Goal: Task Accomplishment & Management: Manage account settings

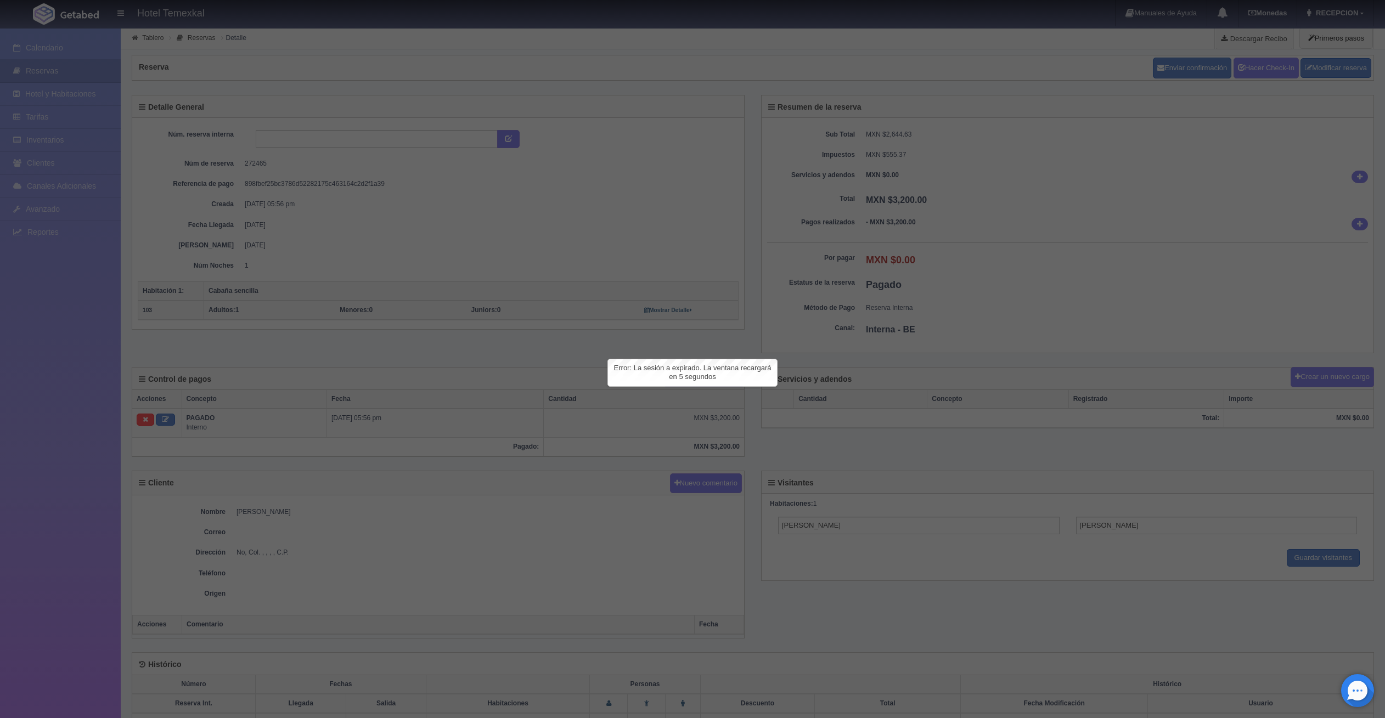
click at [55, 81] on div at bounding box center [692, 359] width 1385 height 718
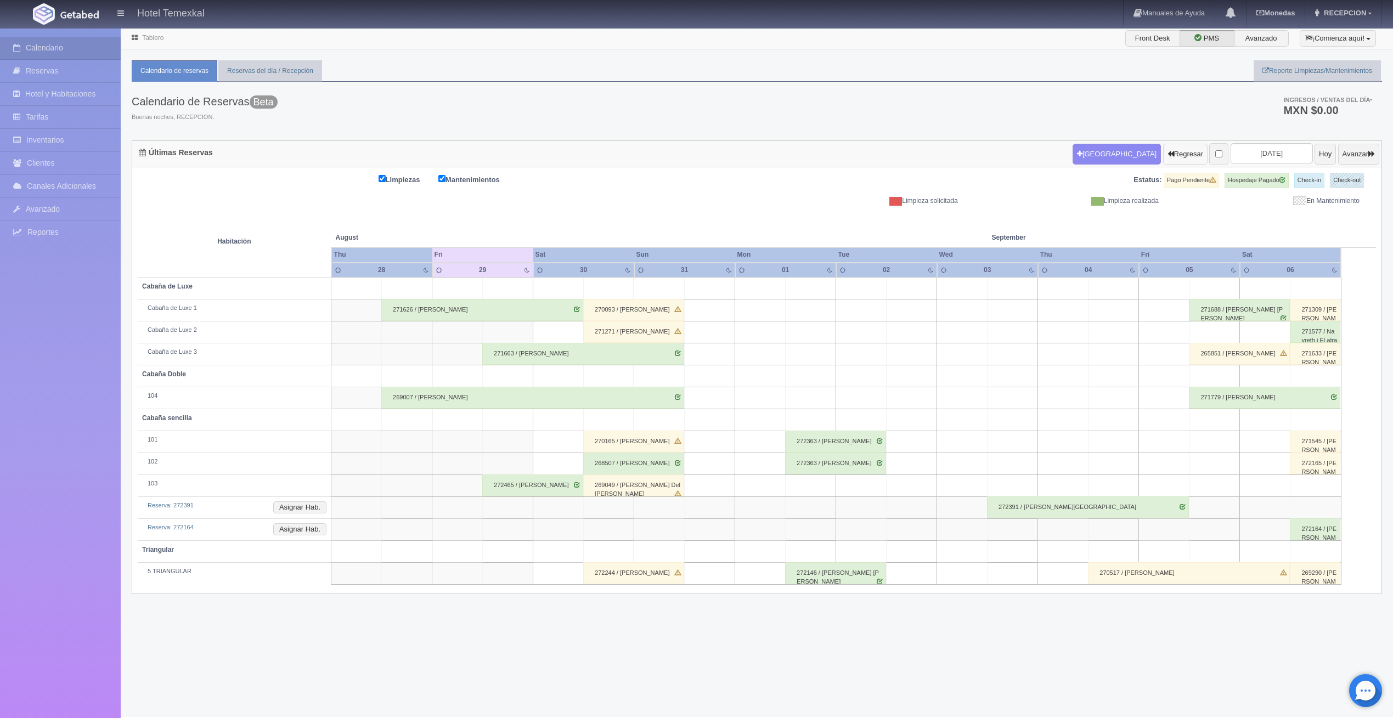
click at [1168, 150] on icon "button" at bounding box center [1171, 153] width 7 height 7
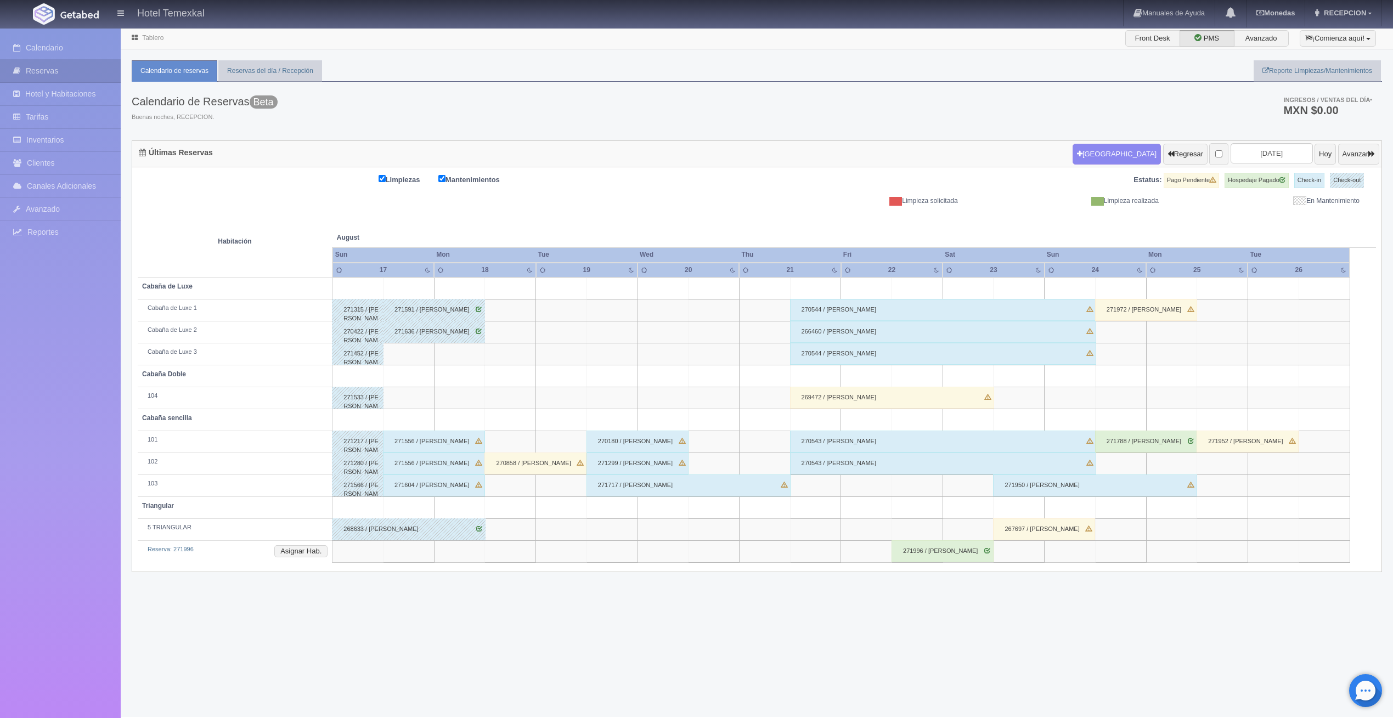
click at [410, 446] on div "271556 / MAYRA LARA" at bounding box center [434, 442] width 102 height 22
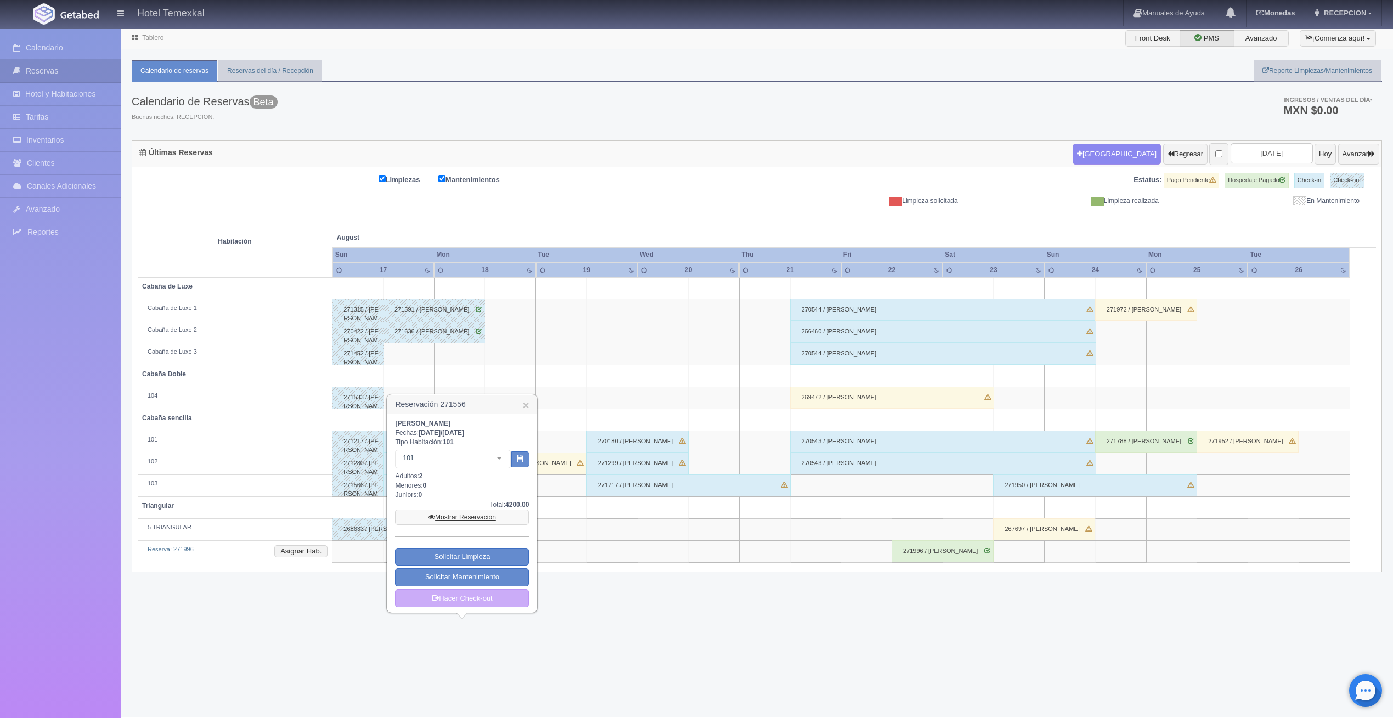
click at [446, 516] on link "Mostrar Reservación" at bounding box center [462, 517] width 134 height 15
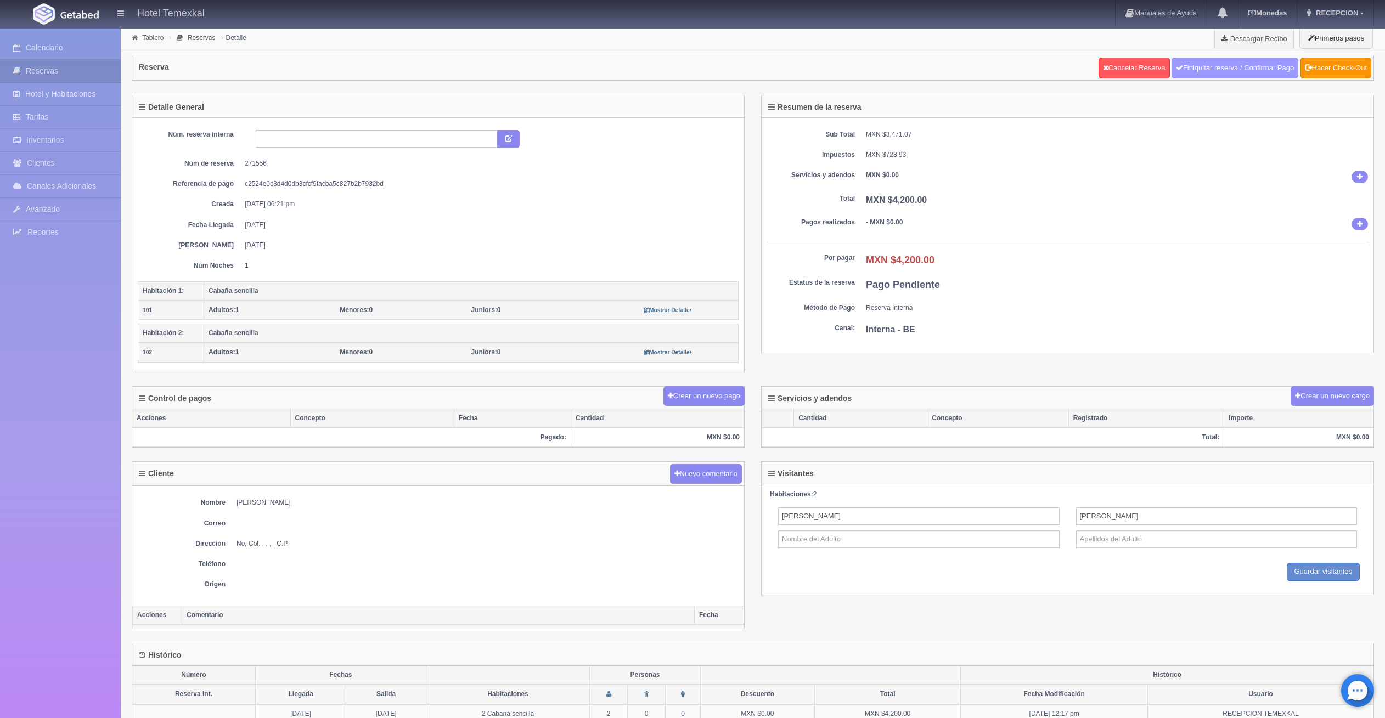
click at [1204, 63] on link "Finiquitar reserva / Confirmar Pago" at bounding box center [1234, 68] width 127 height 21
click at [1343, 65] on link "Hacer Check-Out" at bounding box center [1335, 68] width 71 height 21
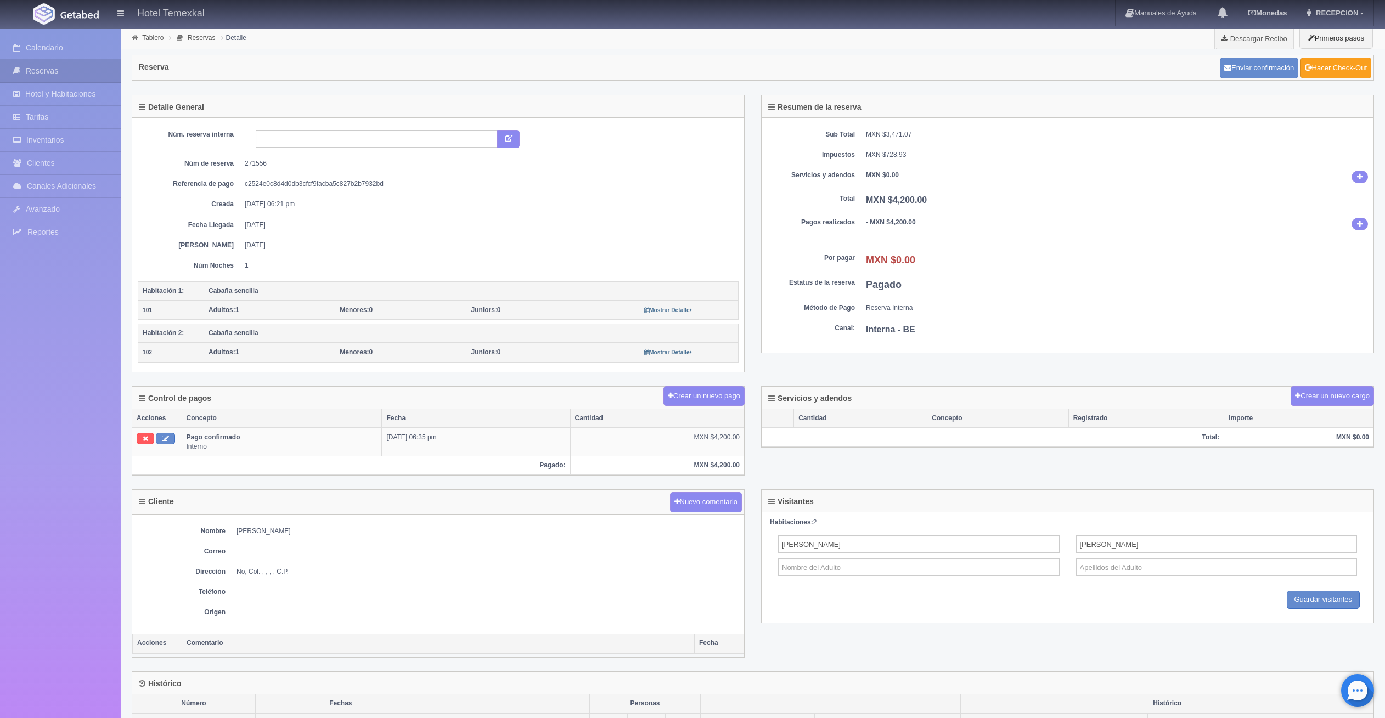
click at [1343, 65] on link "Hacer Check-Out" at bounding box center [1335, 68] width 71 height 21
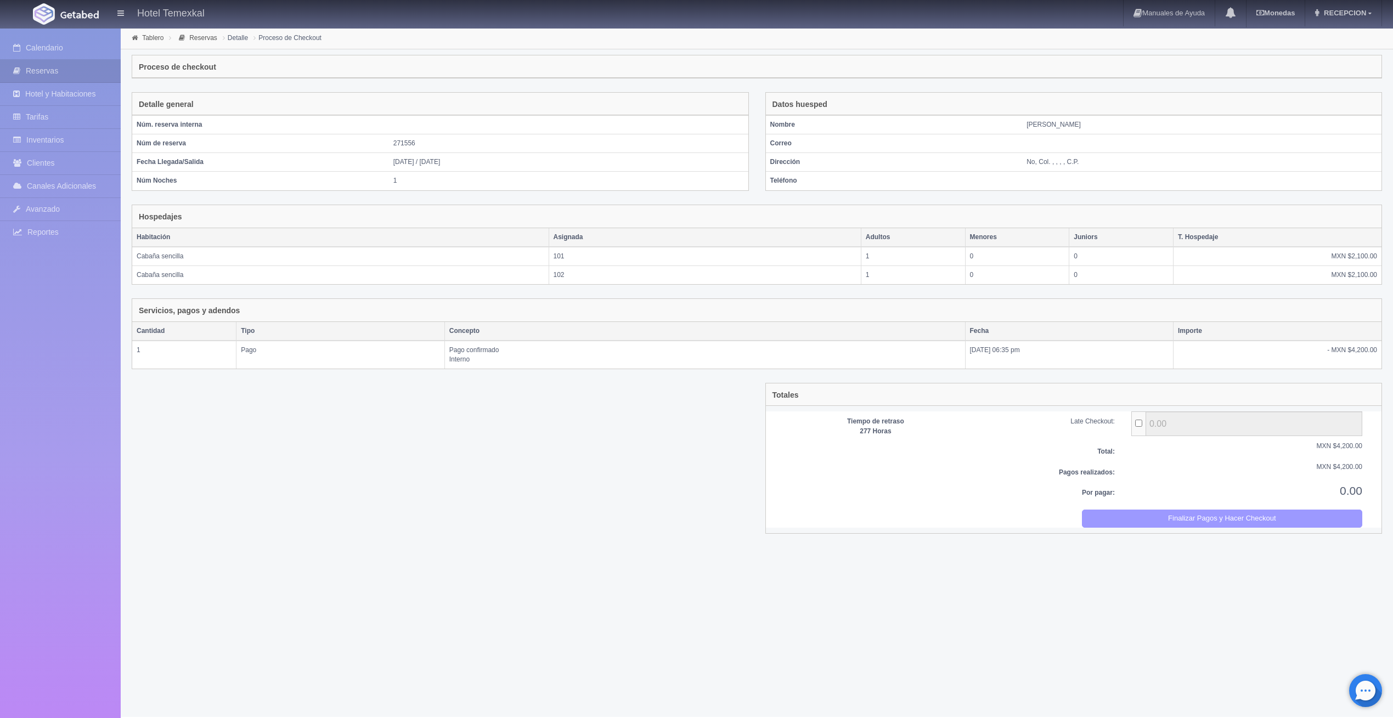
drag, startPoint x: 1186, startPoint y: 516, endPoint x: 751, endPoint y: 57, distance: 632.7
click at [1182, 516] on button "Finalizar Pagos y Hacer Checkout" at bounding box center [1222, 519] width 280 height 18
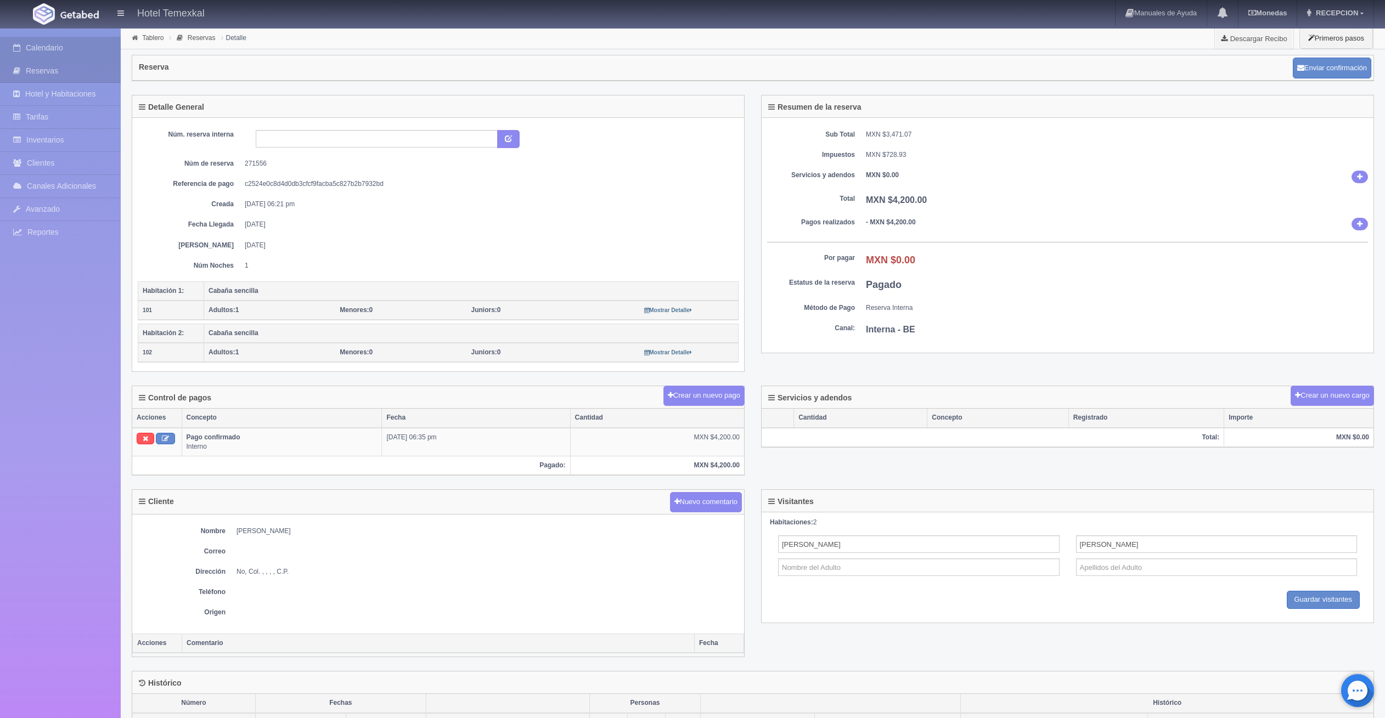
click at [44, 48] on link "Calendario" at bounding box center [60, 48] width 121 height 22
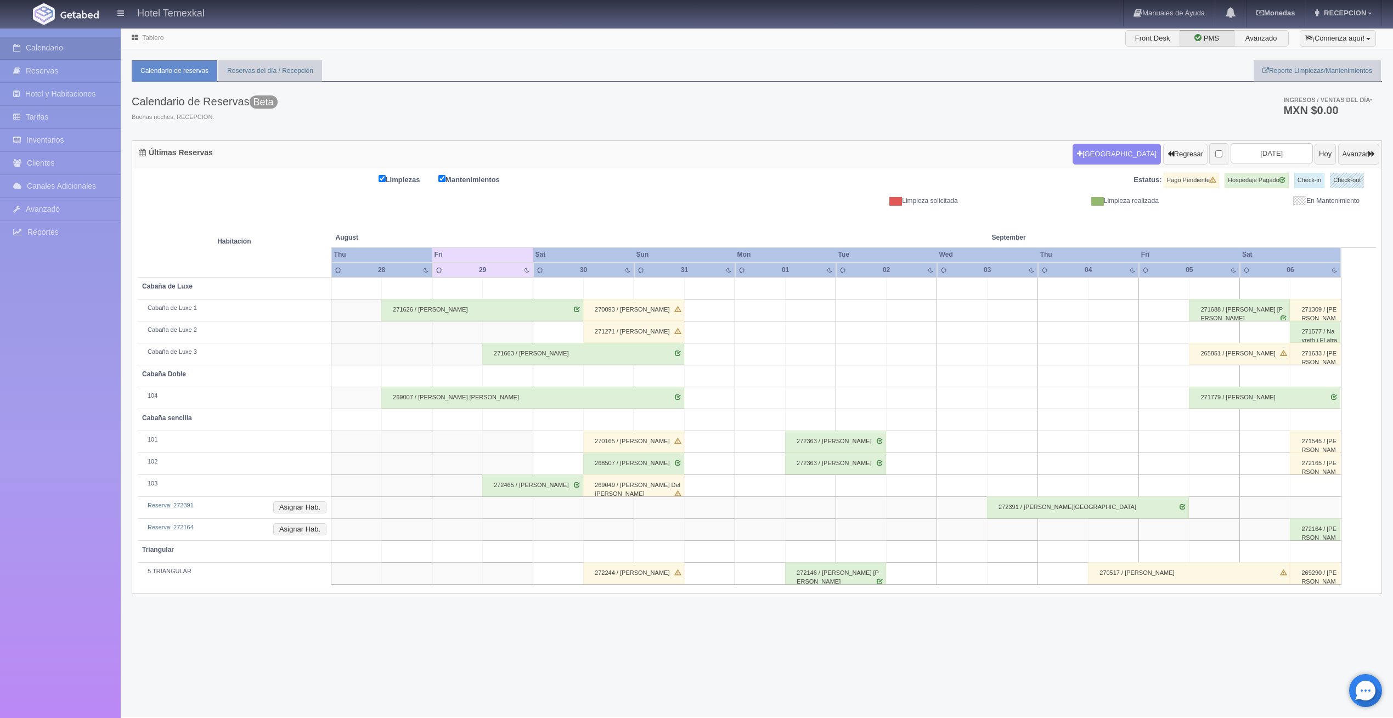
click at [1163, 153] on button "Regresar" at bounding box center [1185, 154] width 44 height 21
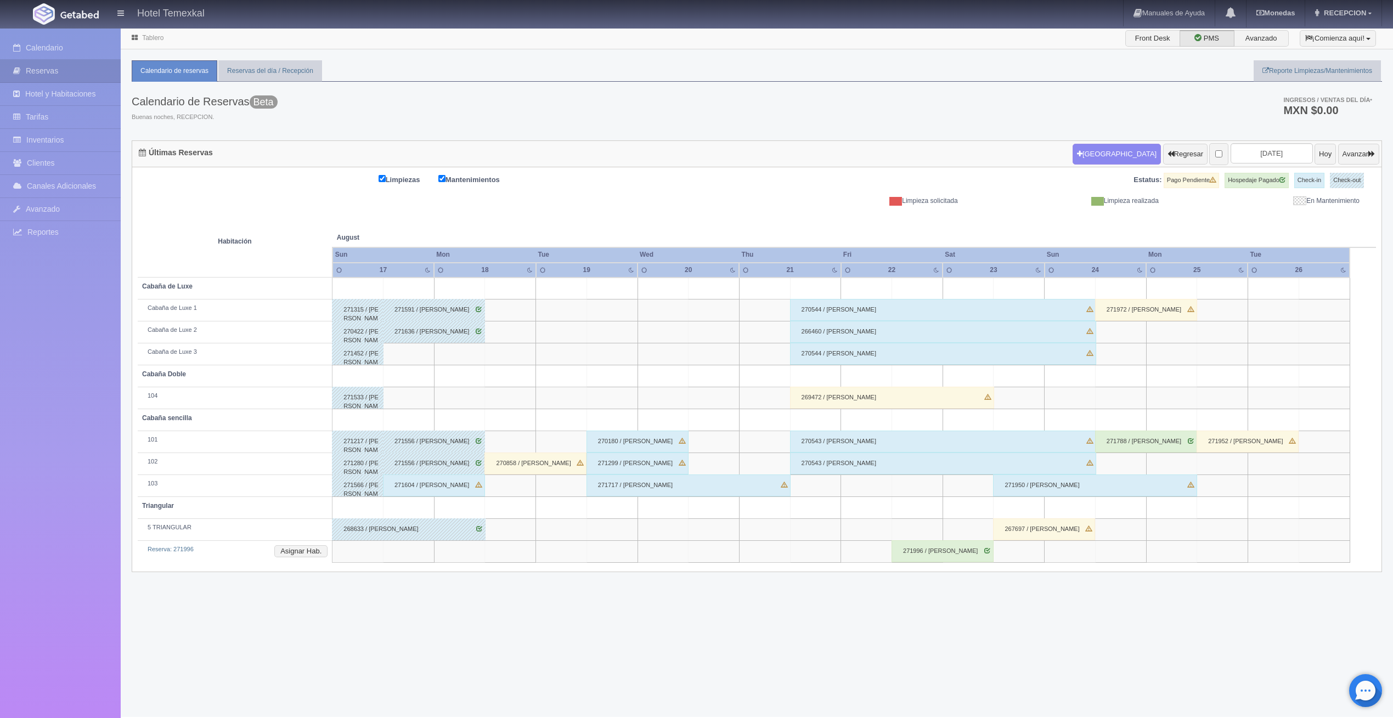
click at [445, 483] on div "271604 / ESMERALDA FLORES" at bounding box center [434, 486] width 102 height 22
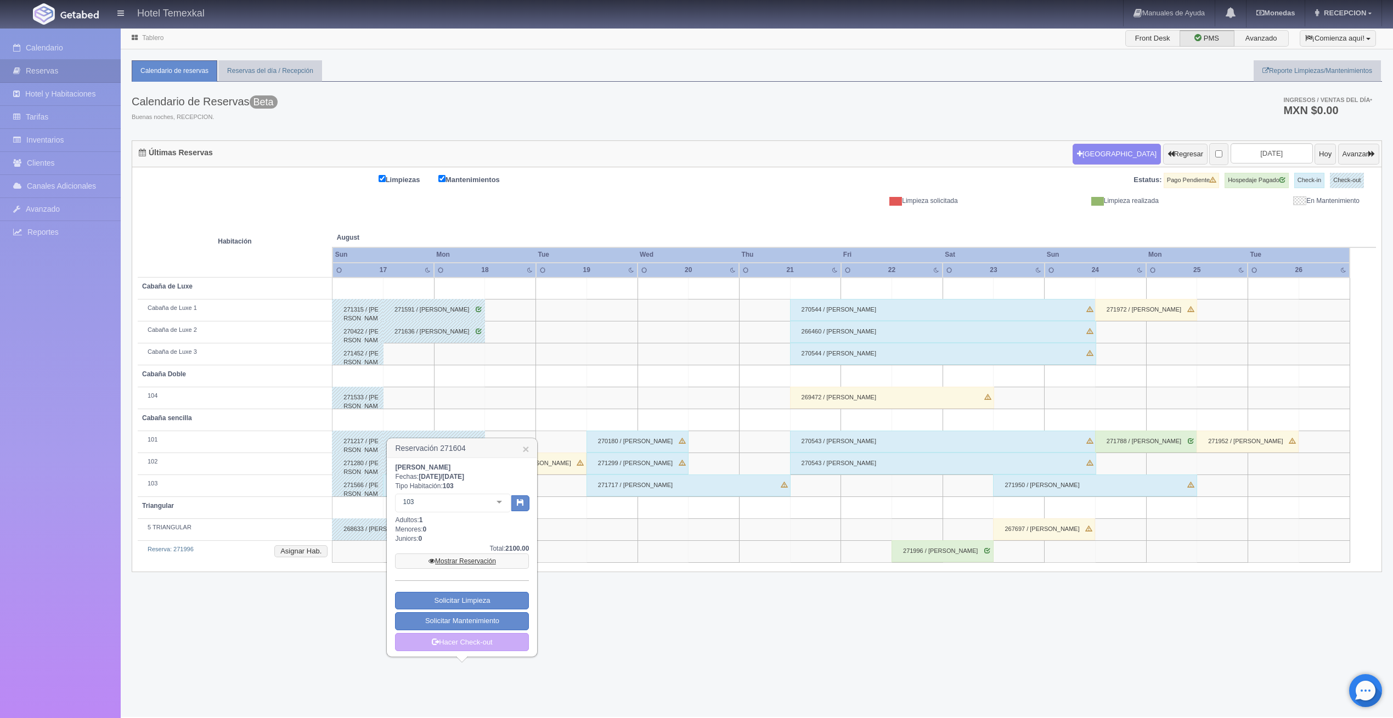
click at [467, 556] on link "Mostrar Reservación" at bounding box center [462, 561] width 134 height 15
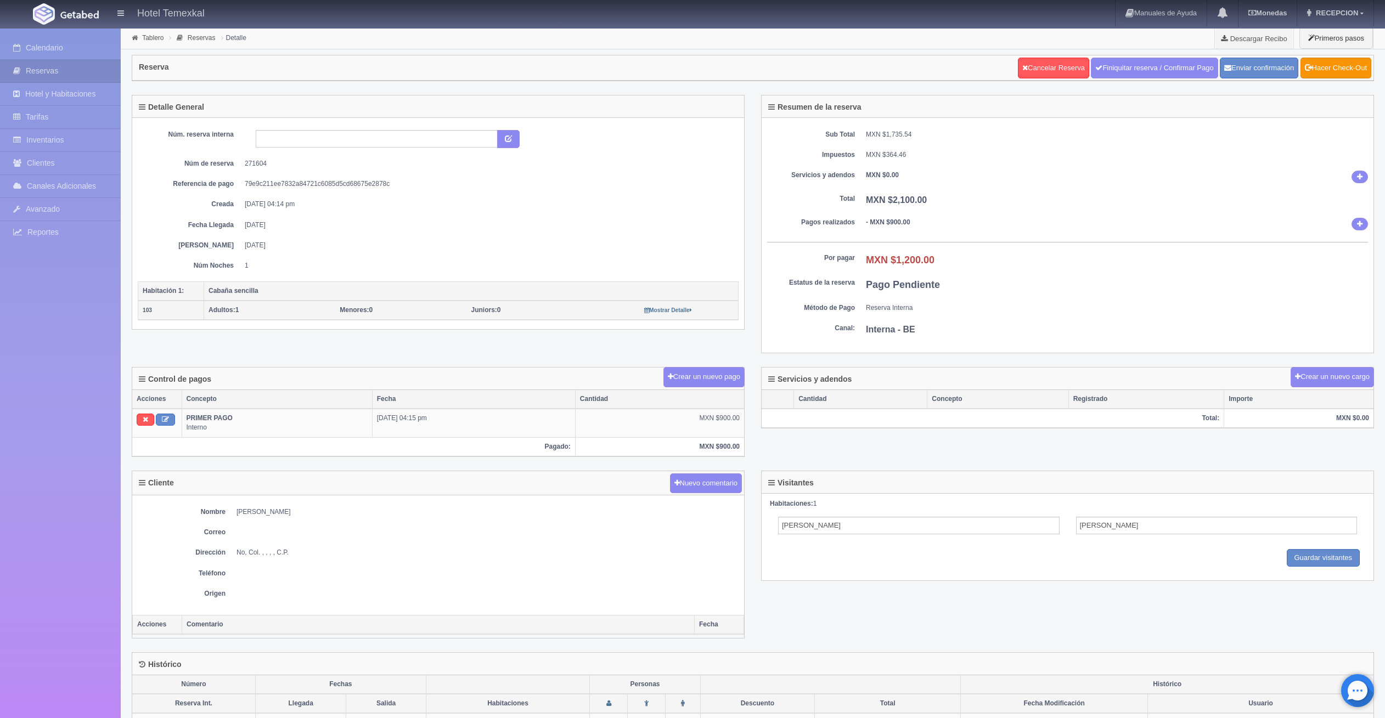
click at [1171, 65] on link "Finiquitar reserva / Confirmar Pago" at bounding box center [1154, 68] width 127 height 21
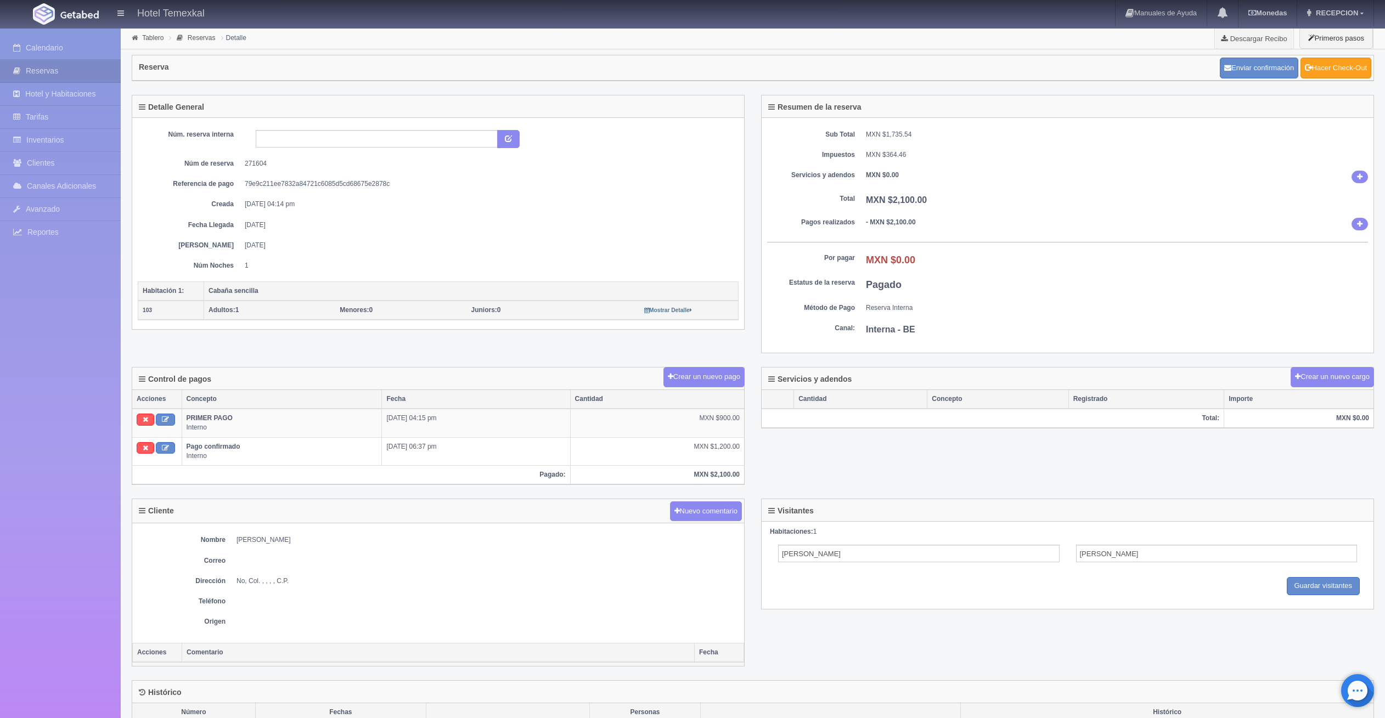
click at [1332, 63] on link "Hacer Check-Out" at bounding box center [1335, 68] width 71 height 21
click at [65, 40] on link "Calendario" at bounding box center [60, 48] width 121 height 22
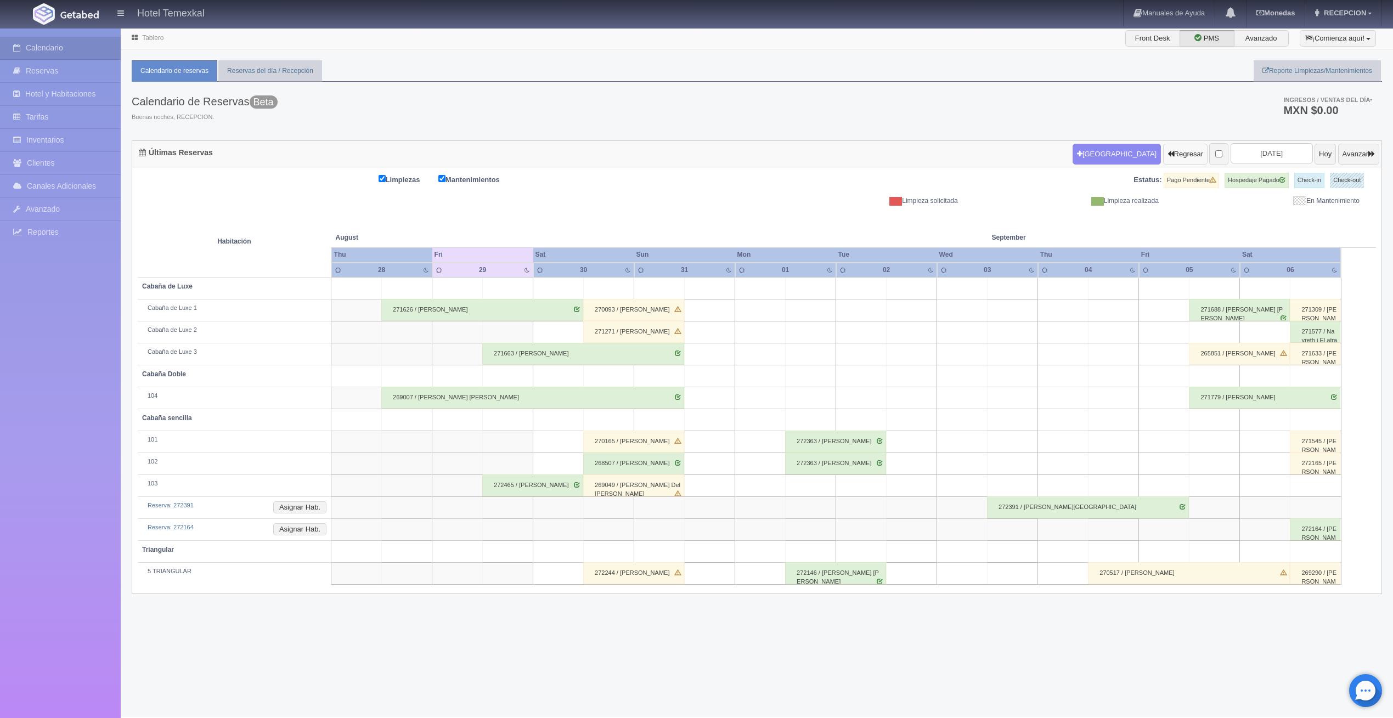
click at [1166, 155] on button "Regresar" at bounding box center [1185, 154] width 44 height 21
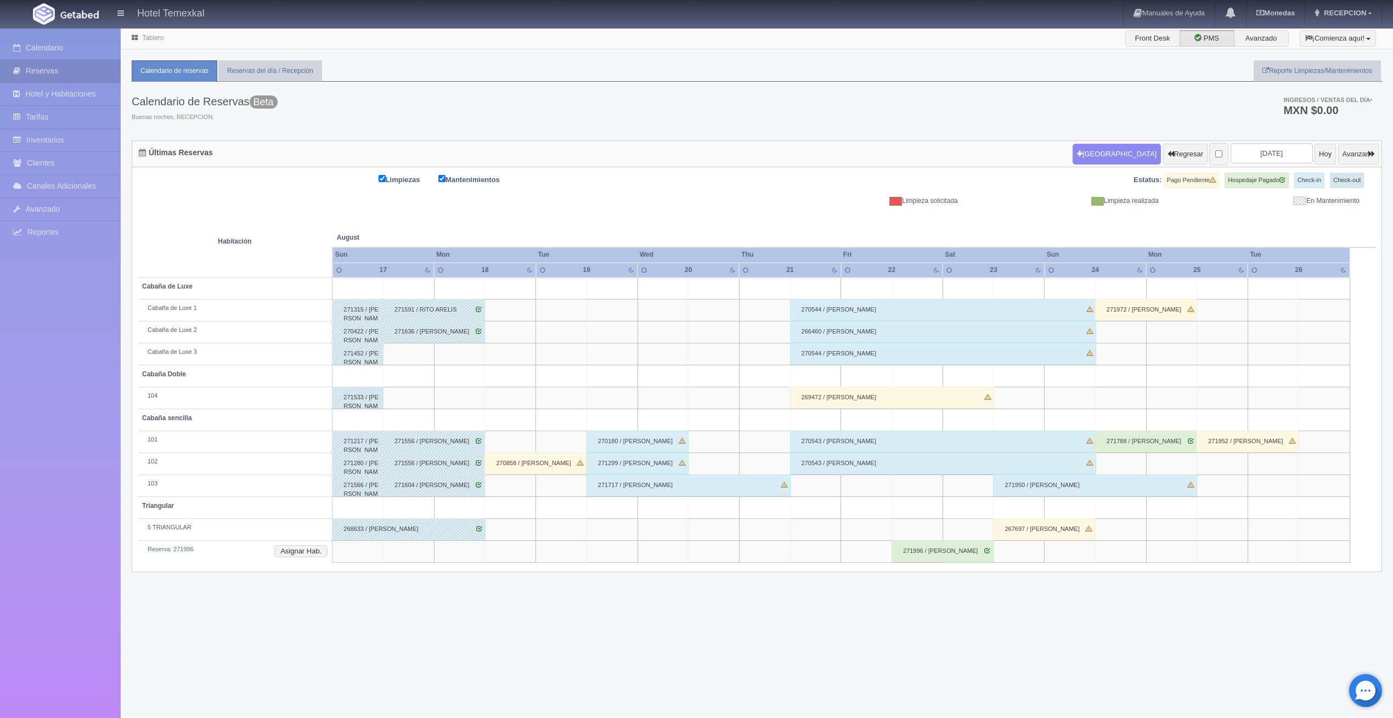
click at [520, 462] on div "270858 / GABRIELA MAGAÑA" at bounding box center [536, 464] width 102 height 22
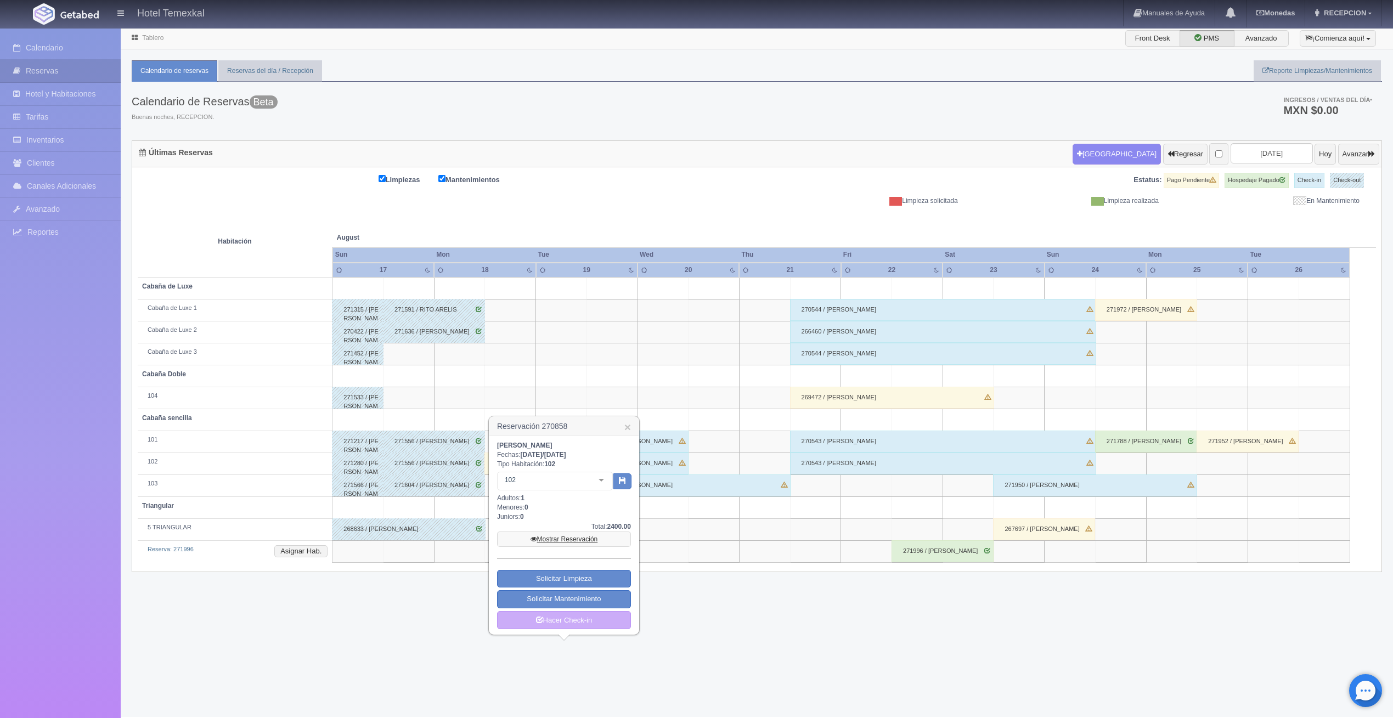
click at [549, 540] on link "Mostrar Reservación" at bounding box center [564, 539] width 134 height 15
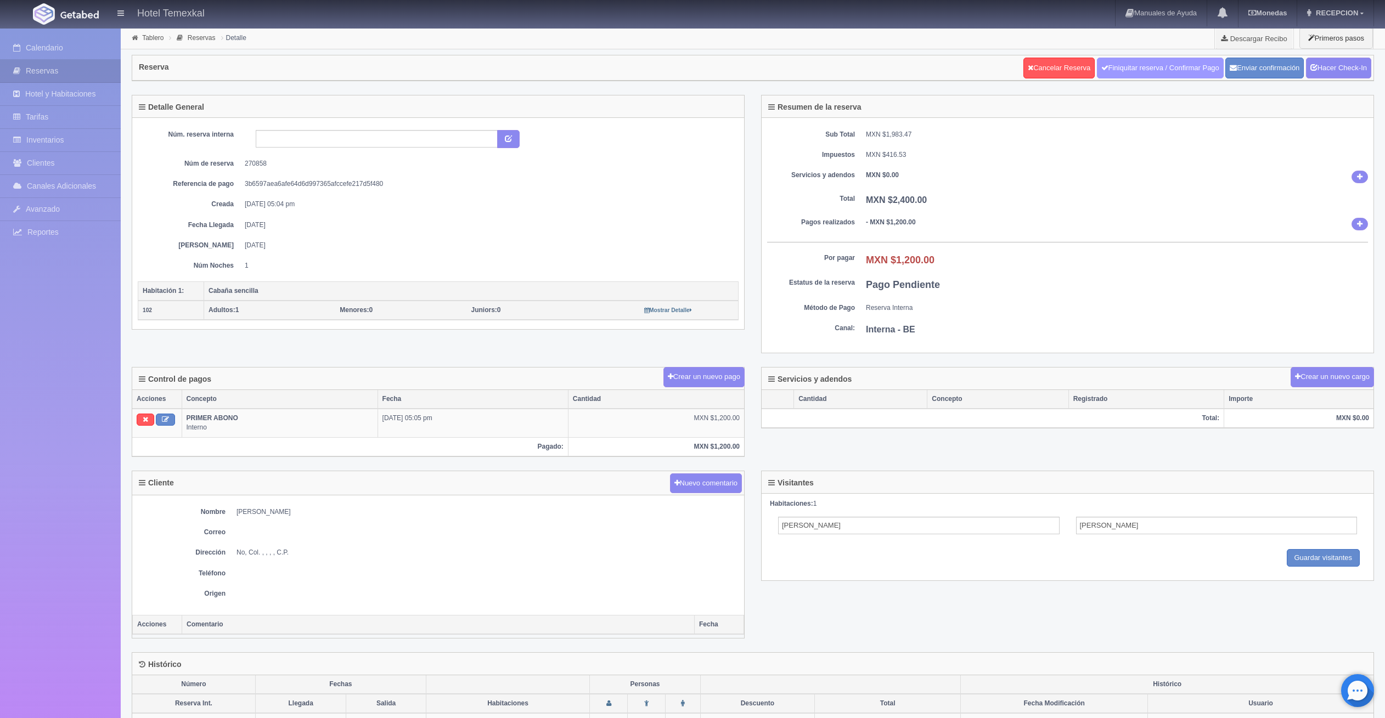
click at [1112, 65] on link "Finiquitar reserva / Confirmar Pago" at bounding box center [1160, 68] width 127 height 21
click at [1351, 65] on link "Hacer Check-In" at bounding box center [1338, 68] width 65 height 21
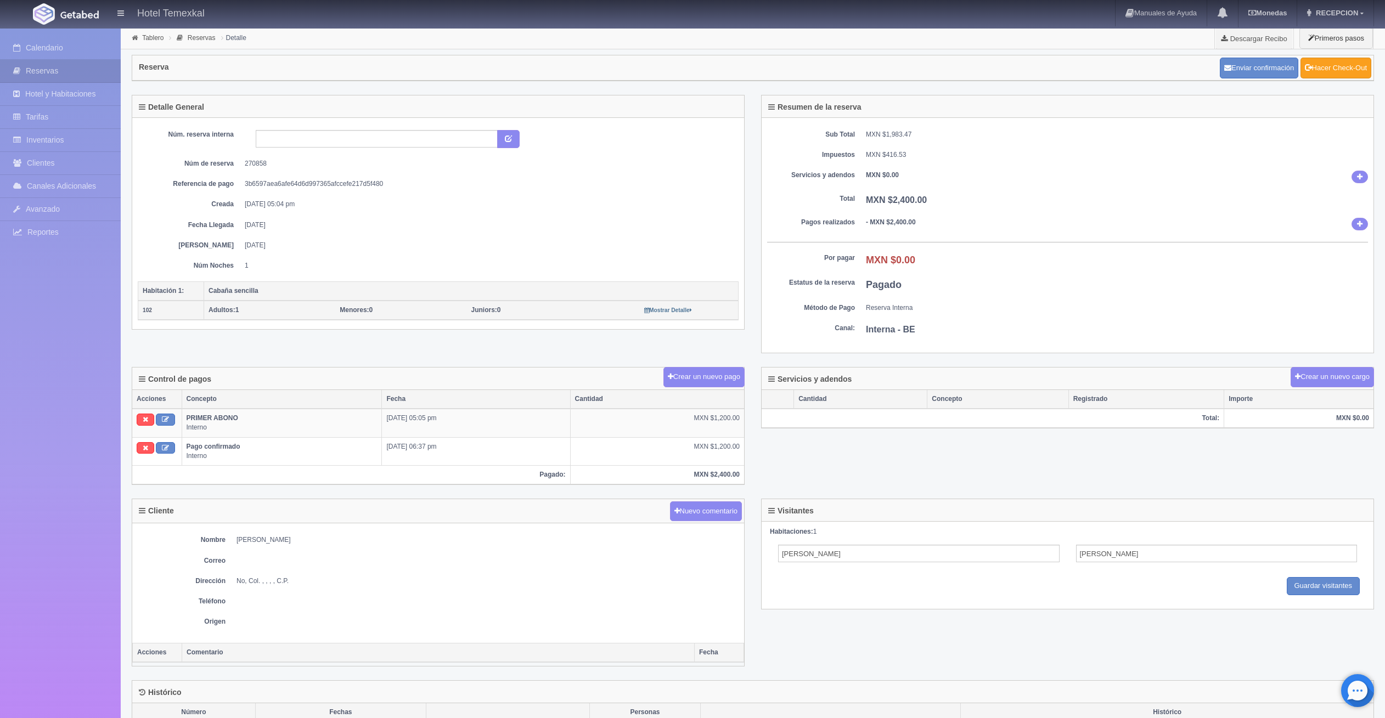
click at [1347, 64] on link "Hacer Check-Out" at bounding box center [1335, 68] width 71 height 21
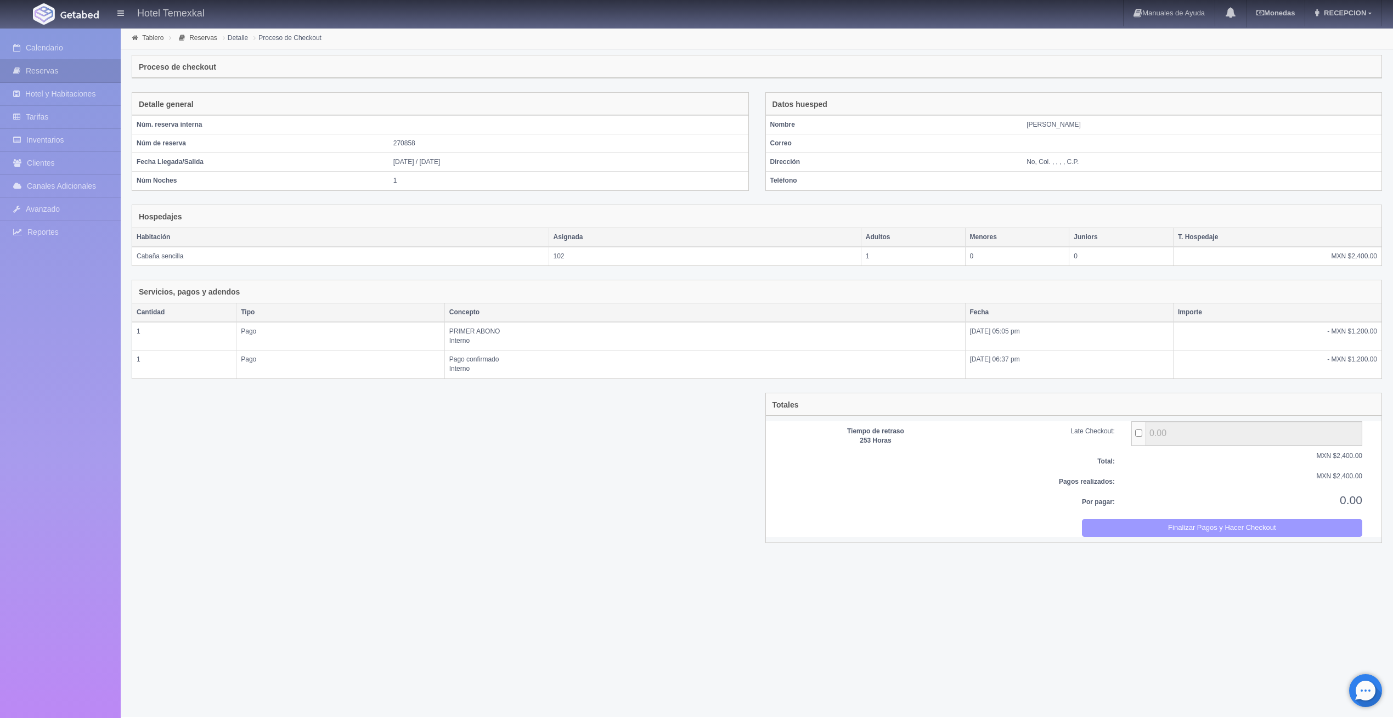
click at [1248, 528] on button "Finalizar Pagos y Hacer Checkout" at bounding box center [1222, 528] width 280 height 18
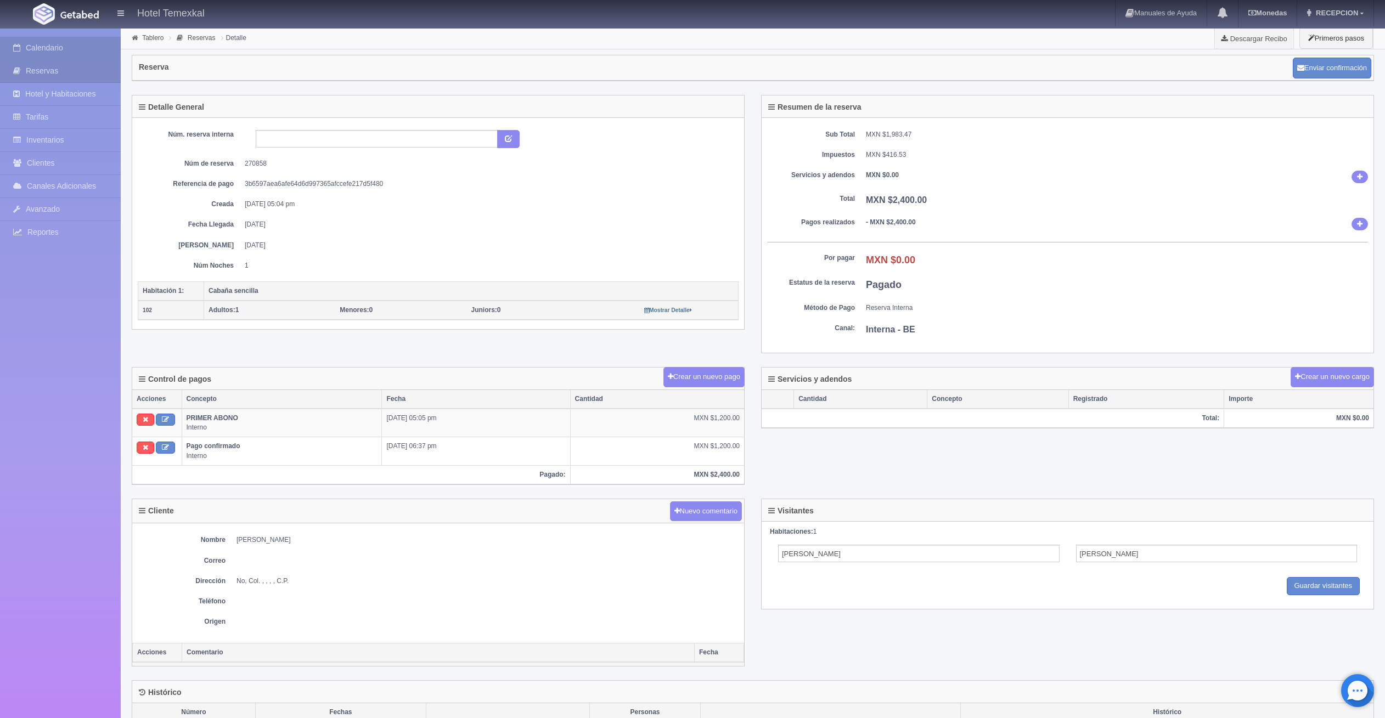
click at [54, 47] on link "Calendario" at bounding box center [60, 48] width 121 height 22
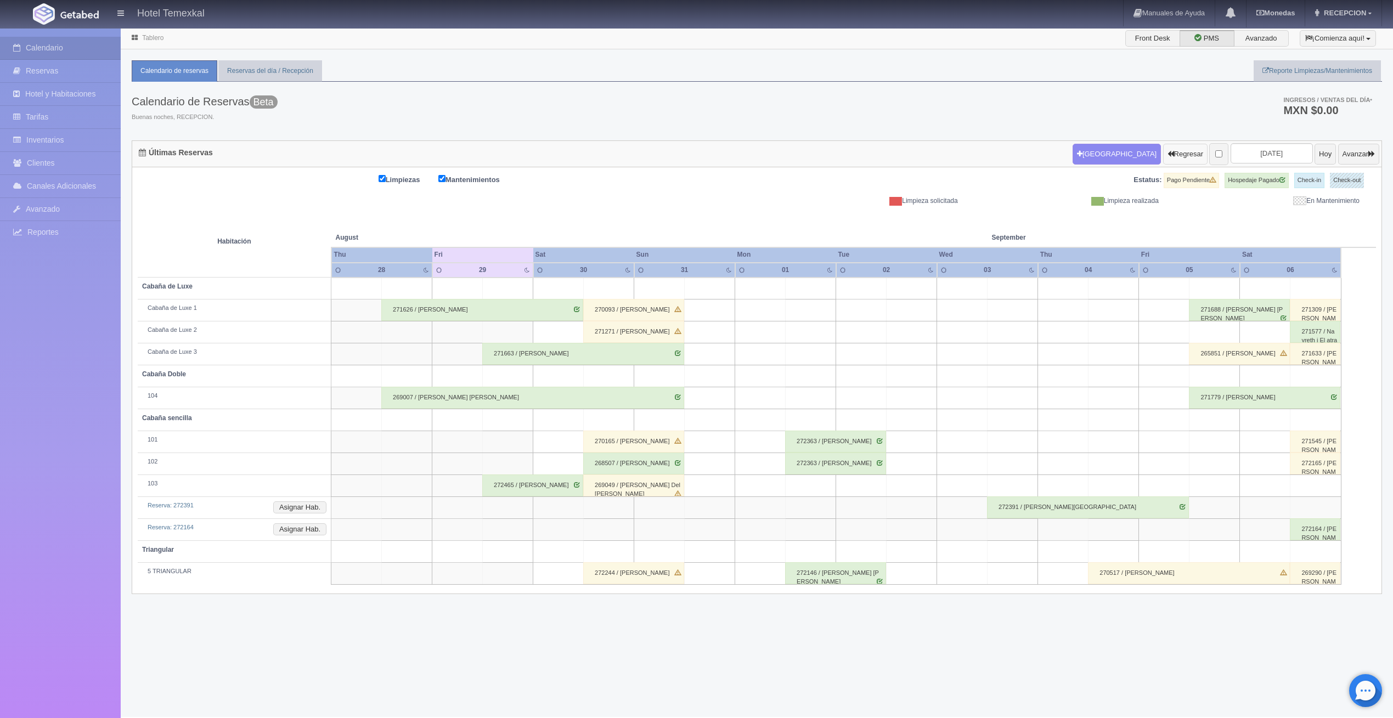
click at [1175, 151] on button "Regresar" at bounding box center [1185, 154] width 44 height 21
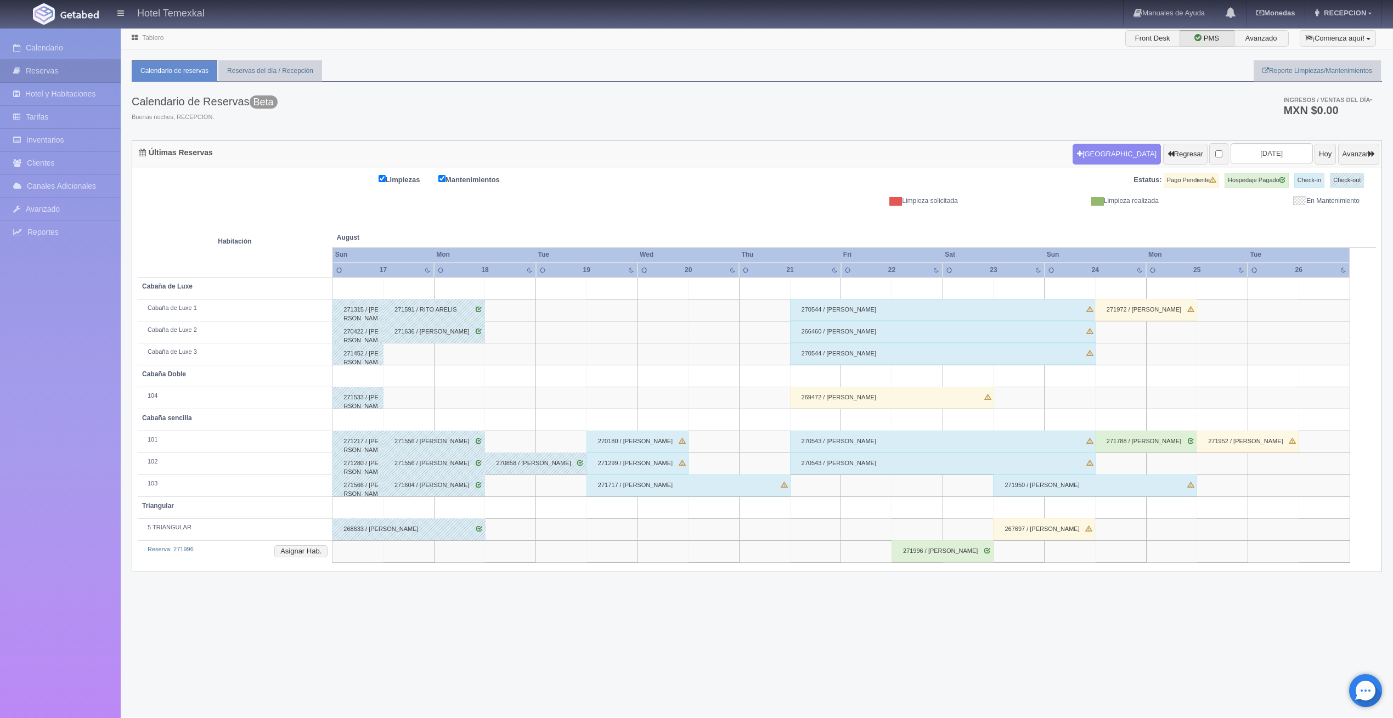
click at [283, 557] on td "Reserva: 271996 Asignar Hab." at bounding box center [235, 552] width 195 height 22
click at [292, 555] on button "Asignar Hab." at bounding box center [300, 551] width 53 height 12
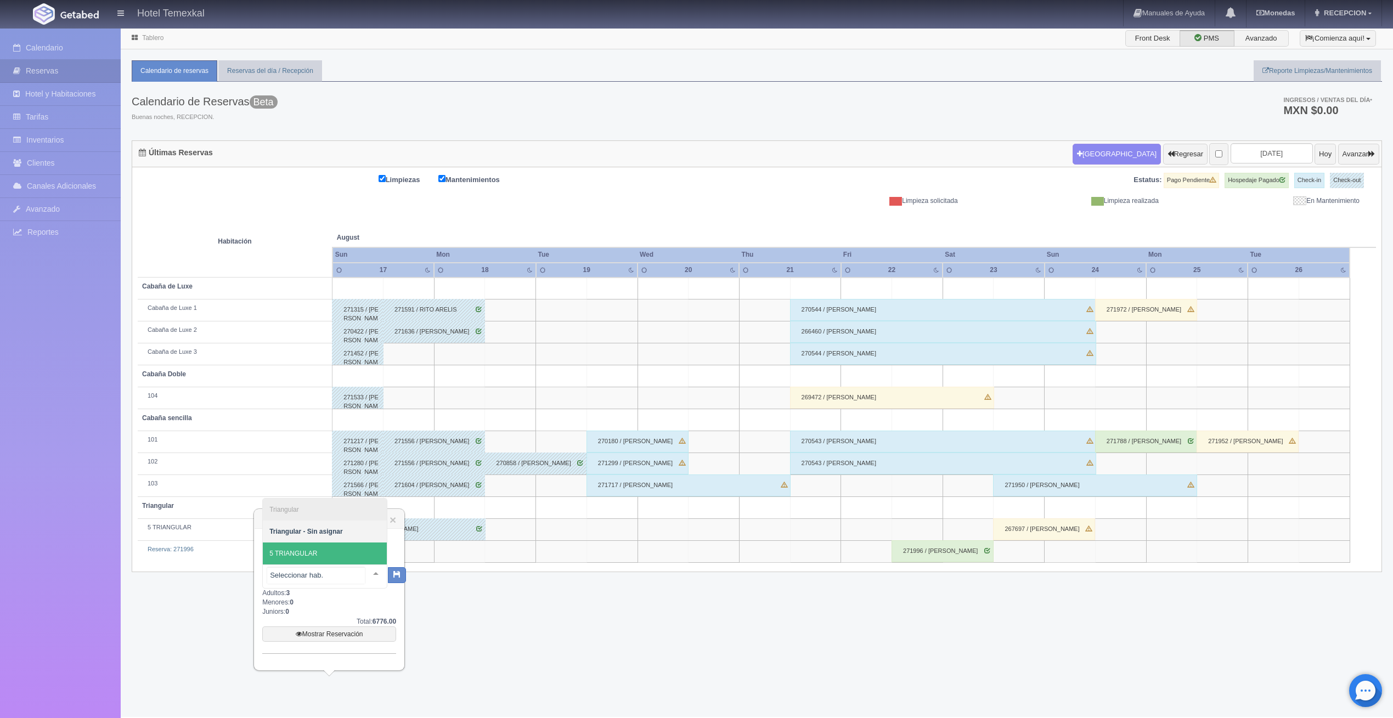
click at [317, 551] on span "5 TRIANGULAR" at bounding box center [293, 554] width 48 height 8
click at [392, 577] on button "button" at bounding box center [388, 574] width 18 height 16
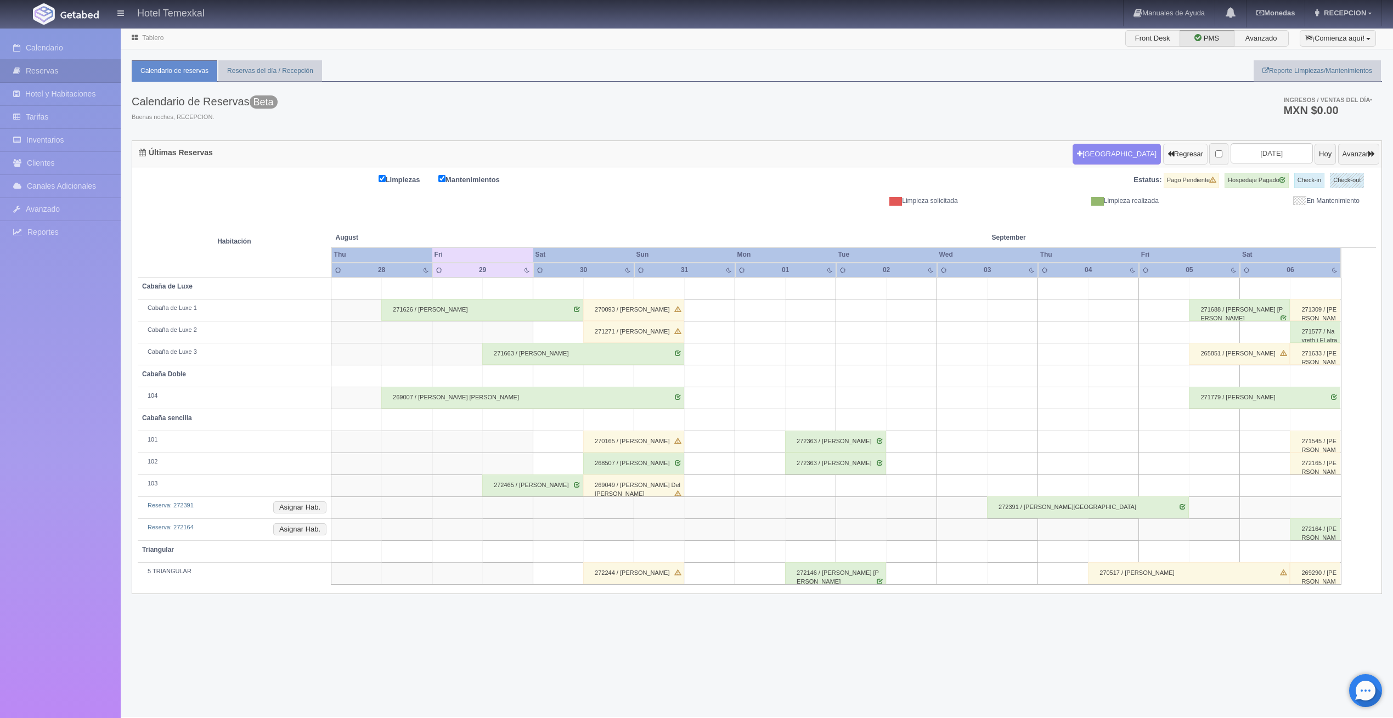
click at [1163, 160] on button "Regresar" at bounding box center [1185, 154] width 44 height 21
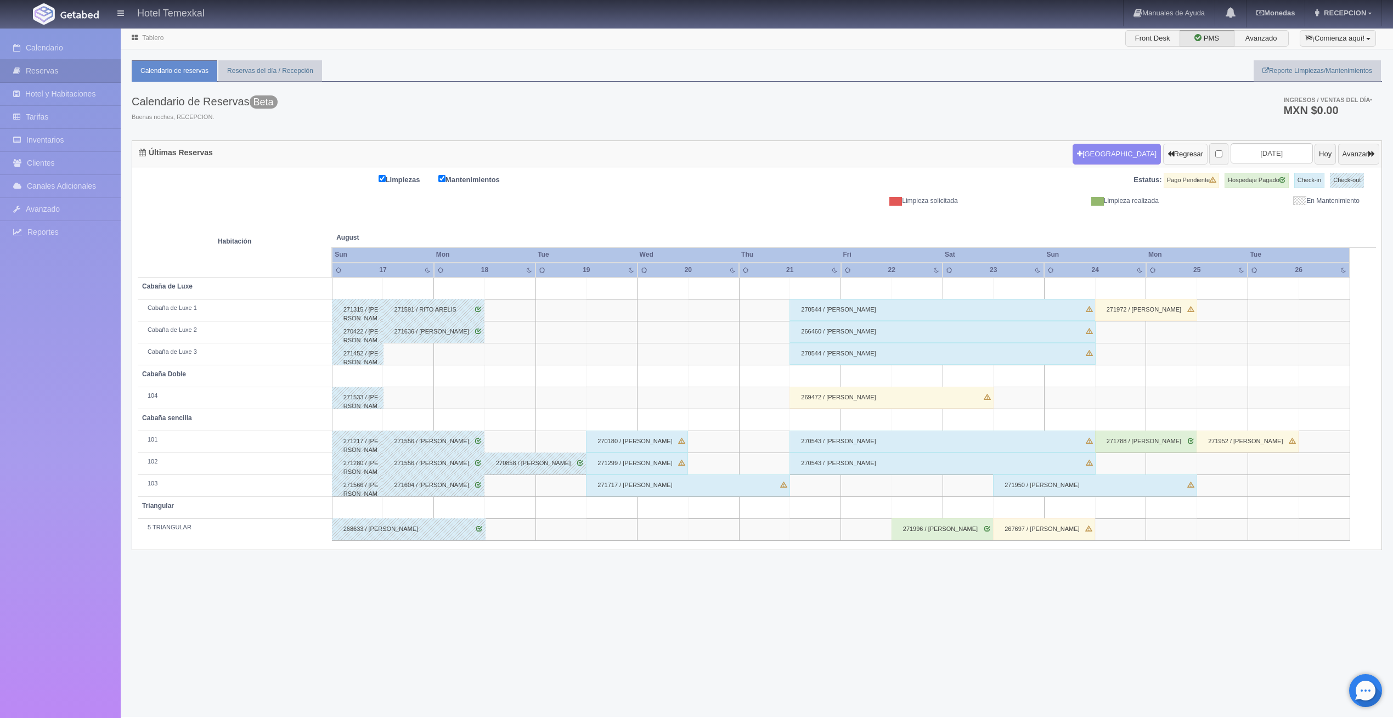
click at [1163, 159] on button "Regresar" at bounding box center [1185, 154] width 44 height 21
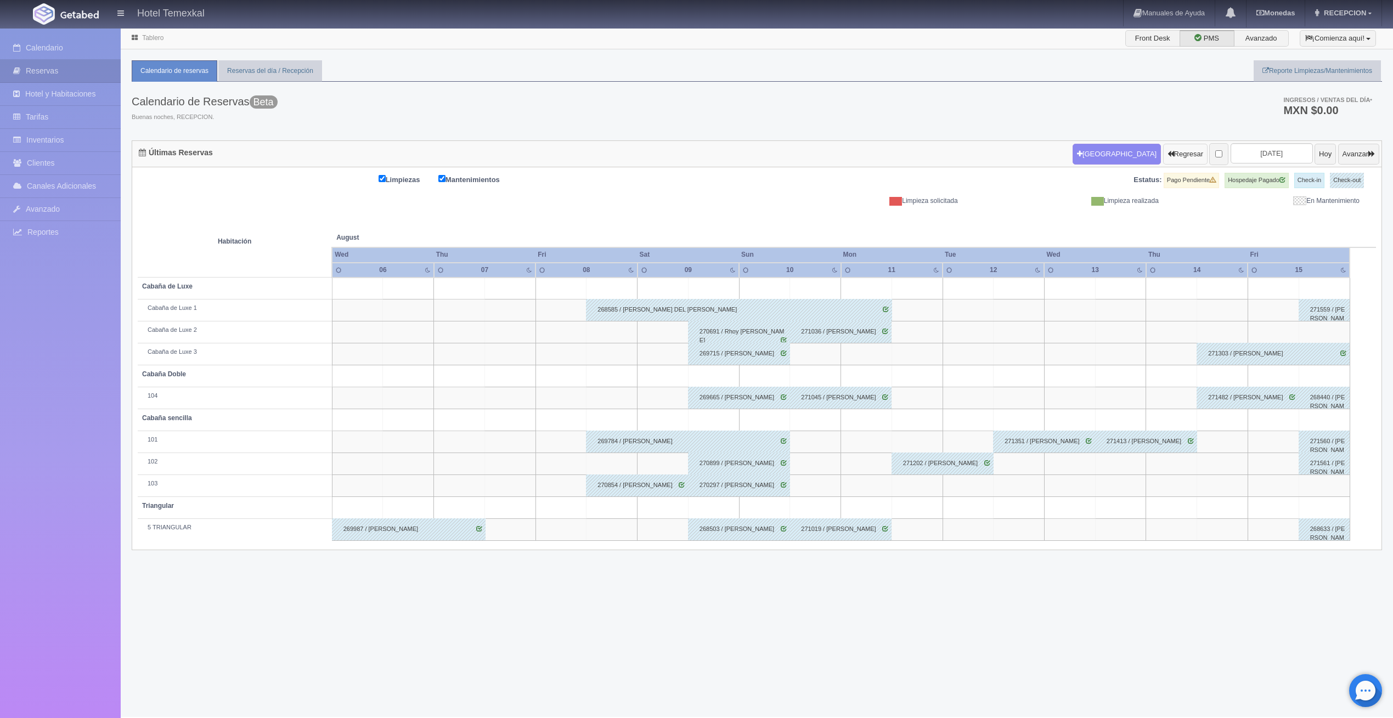
click at [1174, 148] on button "Regresar" at bounding box center [1185, 154] width 44 height 21
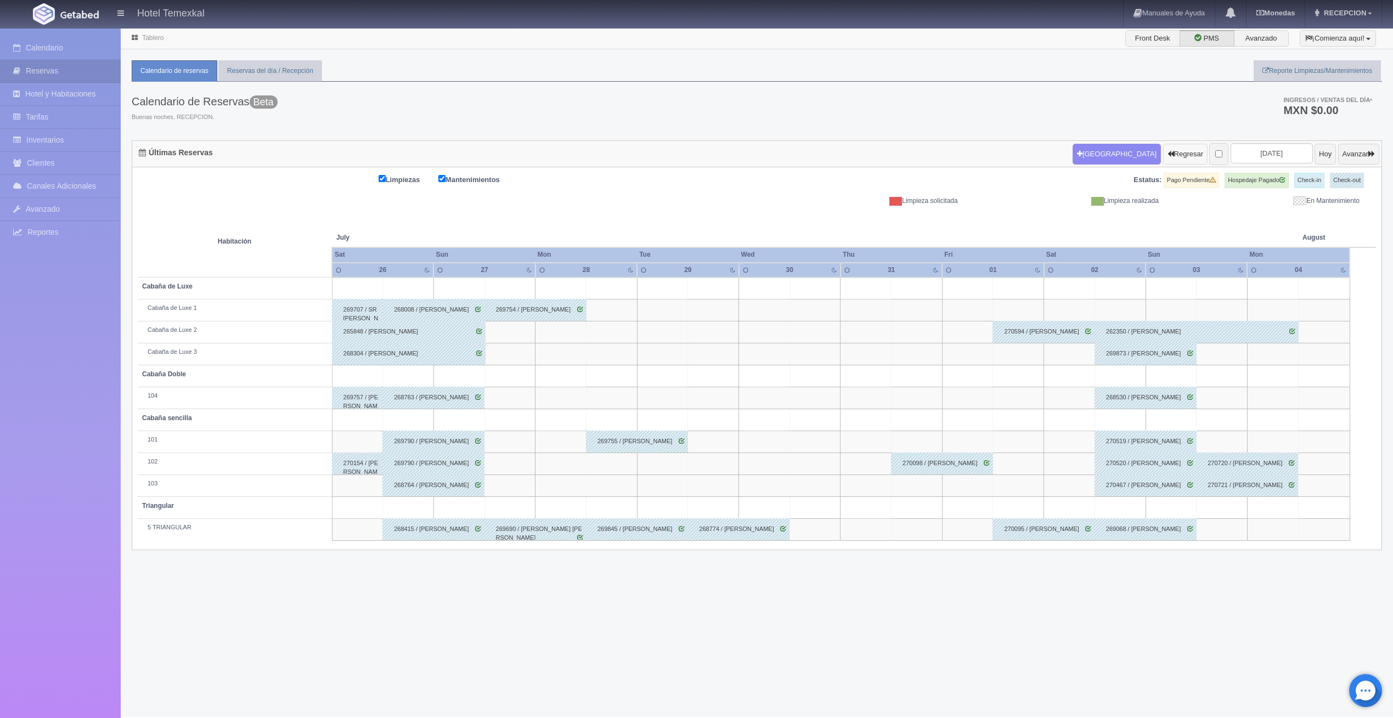
click at [1172, 148] on button "Regresar" at bounding box center [1185, 154] width 44 height 21
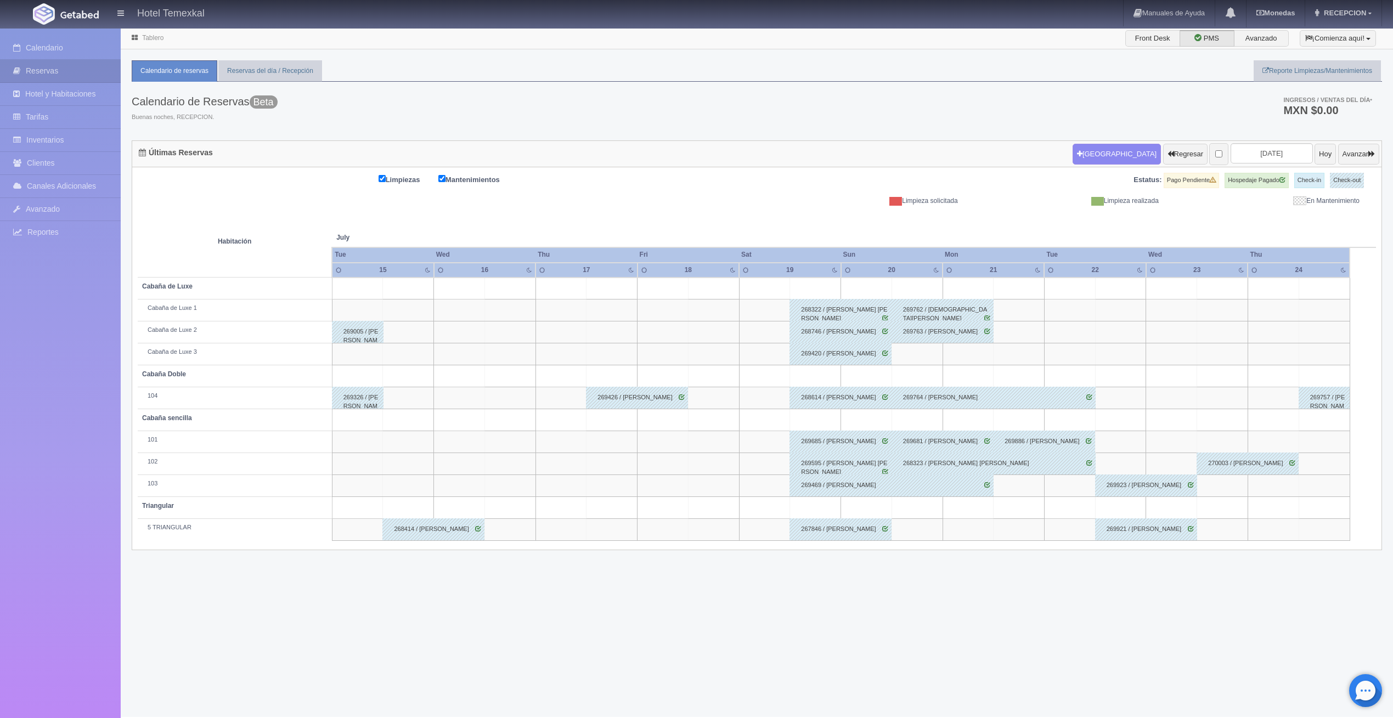
click at [1179, 129] on div "Calendario de Reservas Beta Buenas noches, RECEPCION. Ingresos / Ventas del día…" at bounding box center [757, 111] width 1251 height 59
click at [1173, 144] on button "Regresar" at bounding box center [1185, 154] width 44 height 21
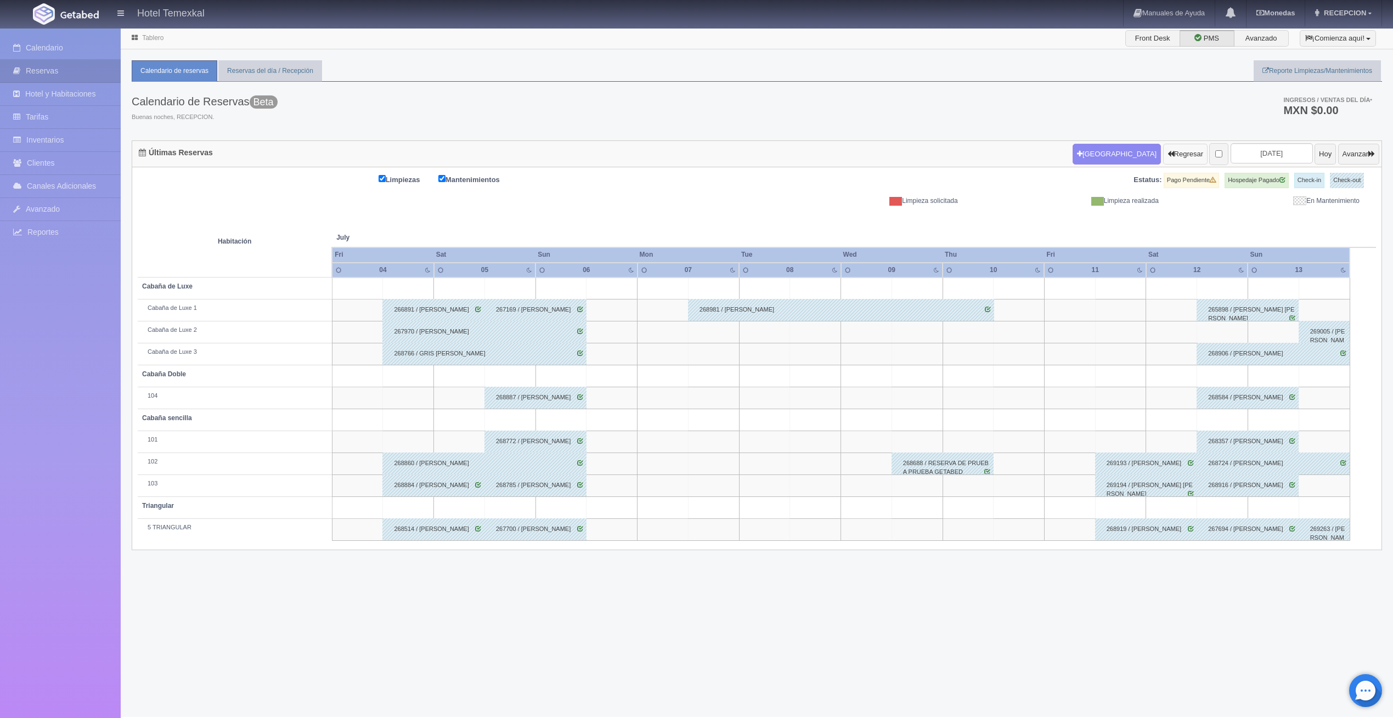
click at [1163, 164] on button "Regresar" at bounding box center [1185, 154] width 44 height 21
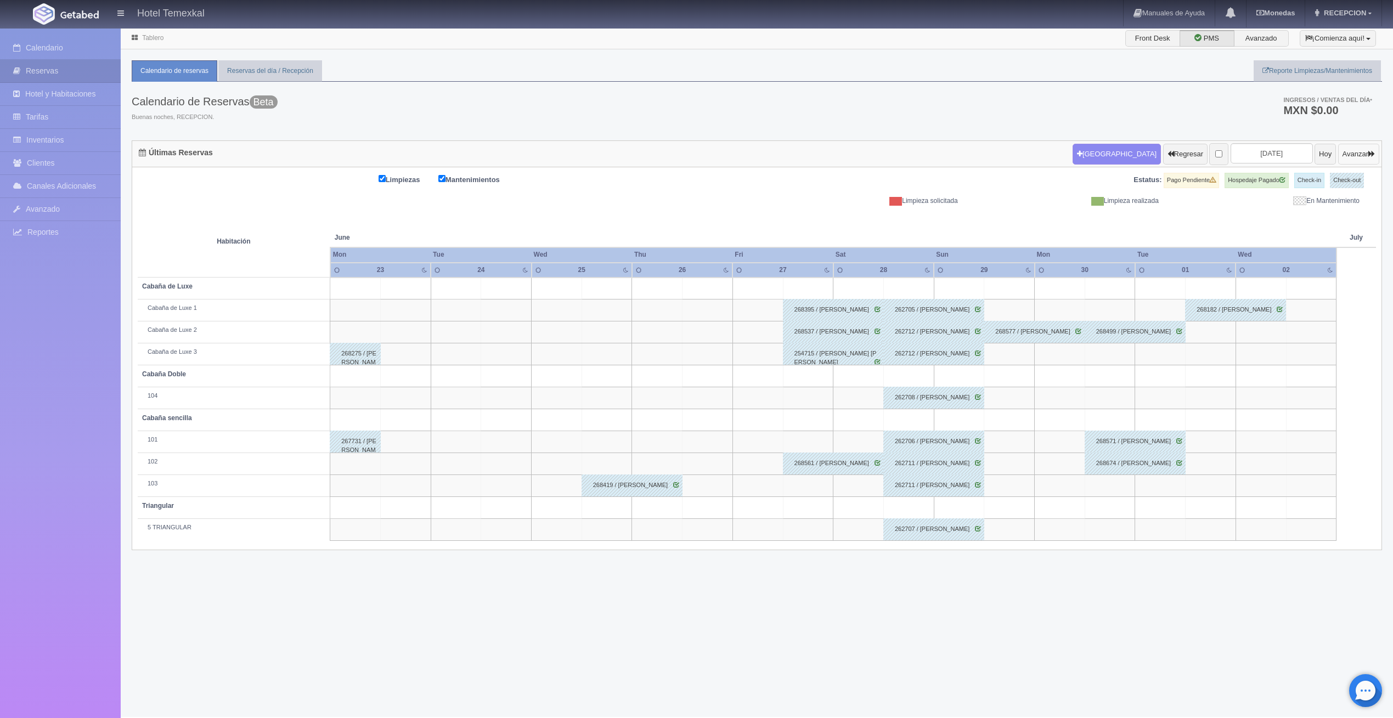
click at [1339, 147] on button "Avanzar" at bounding box center [1358, 154] width 41 height 21
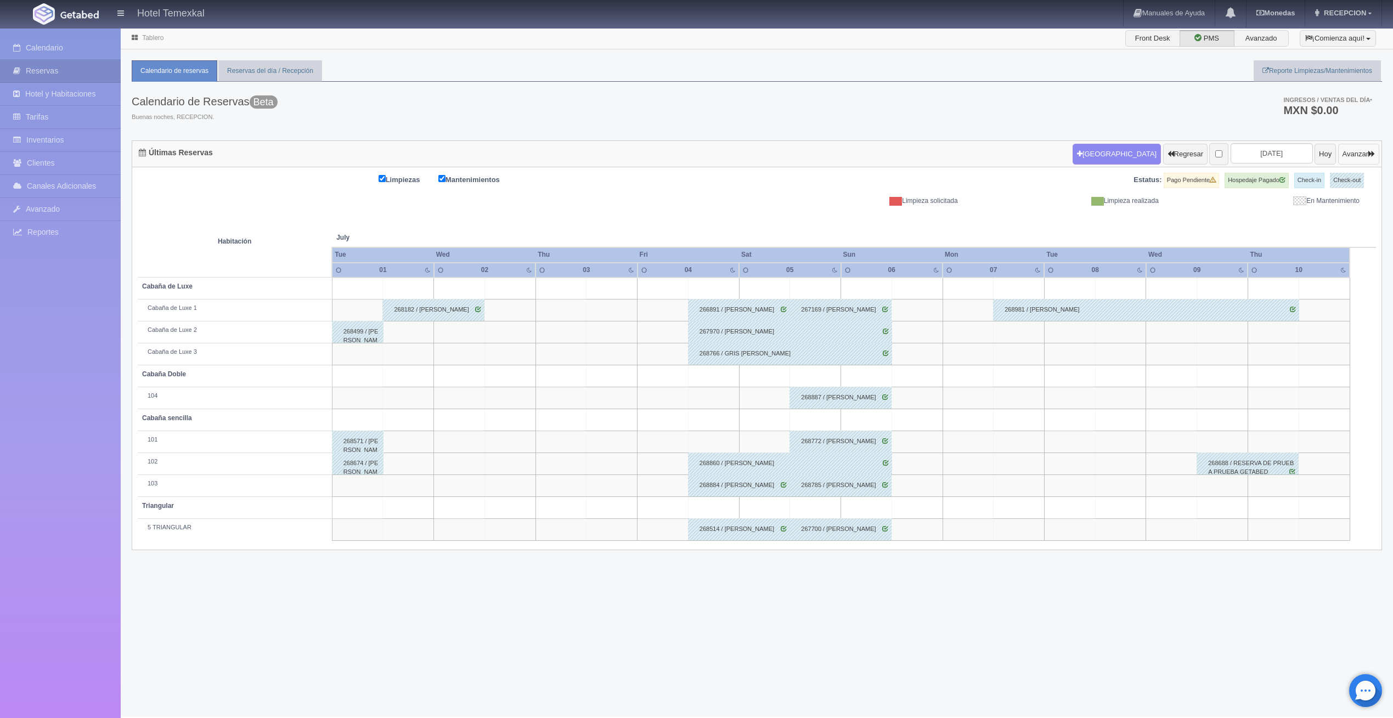
click at [1338, 151] on button "Avanzar" at bounding box center [1358, 154] width 41 height 21
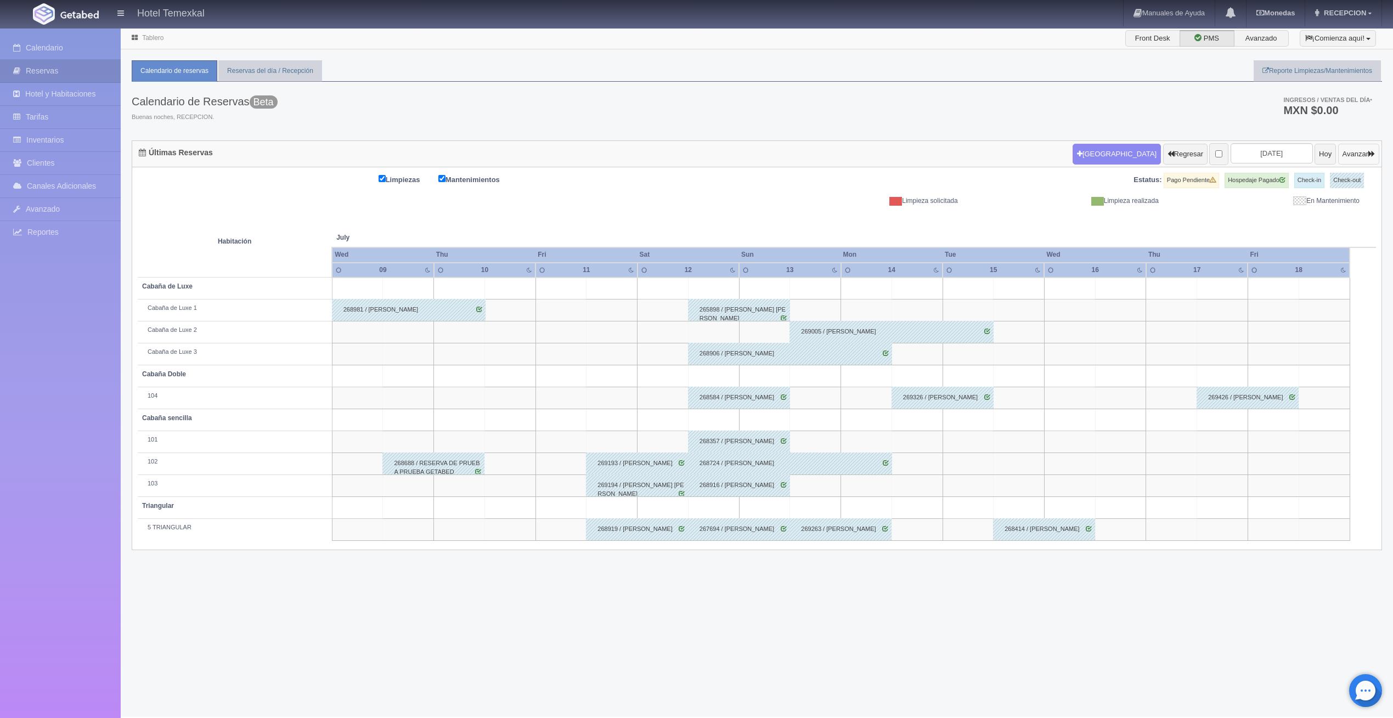
click at [1338, 162] on button "Avanzar" at bounding box center [1358, 154] width 41 height 21
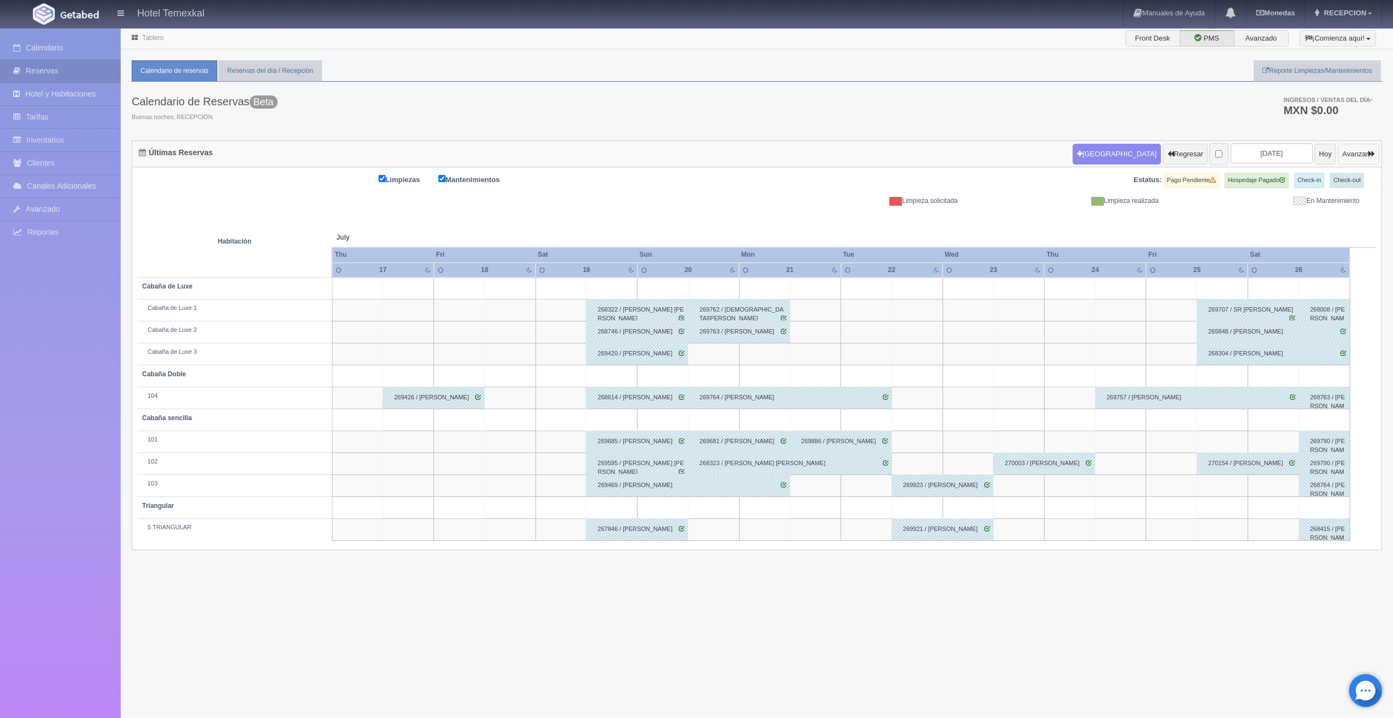
click at [1345, 161] on button "Avanzar" at bounding box center [1358, 154] width 41 height 21
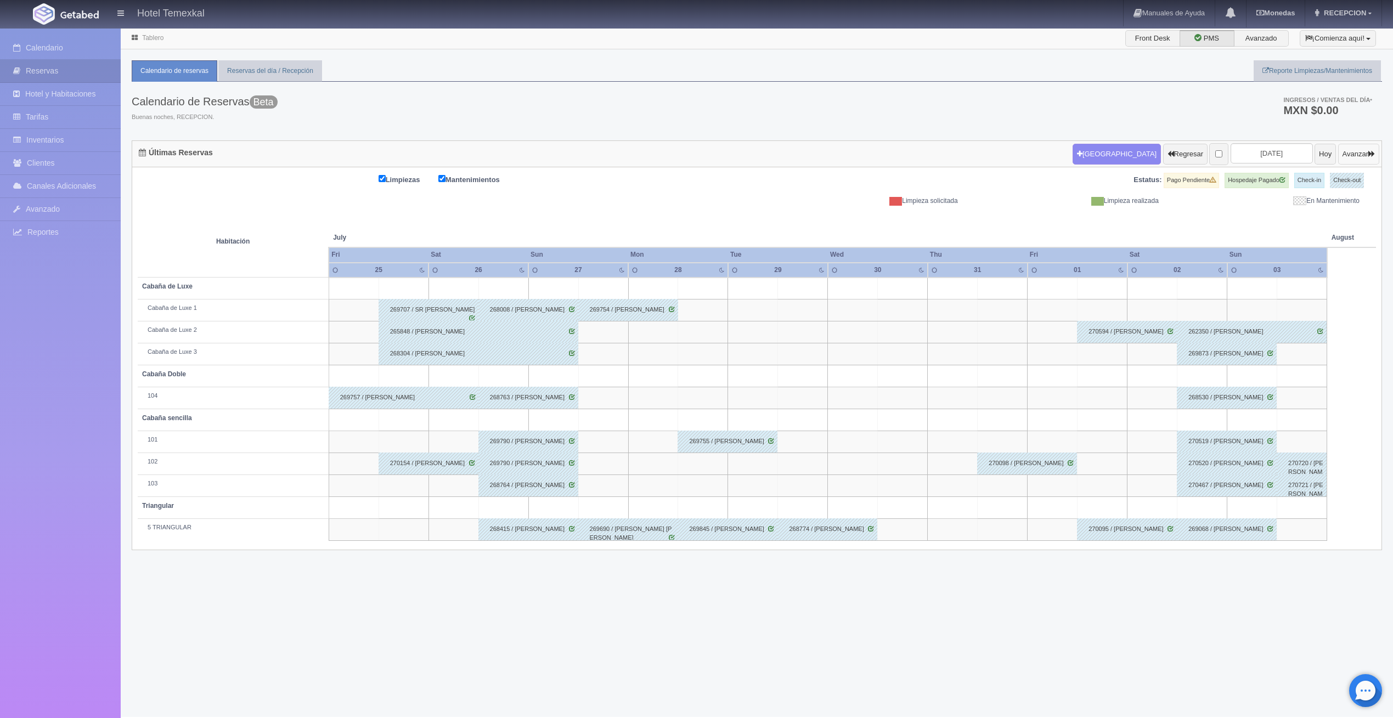
click at [1343, 150] on button "Avanzar" at bounding box center [1358, 154] width 41 height 21
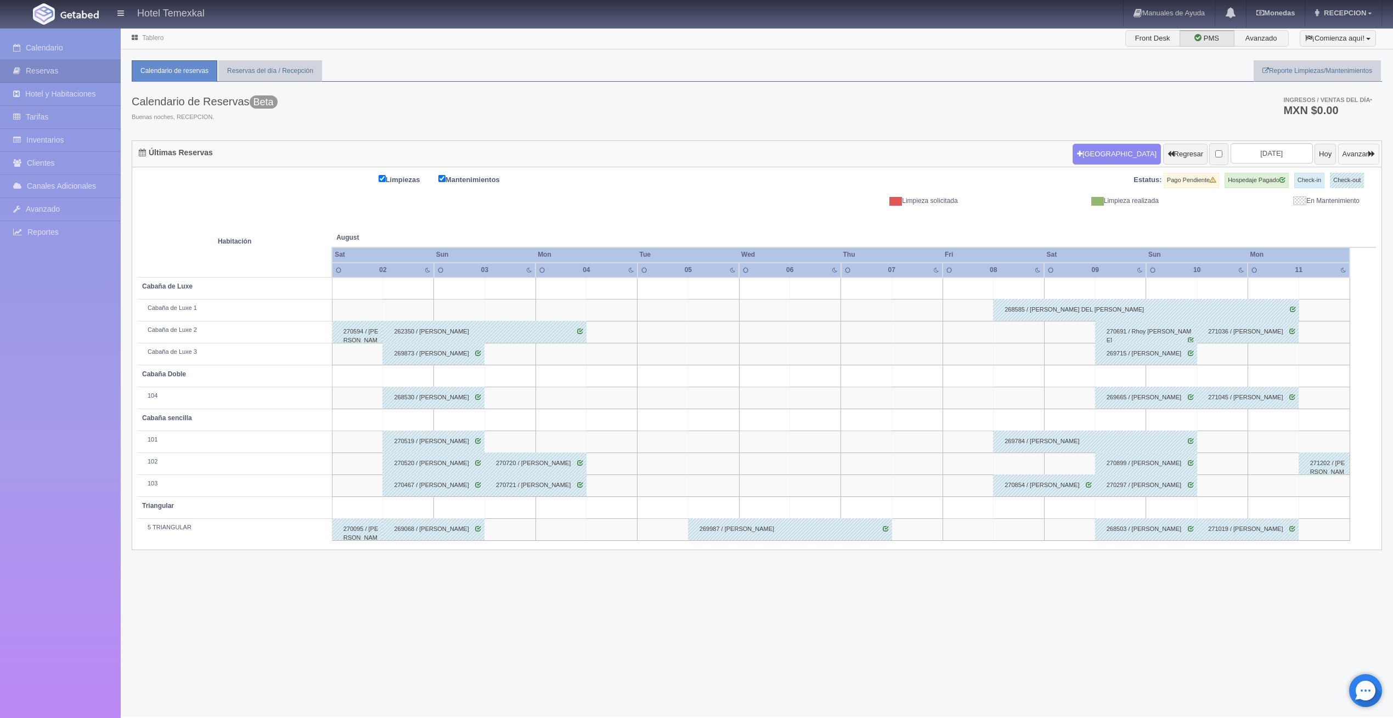
click at [1347, 155] on button "Avanzar" at bounding box center [1358, 154] width 41 height 21
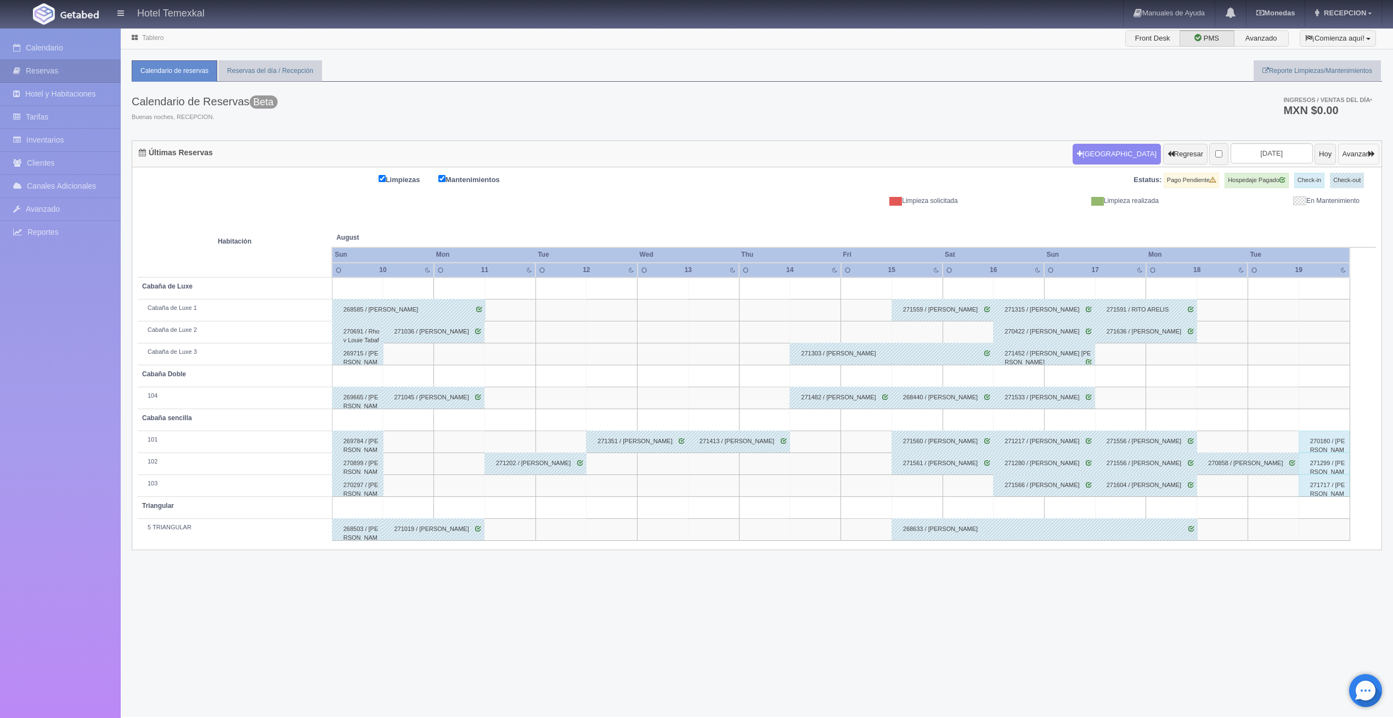
click at [1338, 160] on button "Avanzar" at bounding box center [1358, 154] width 41 height 21
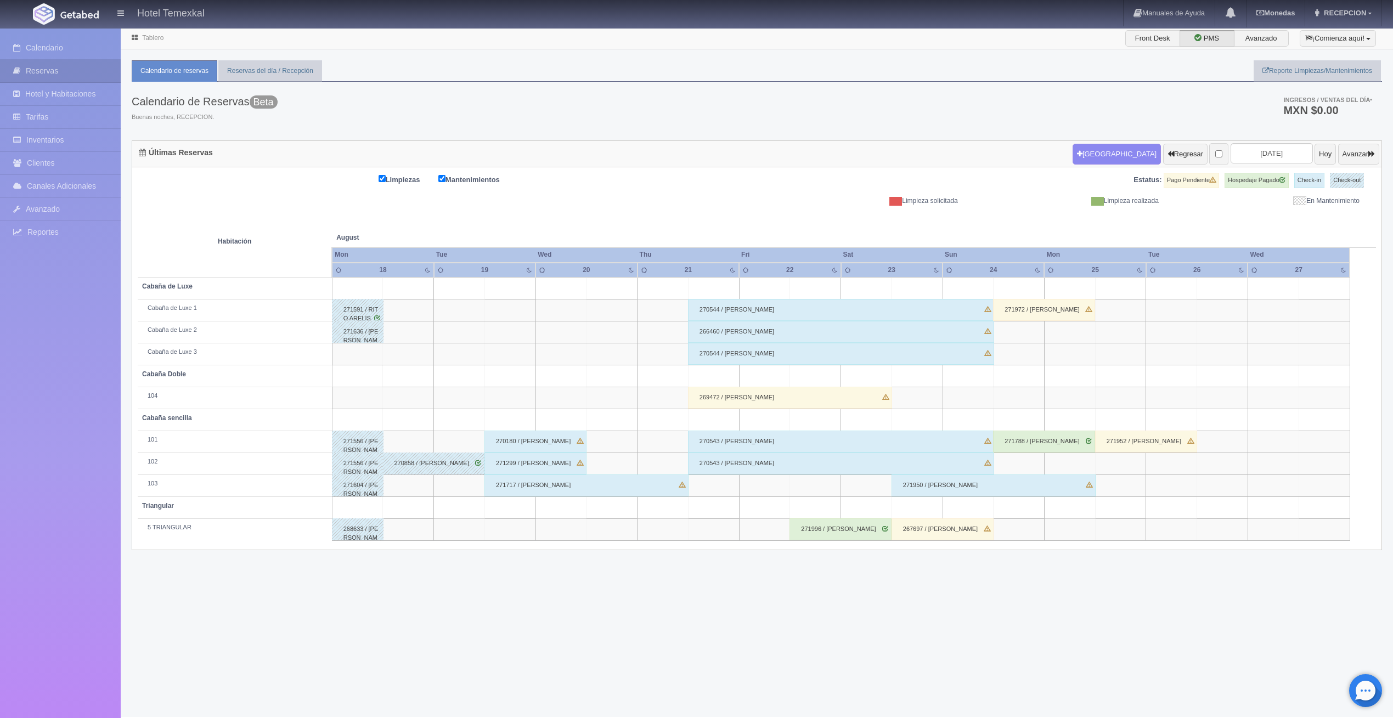
click at [540, 438] on div "270180 / Jenifer Alcantara" at bounding box center [536, 442] width 102 height 22
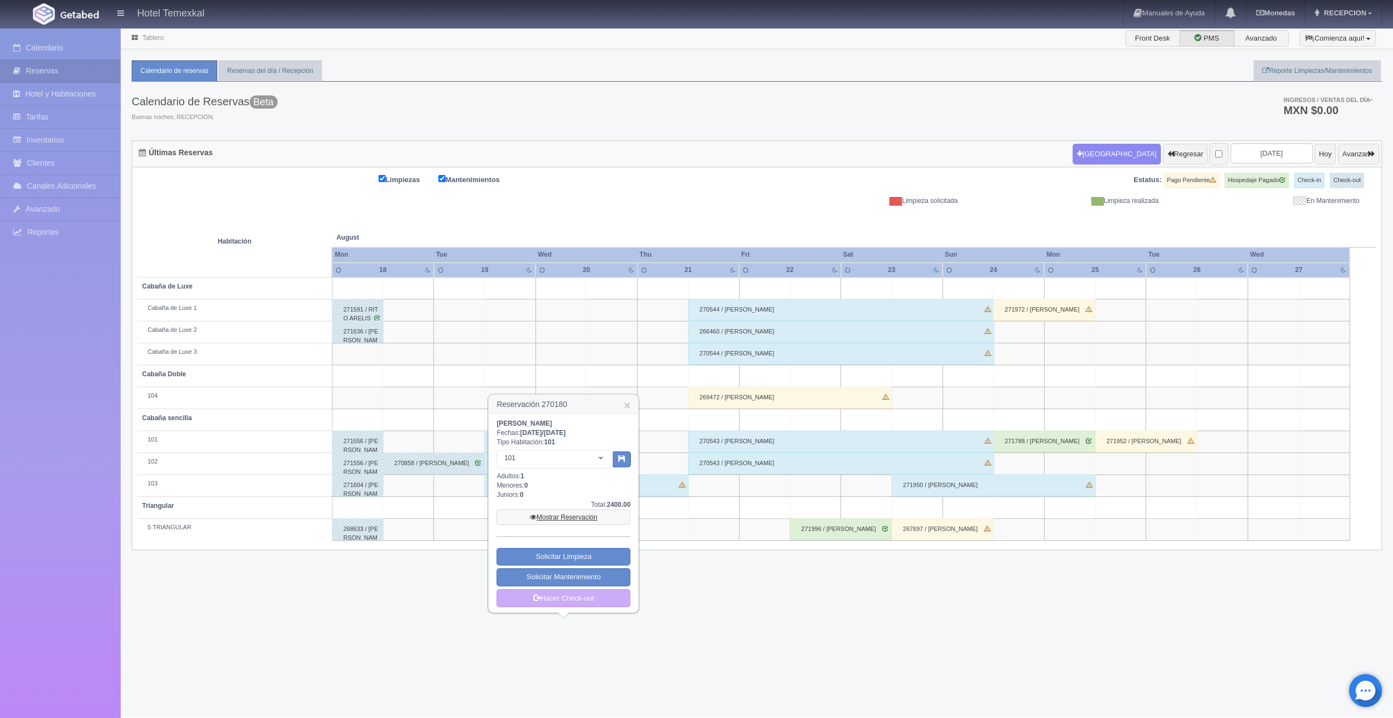
click at [553, 516] on link "Mostrar Reservación" at bounding box center [564, 517] width 134 height 15
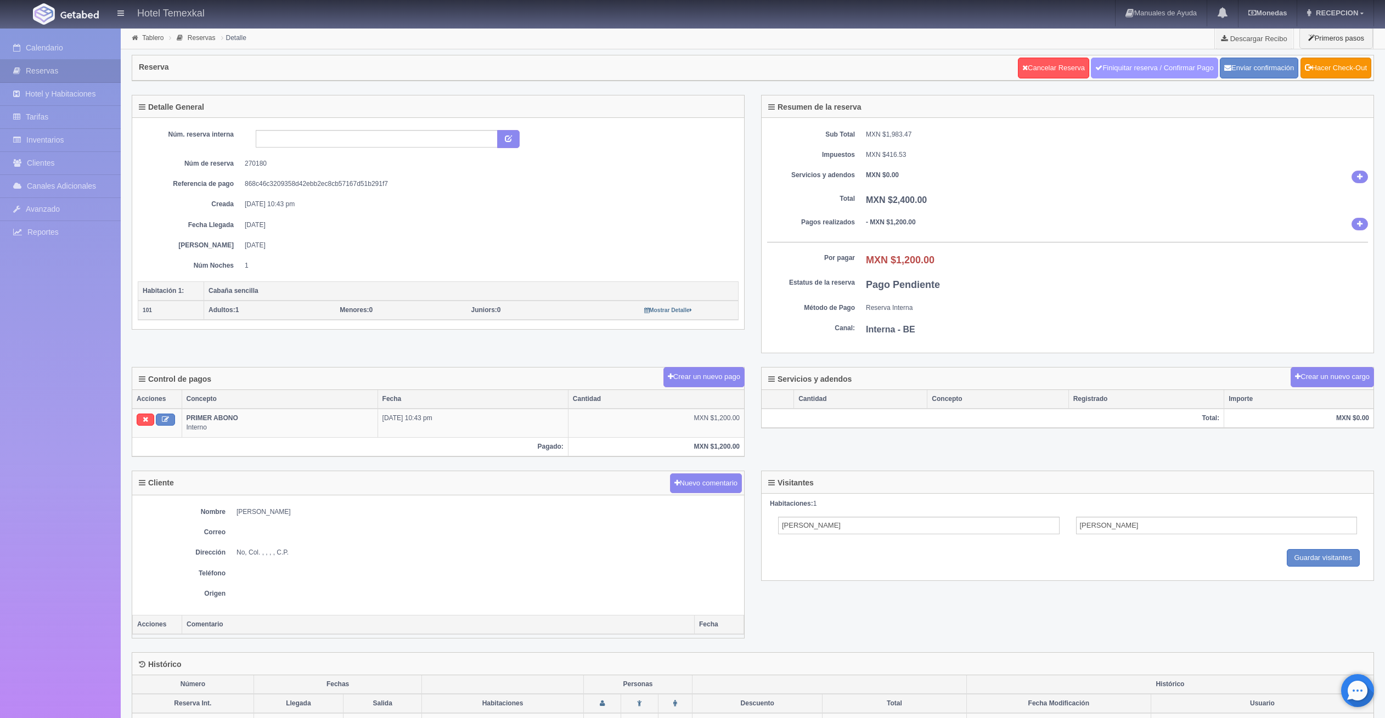
click at [1156, 61] on link "Finiquitar reserva / Confirmar Pago" at bounding box center [1154, 68] width 127 height 21
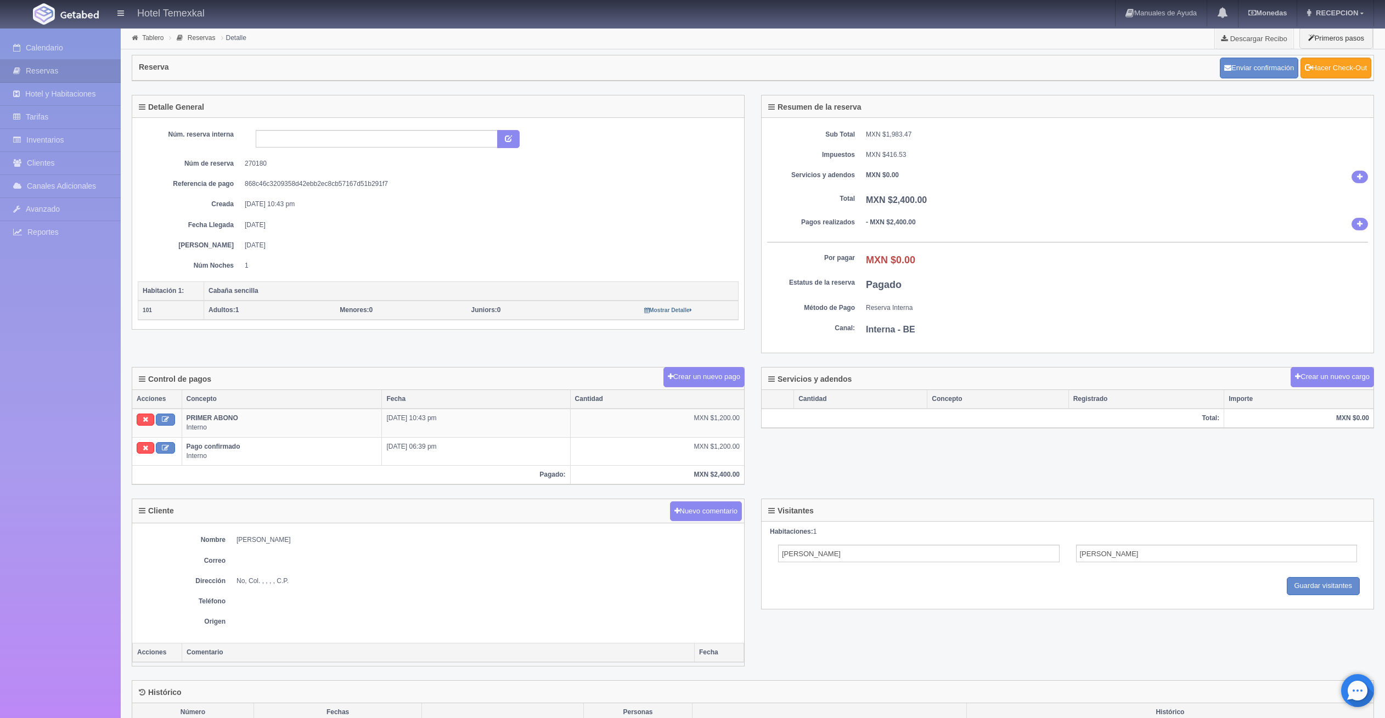
click at [1321, 60] on link "Hacer Check-Out" at bounding box center [1335, 68] width 71 height 21
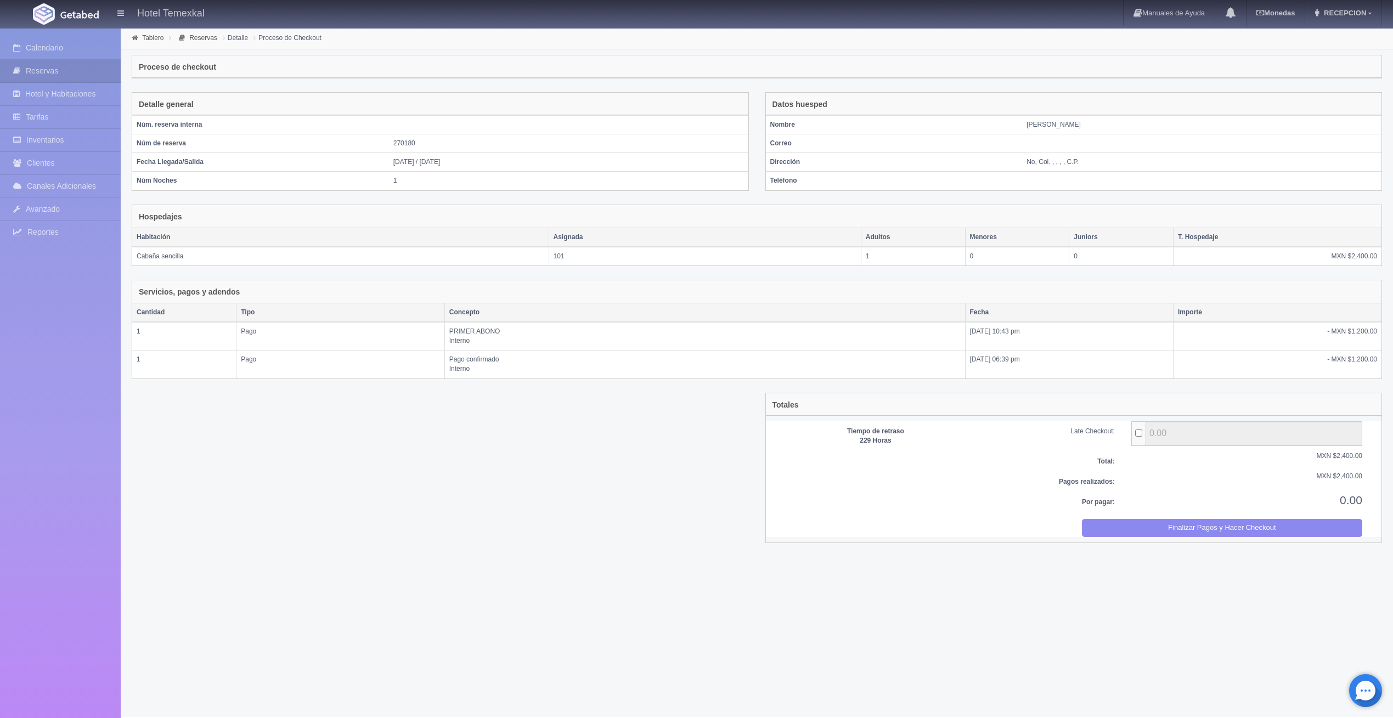
click at [1261, 536] on div "Totales Tiempo de retraso 229 Horas Late Checkout: 0.00 Total: MXN $2,400.00 Pa…" at bounding box center [1073, 468] width 617 height 150
click at [1259, 533] on button "Finalizar Pagos y Hacer Checkout" at bounding box center [1222, 528] width 280 height 18
click at [746, 44] on div "Tablero Reservas Detalle Proceso de Checkout" at bounding box center [757, 38] width 1272 height 22
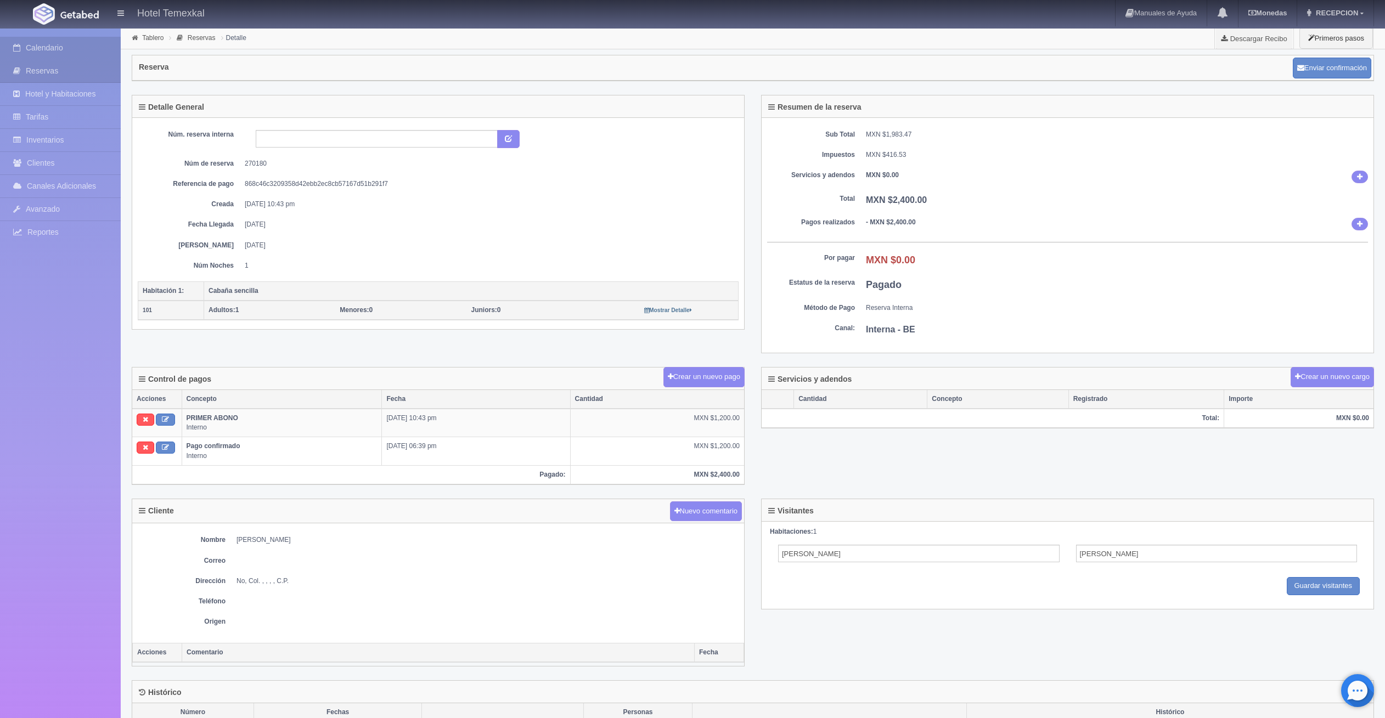
click at [9, 49] on link "Calendario" at bounding box center [60, 48] width 121 height 22
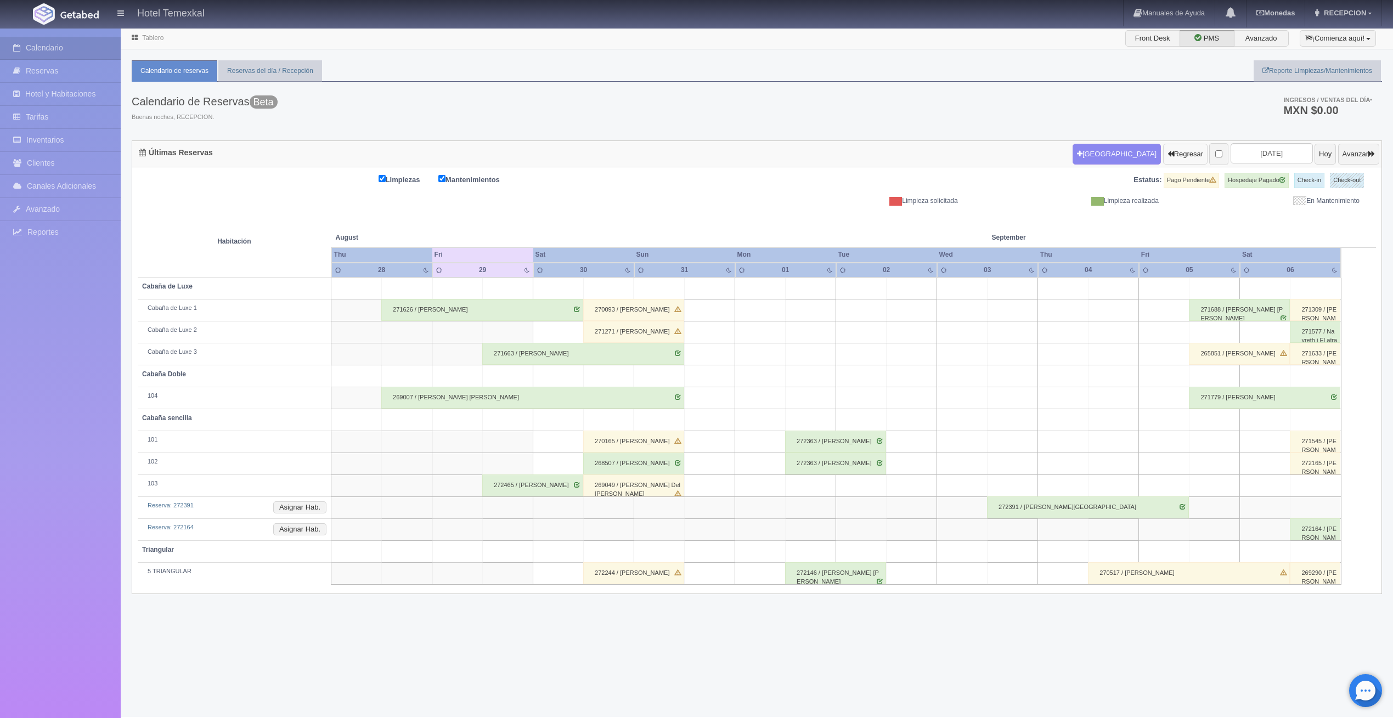
click at [1163, 150] on button "Regresar" at bounding box center [1185, 154] width 44 height 21
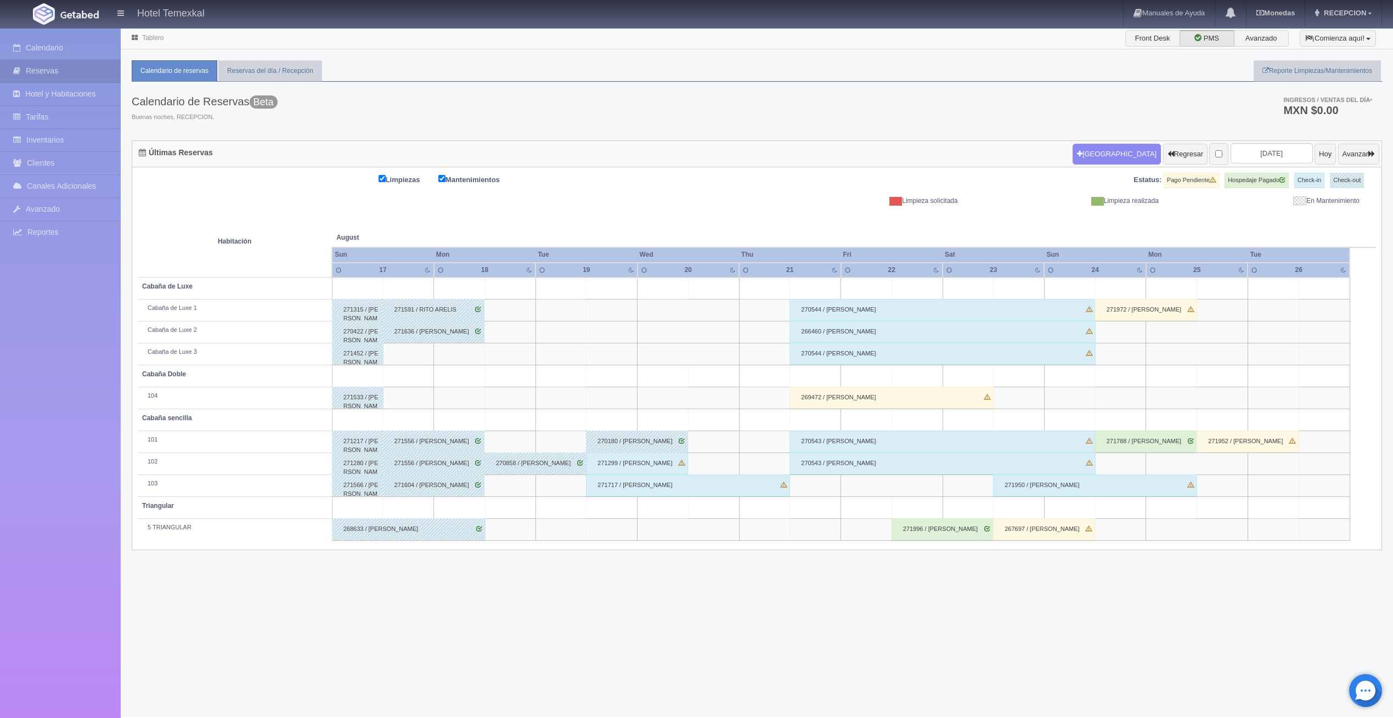
click at [639, 467] on div "271299 / DANIELA CADENA" at bounding box center [637, 464] width 102 height 22
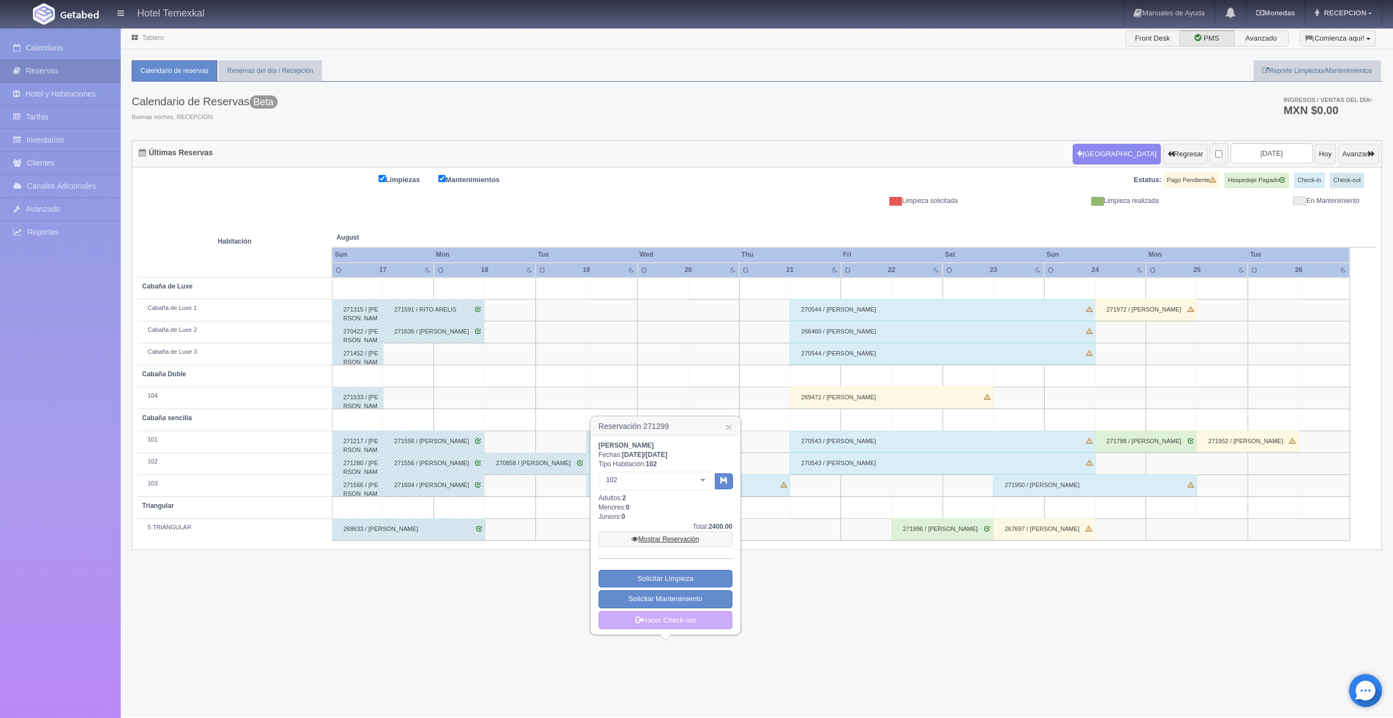
click at [664, 539] on link "Mostrar Reservación" at bounding box center [666, 539] width 134 height 15
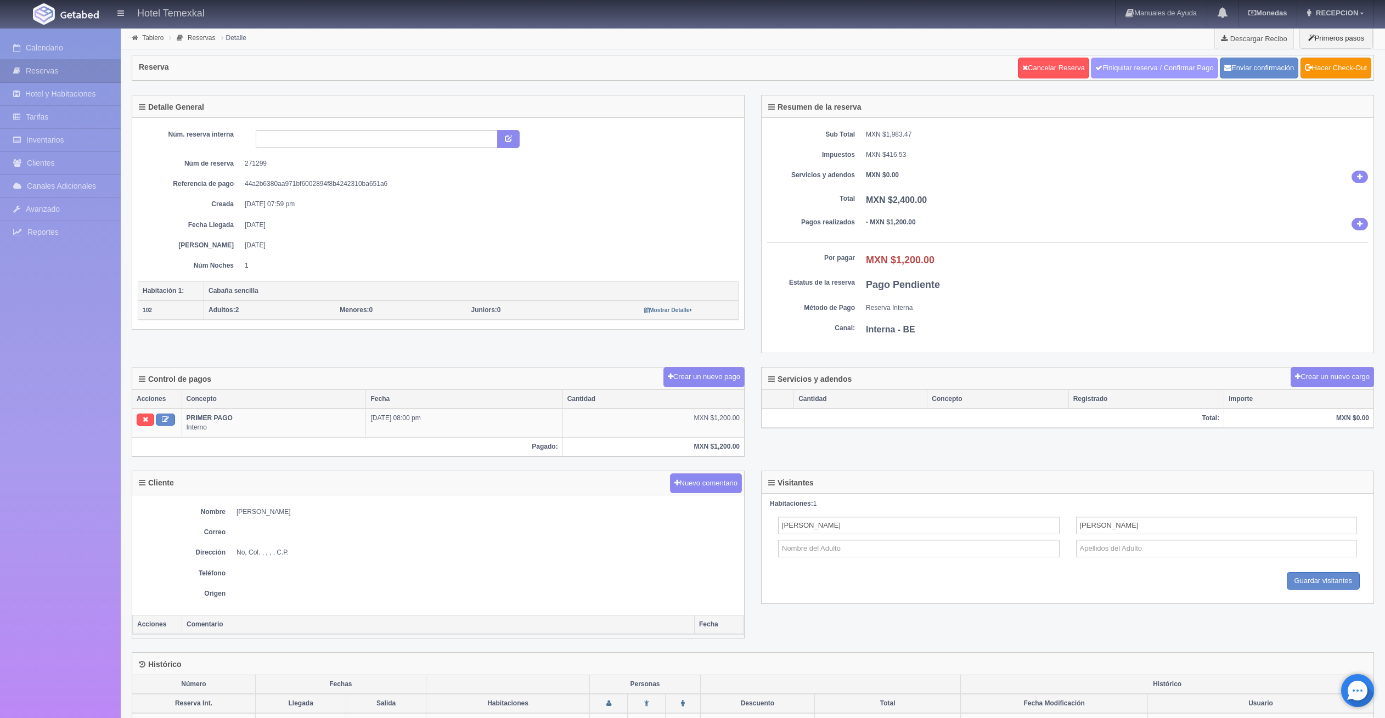
click at [1125, 69] on link "Finiquitar reserva / Confirmar Pago" at bounding box center [1154, 68] width 127 height 21
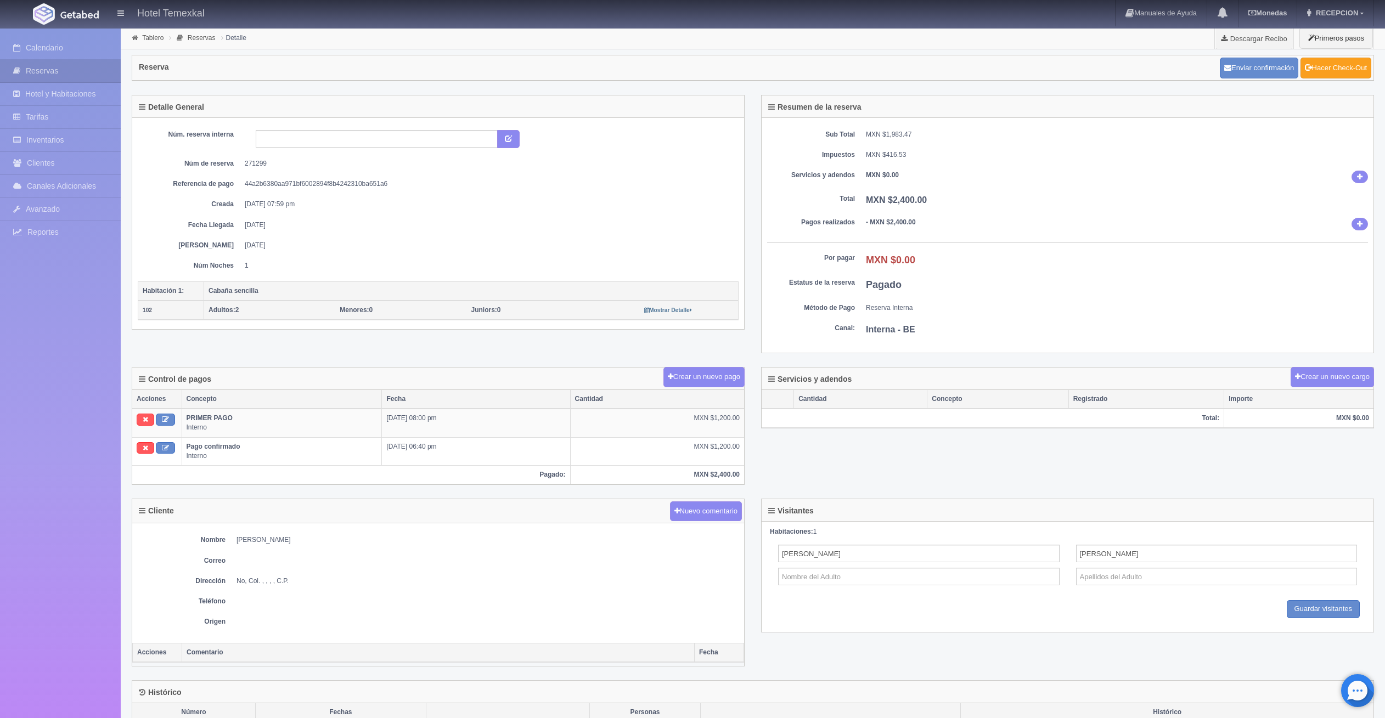
click at [1315, 72] on link "Hacer Check-Out" at bounding box center [1335, 68] width 71 height 21
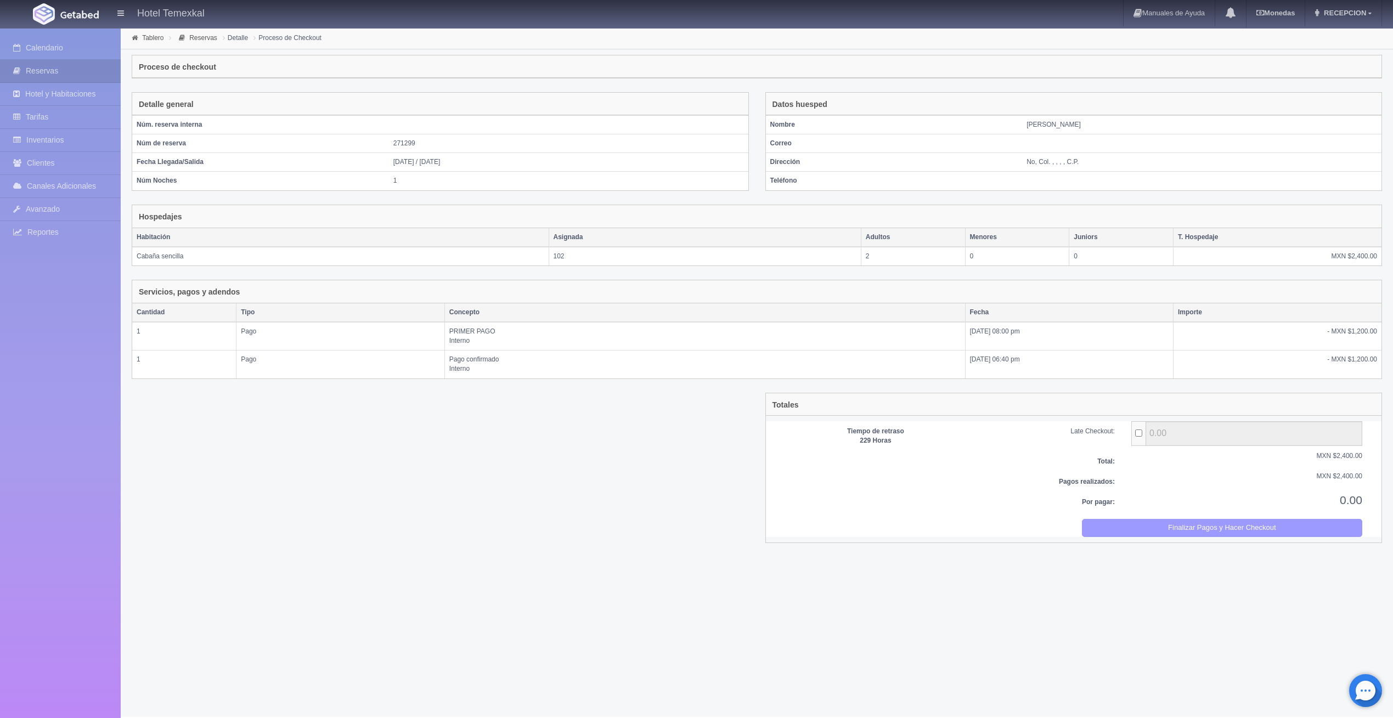
click at [1153, 522] on button "Finalizar Pagos y Hacer Checkout" at bounding box center [1222, 528] width 280 height 18
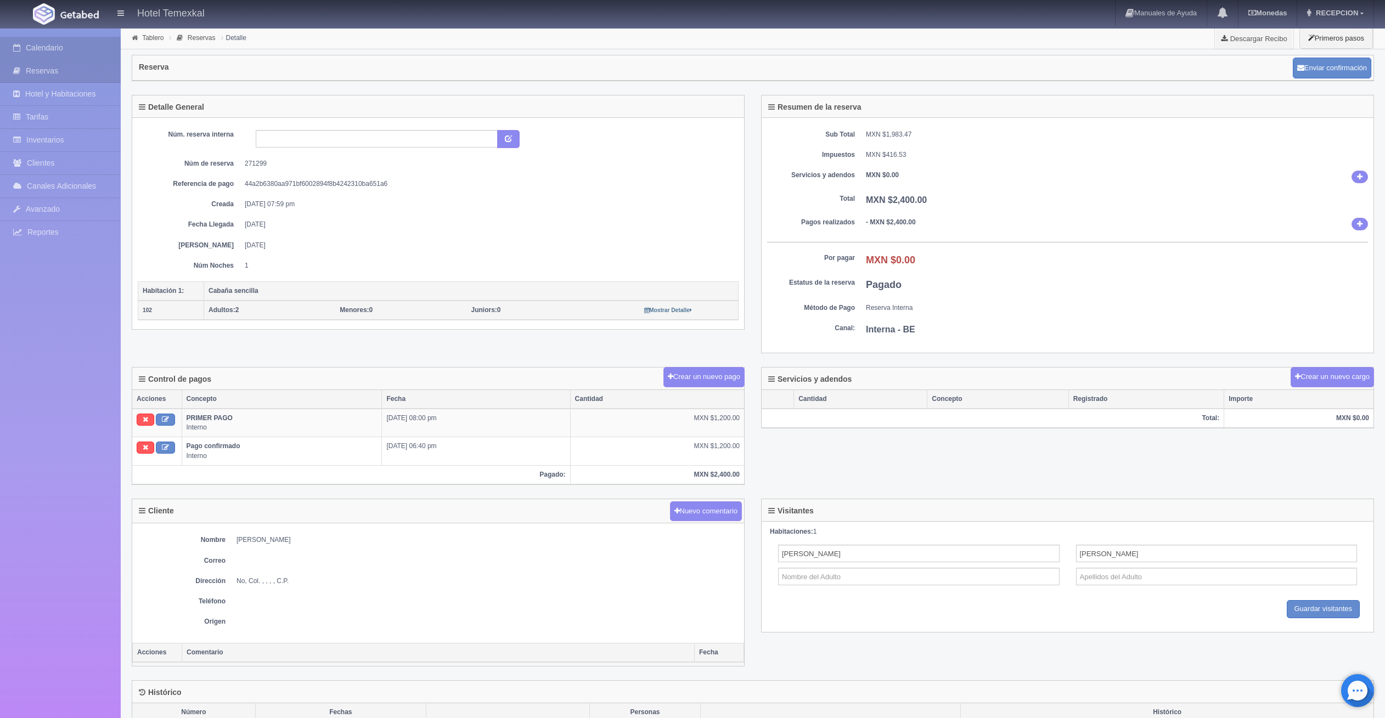
click at [73, 50] on link "Calendario" at bounding box center [60, 48] width 121 height 22
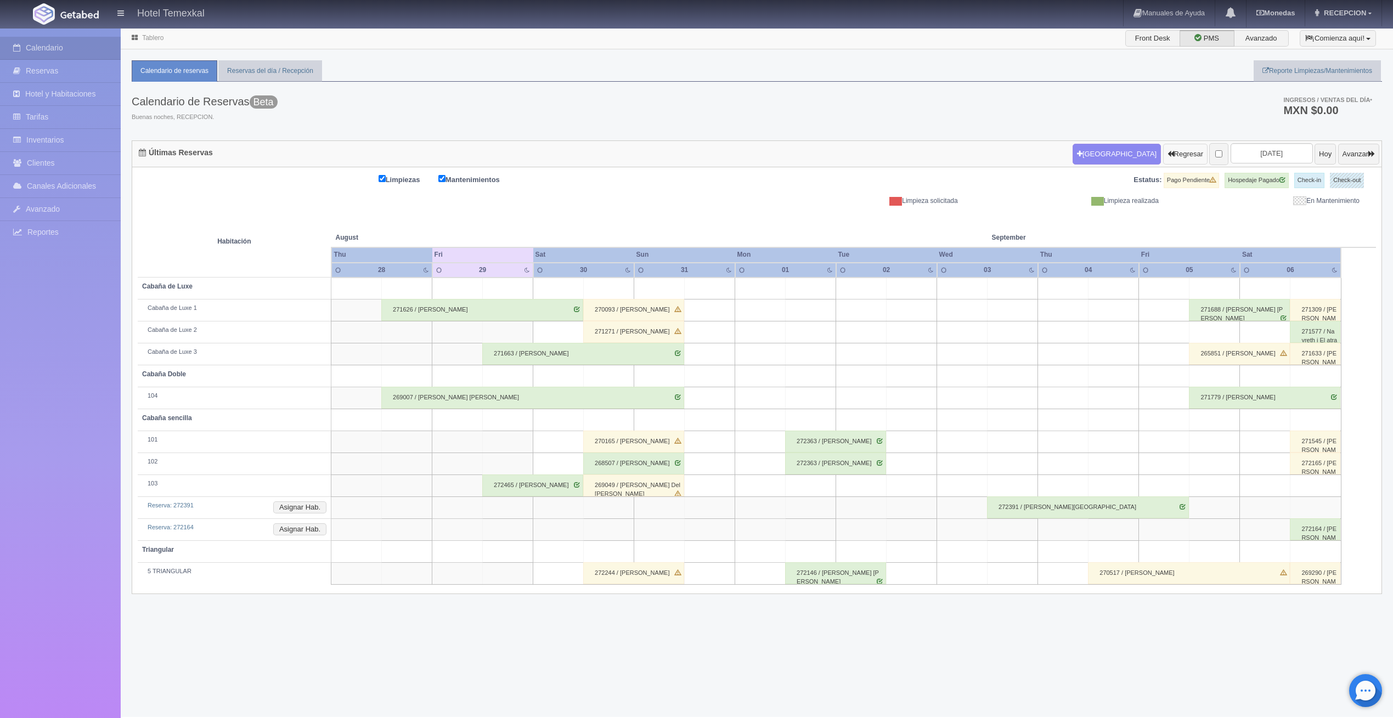
click at [1181, 154] on button "Regresar" at bounding box center [1185, 154] width 44 height 21
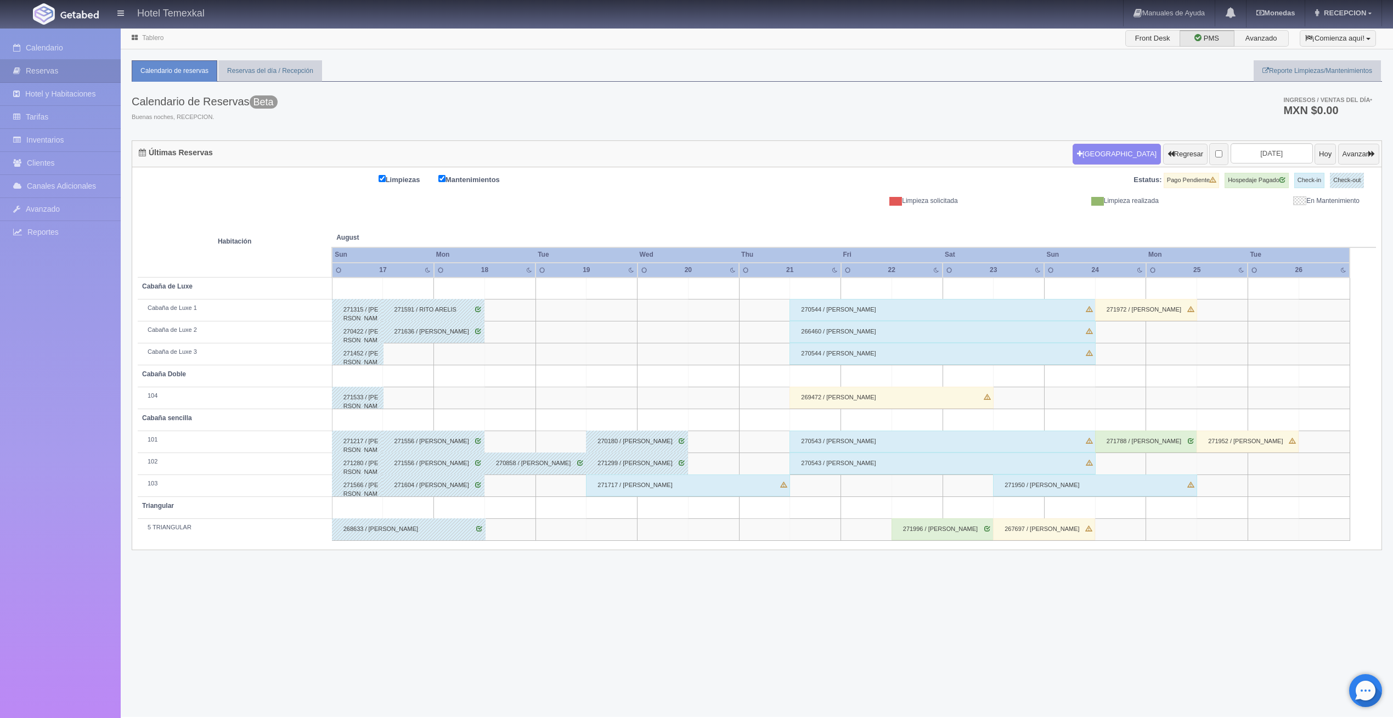
click at [647, 492] on div "271717 / CESAR TORRES" at bounding box center [688, 486] width 204 height 22
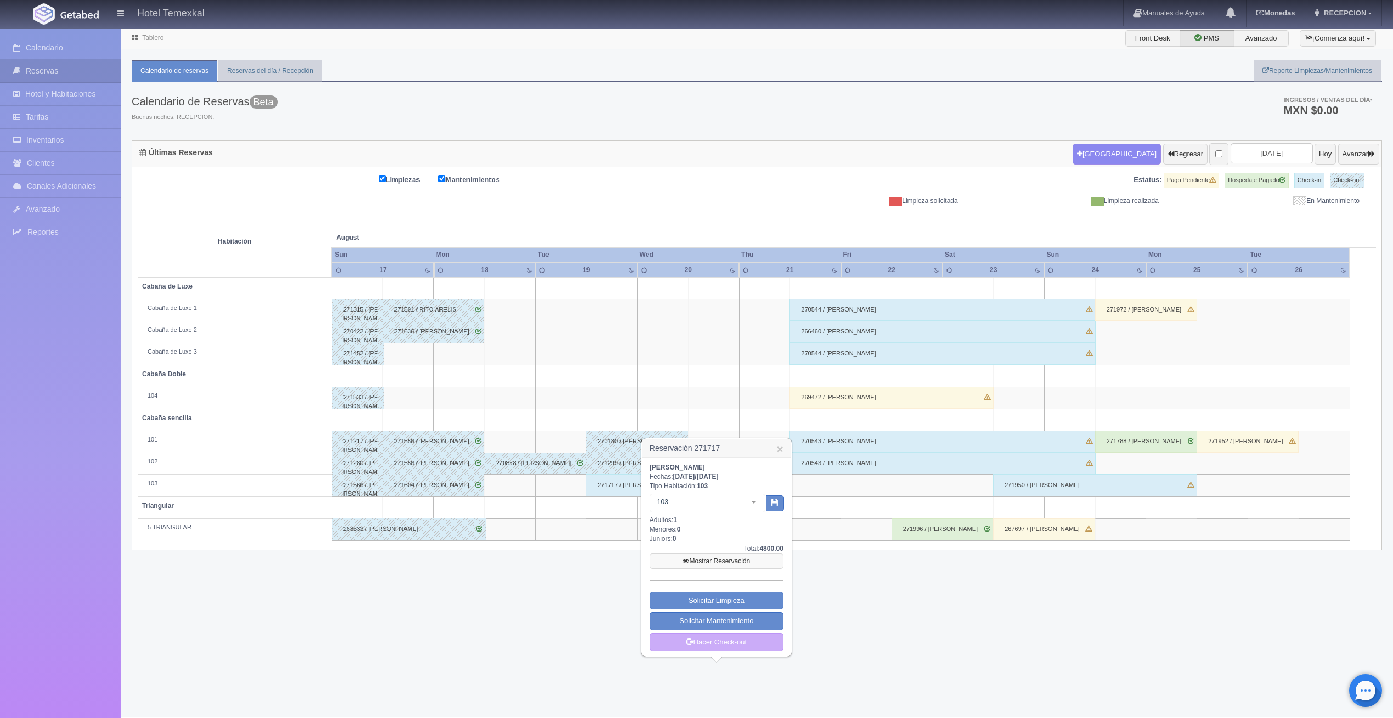
click at [677, 560] on link "Mostrar Reservación" at bounding box center [717, 561] width 134 height 15
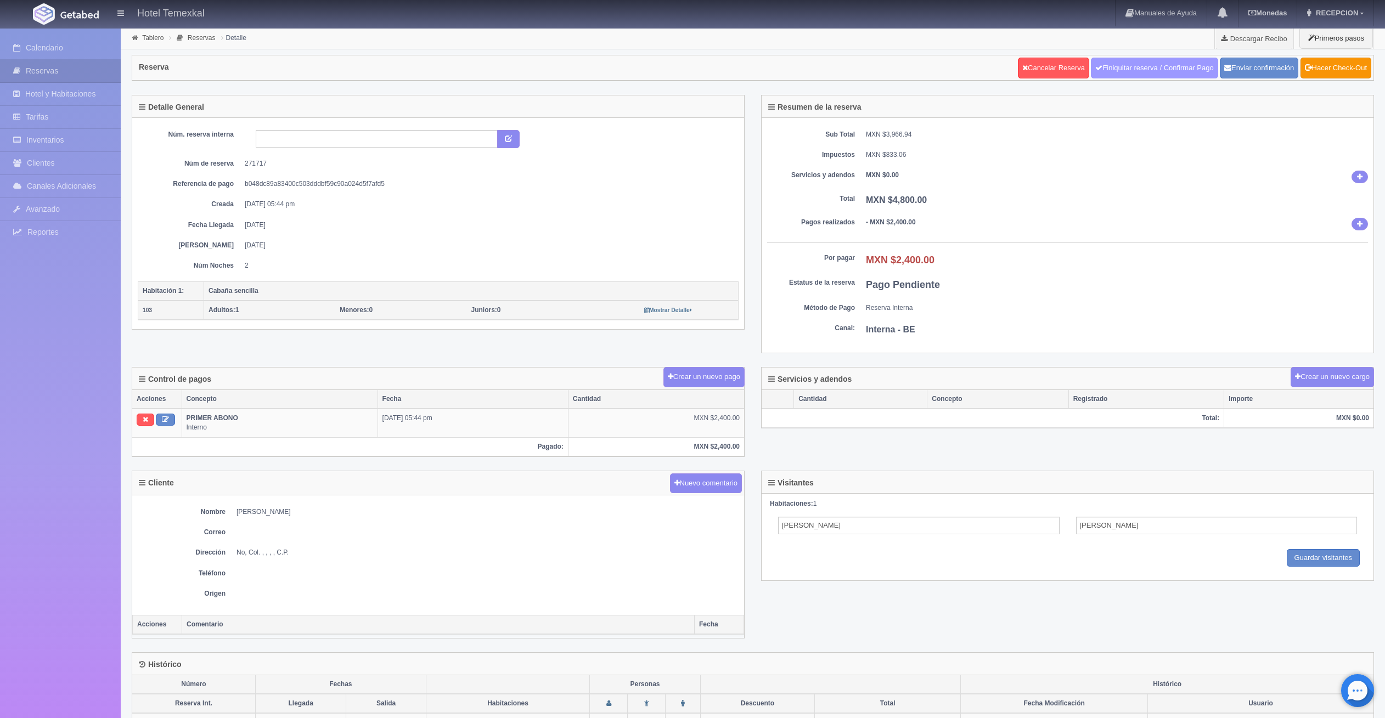
click at [1187, 66] on link "Finiquitar reserva / Confirmar Pago" at bounding box center [1154, 68] width 127 height 21
click at [1353, 74] on link "Hacer Check-Out" at bounding box center [1335, 68] width 71 height 21
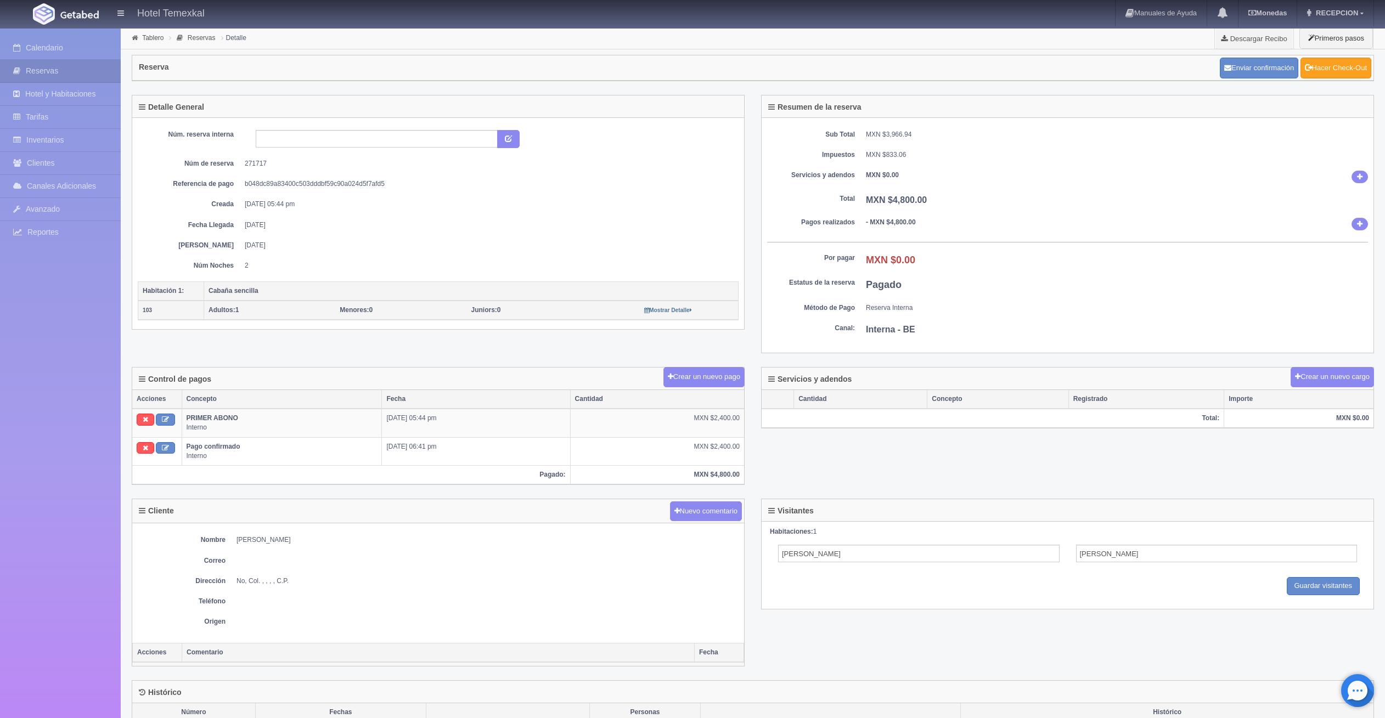
click at [1339, 71] on link "Hacer Check-Out" at bounding box center [1335, 68] width 71 height 21
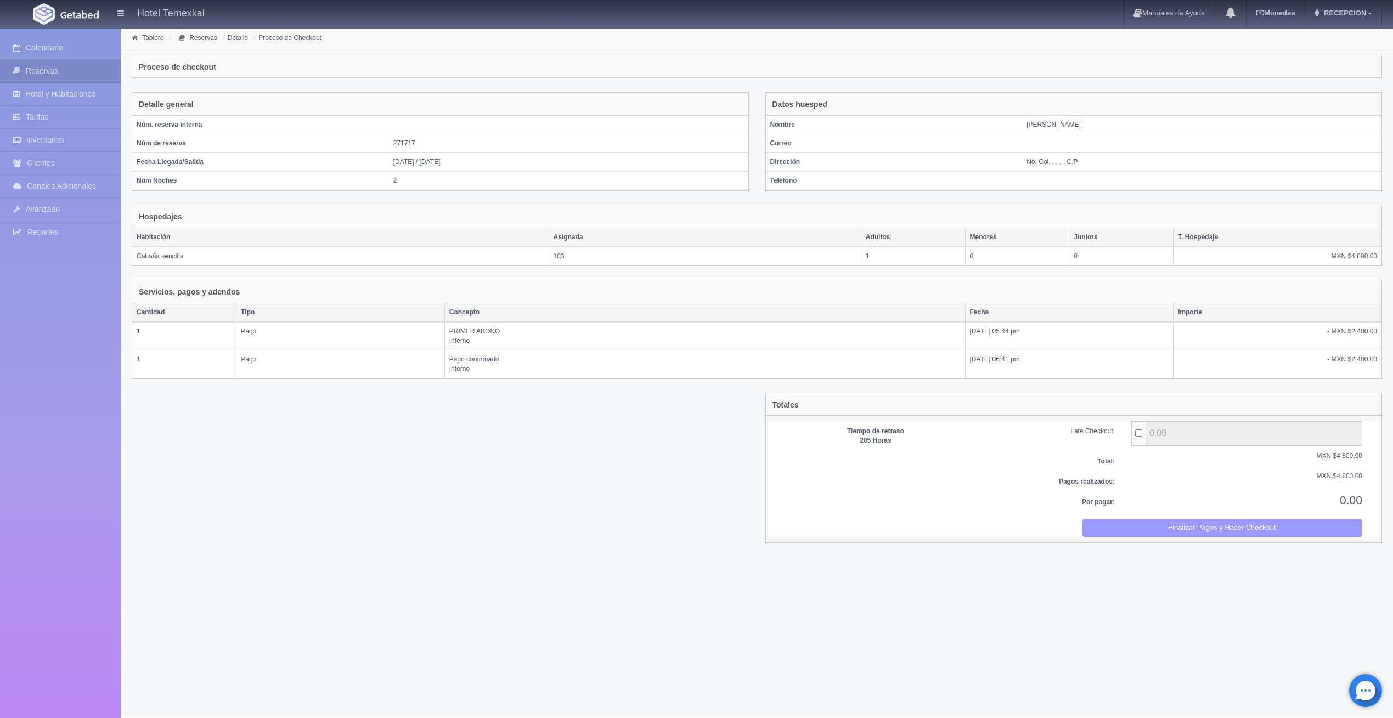
click at [1205, 527] on button "Finalizar Pagos y Hacer Checkout" at bounding box center [1222, 528] width 280 height 18
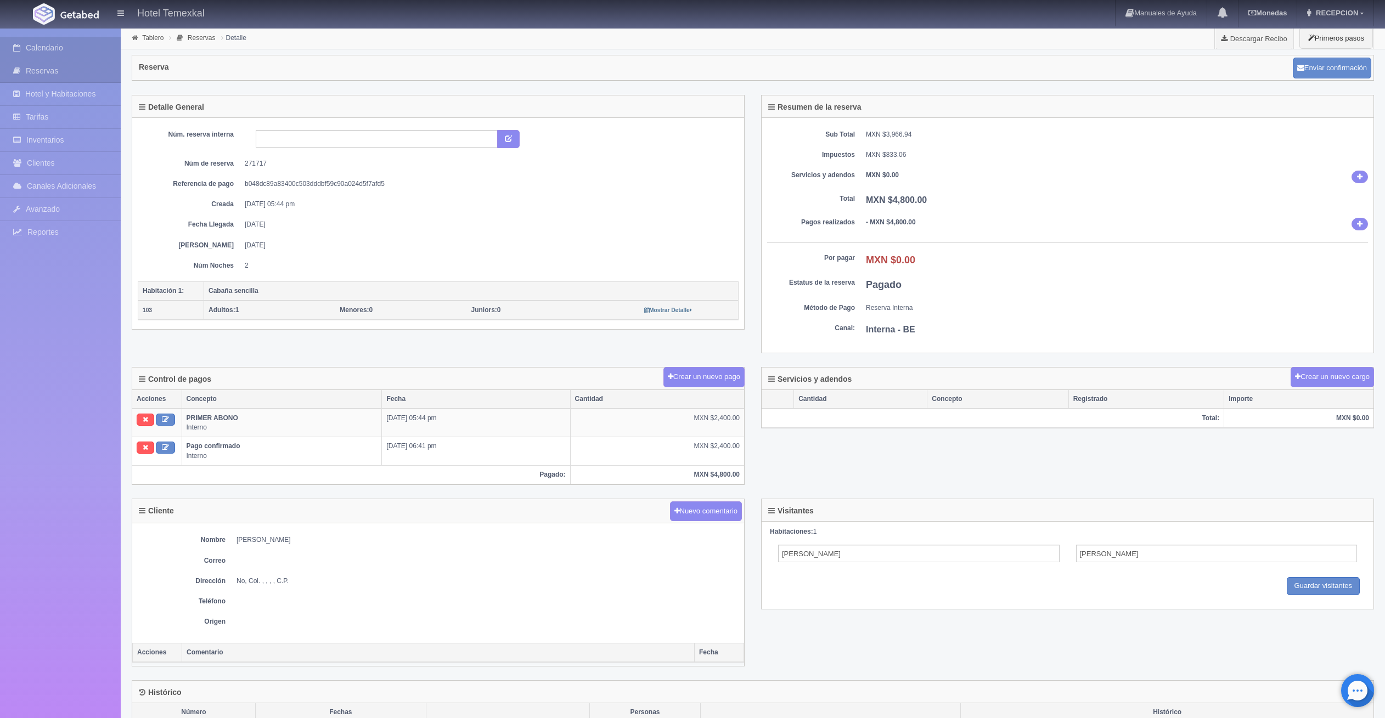
click at [42, 50] on link "Calendario" at bounding box center [60, 48] width 121 height 22
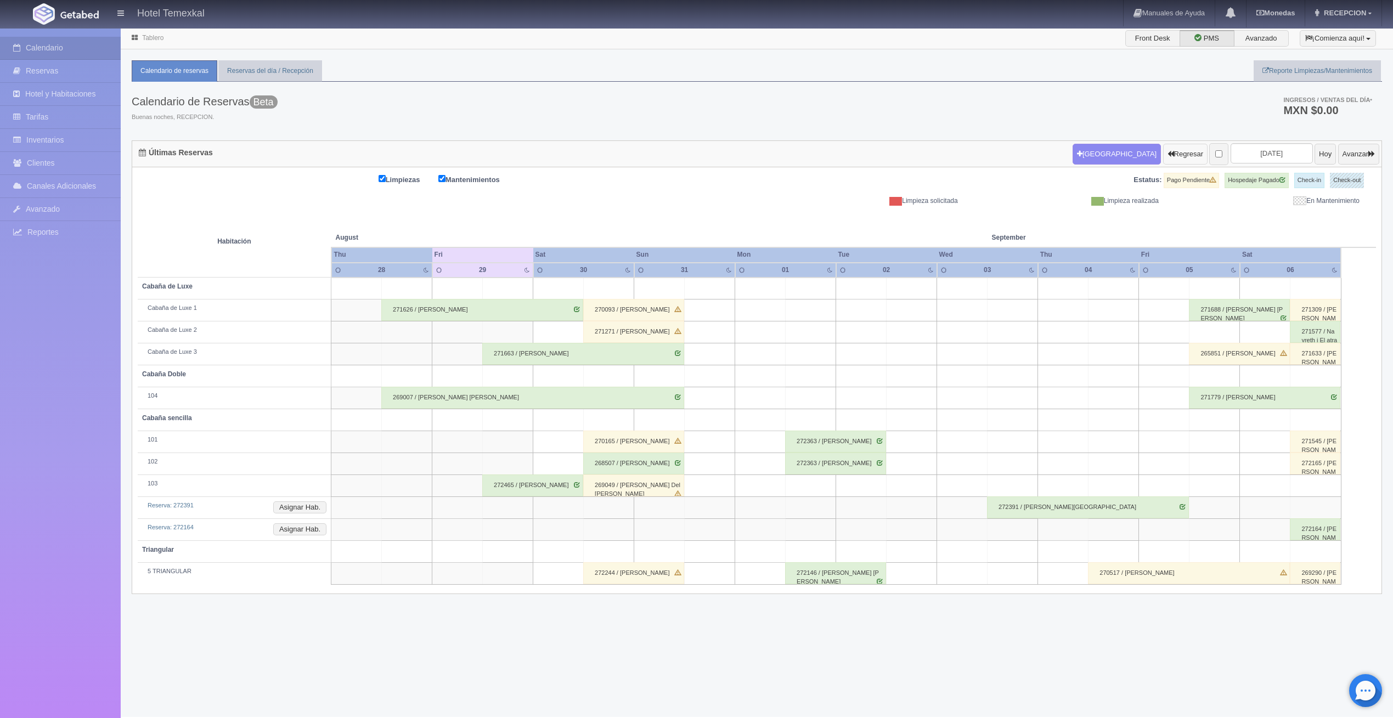
click at [1163, 155] on button "Regresar" at bounding box center [1185, 154] width 44 height 21
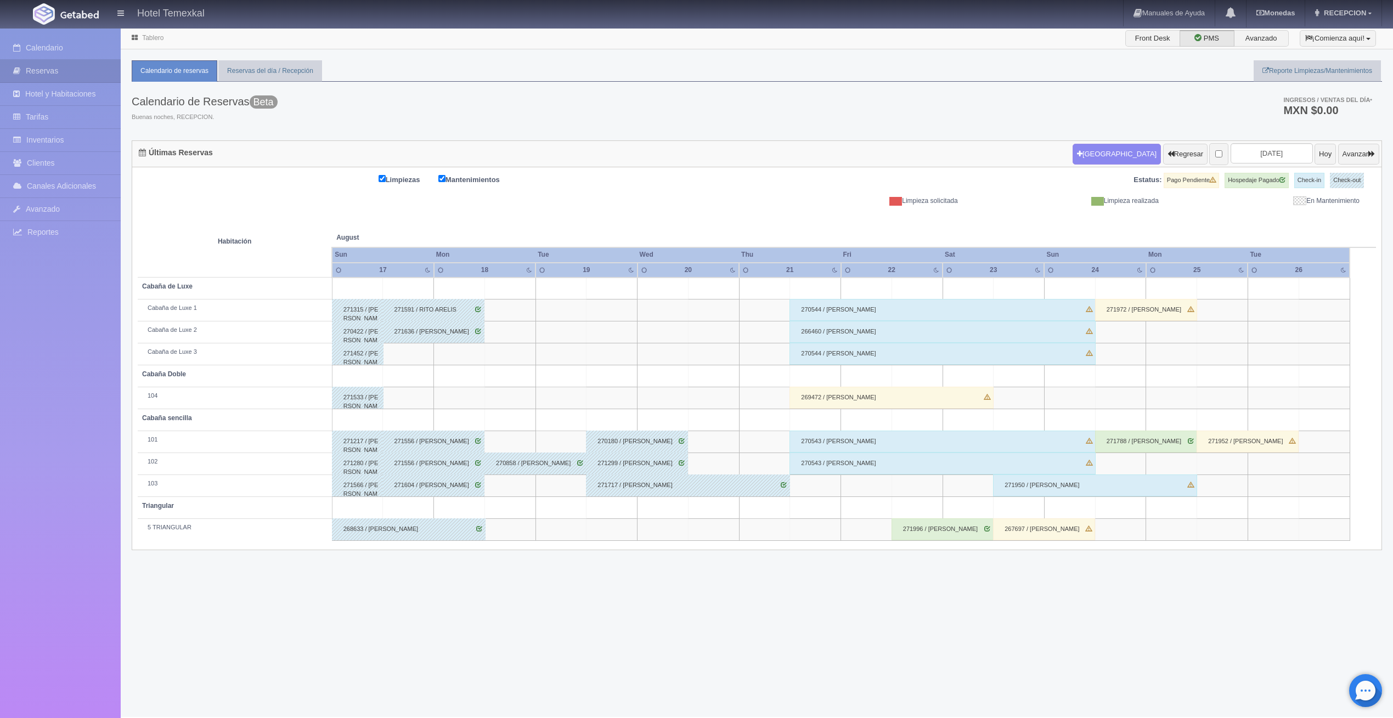
click at [848, 308] on div "270544 / CESAR PRECIADO" at bounding box center [943, 310] width 306 height 22
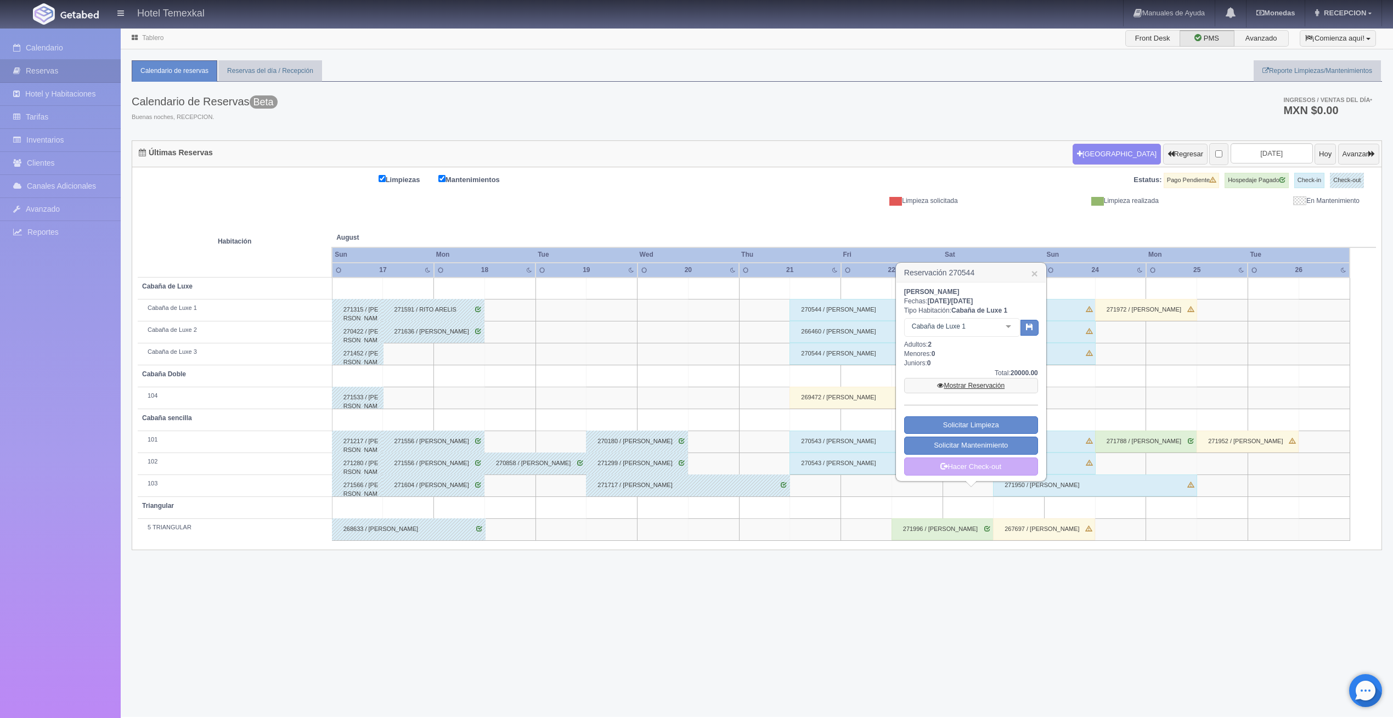
click at [929, 378] on link "Mostrar Reservación" at bounding box center [971, 385] width 134 height 15
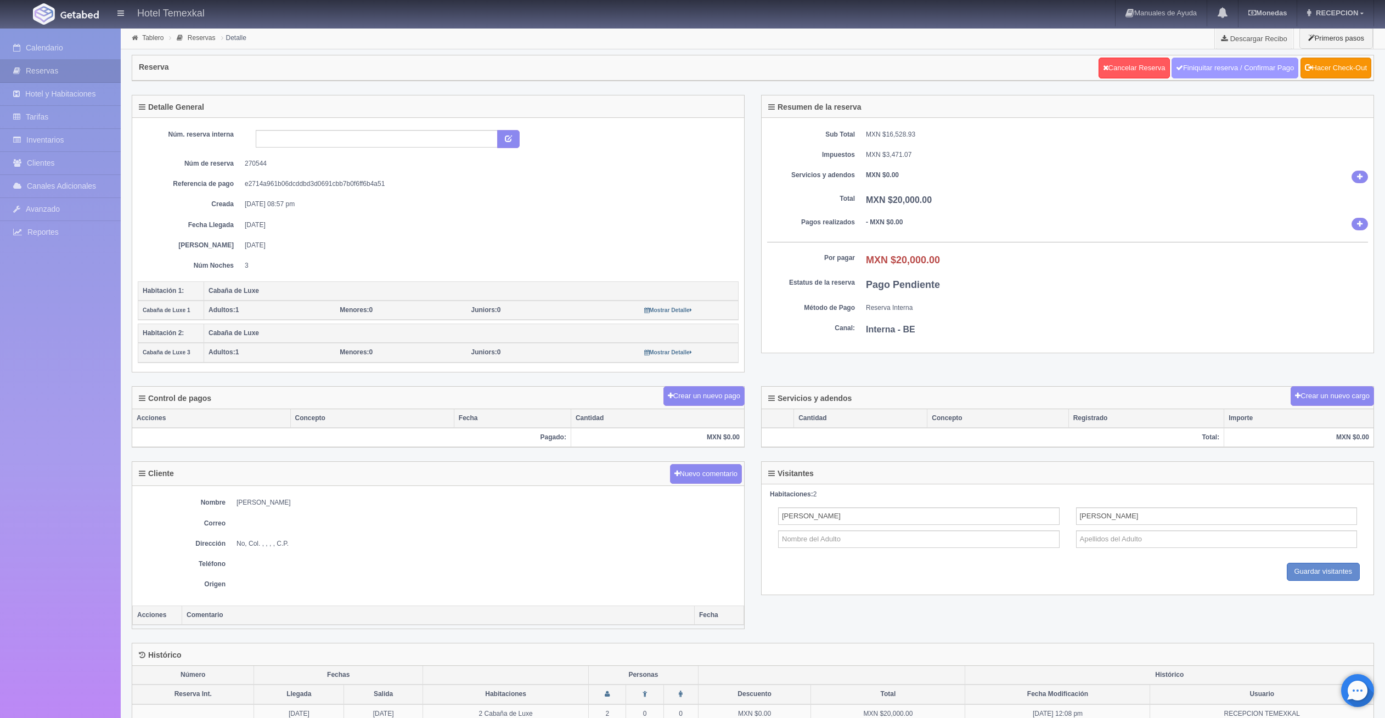
click at [1243, 66] on link "Finiquitar reserva / Confirmar Pago" at bounding box center [1234, 68] width 127 height 21
click at [1334, 70] on link "Hacer Check-Out" at bounding box center [1335, 68] width 71 height 21
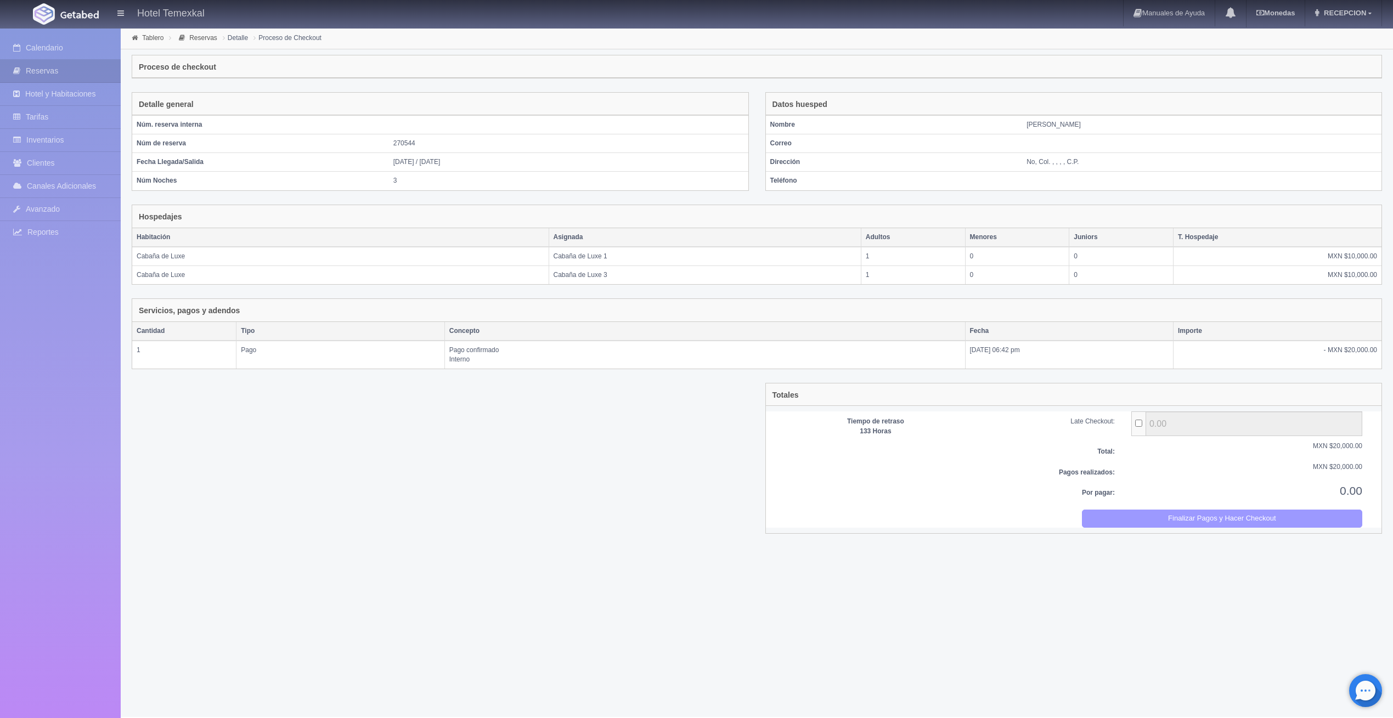
drag, startPoint x: 1168, startPoint y: 526, endPoint x: 734, endPoint y: 50, distance: 643.6
click at [1168, 526] on button "Finalizar Pagos y Hacer Checkout" at bounding box center [1222, 519] width 280 height 18
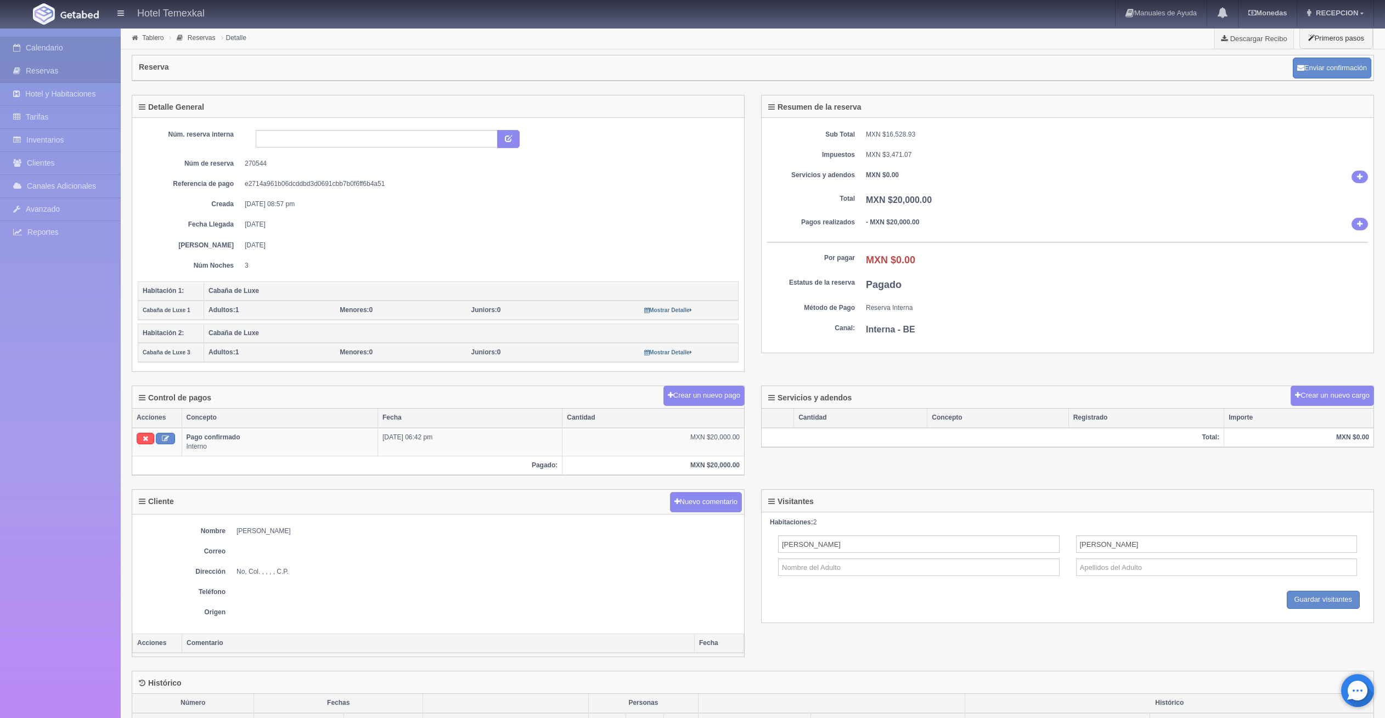
click at [61, 41] on link "Calendario" at bounding box center [60, 48] width 121 height 22
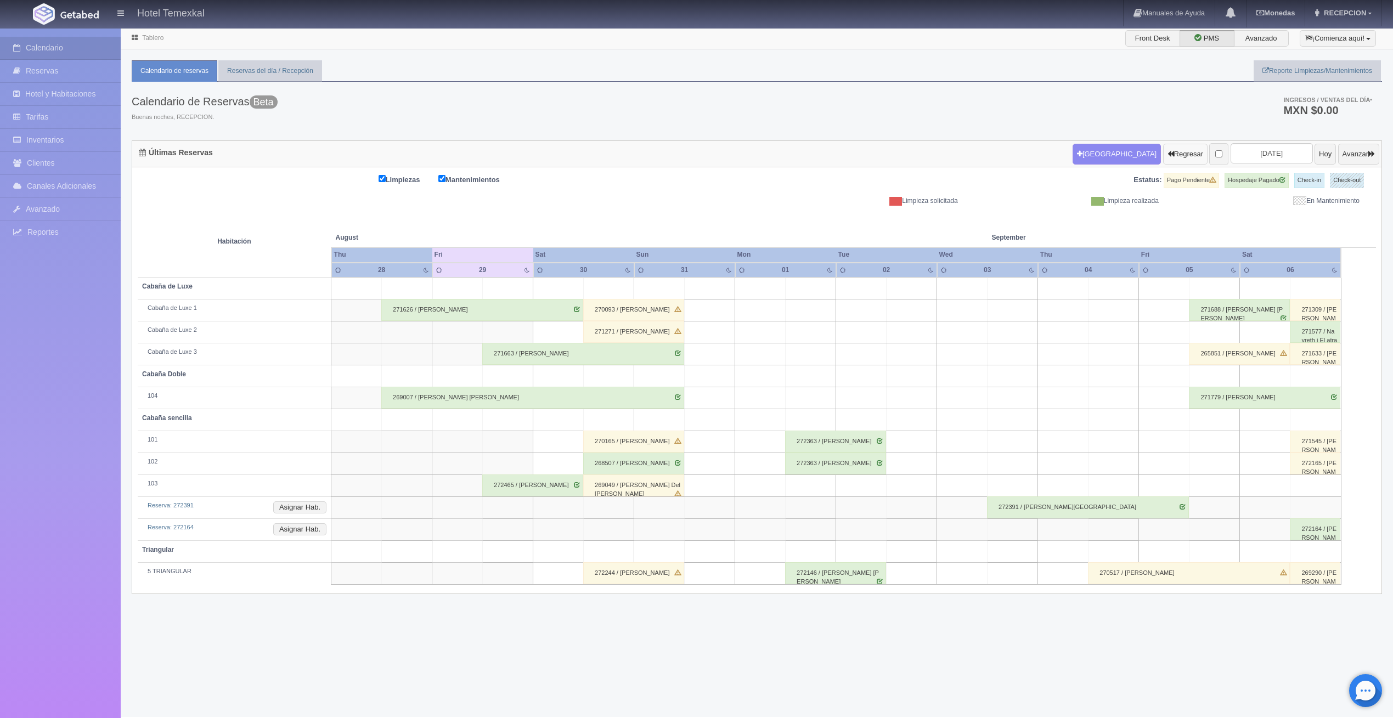
click at [1169, 149] on button "Regresar" at bounding box center [1185, 154] width 44 height 21
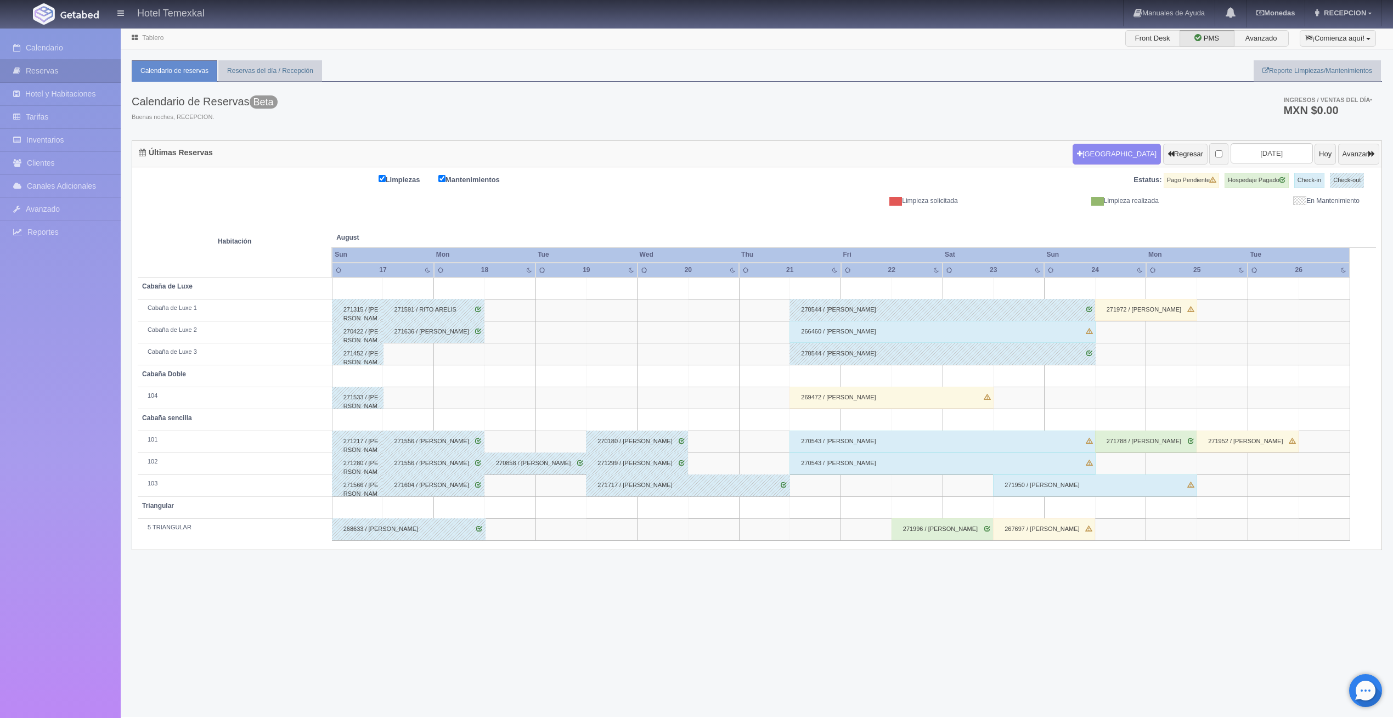
click at [852, 332] on div "266460 / Zeila Gonzalez" at bounding box center [943, 332] width 306 height 22
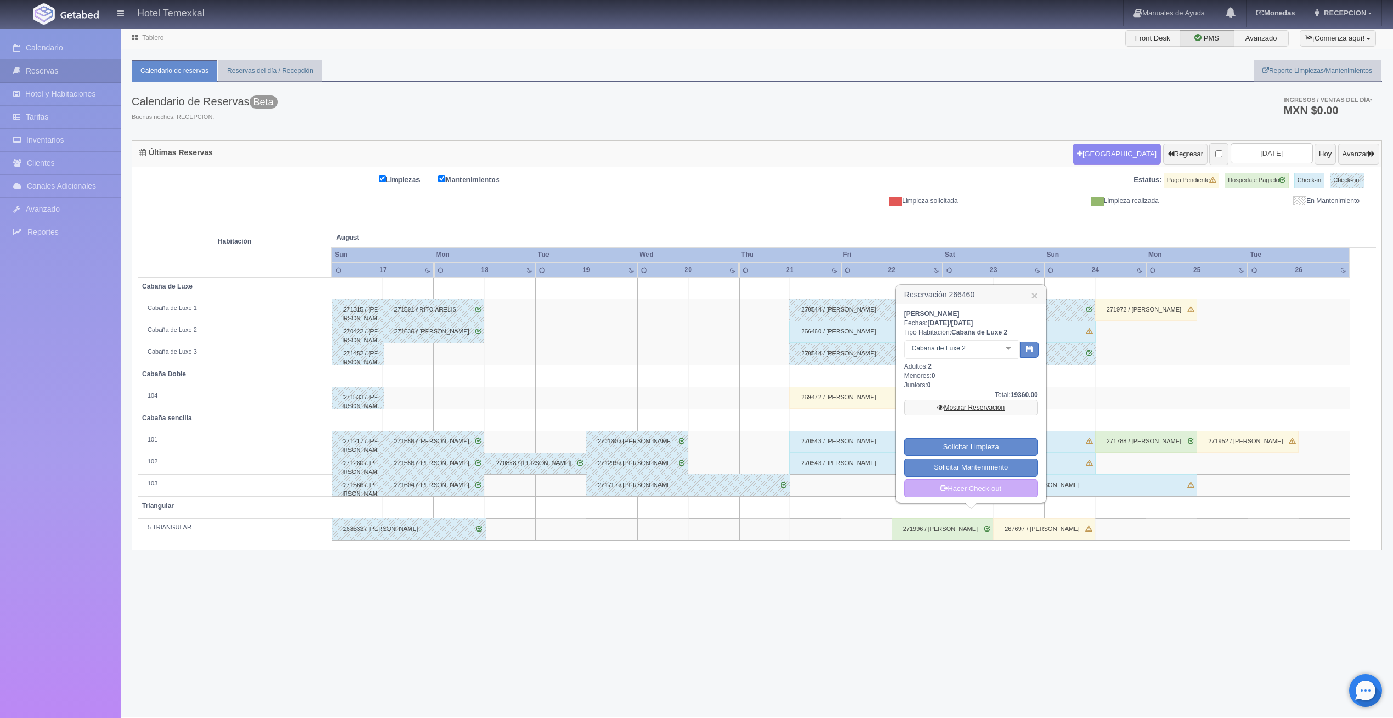
click at [935, 403] on link "Mostrar Reservación" at bounding box center [971, 407] width 134 height 15
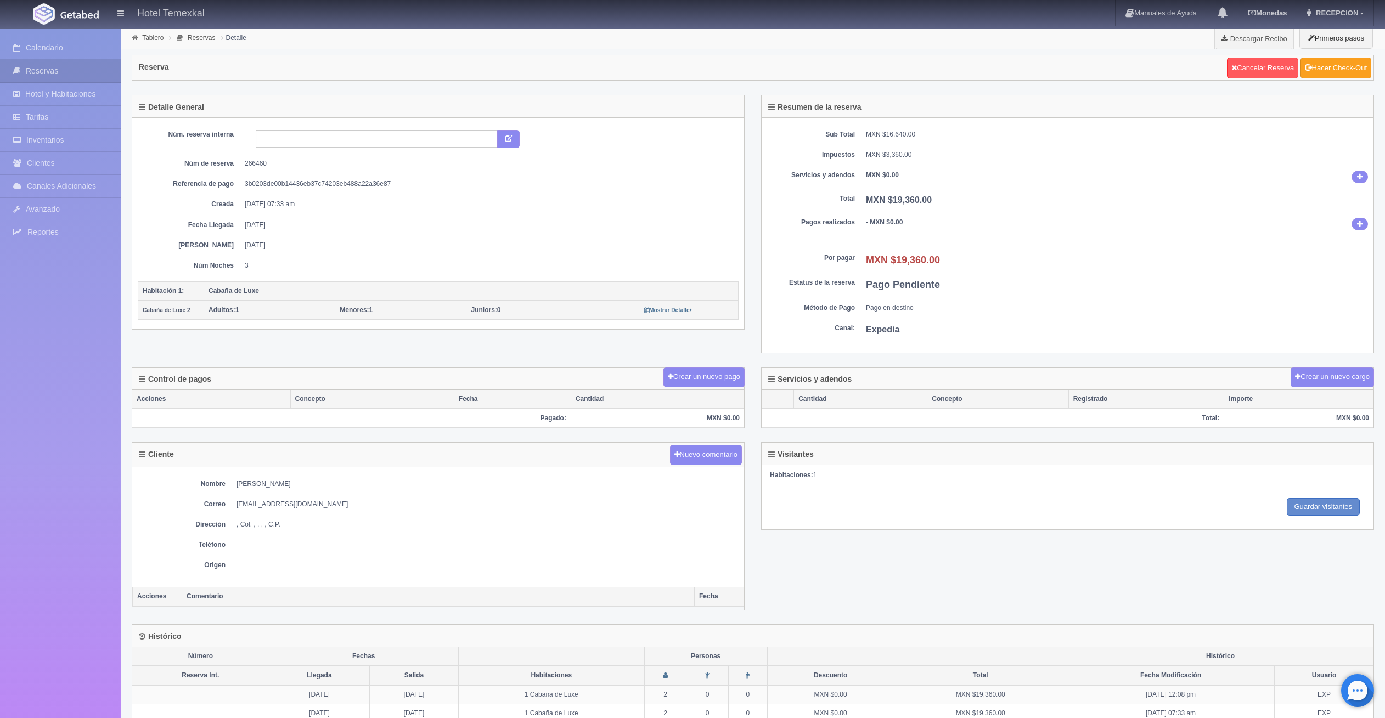
click at [1330, 71] on link "Hacer Check-Out" at bounding box center [1335, 68] width 71 height 21
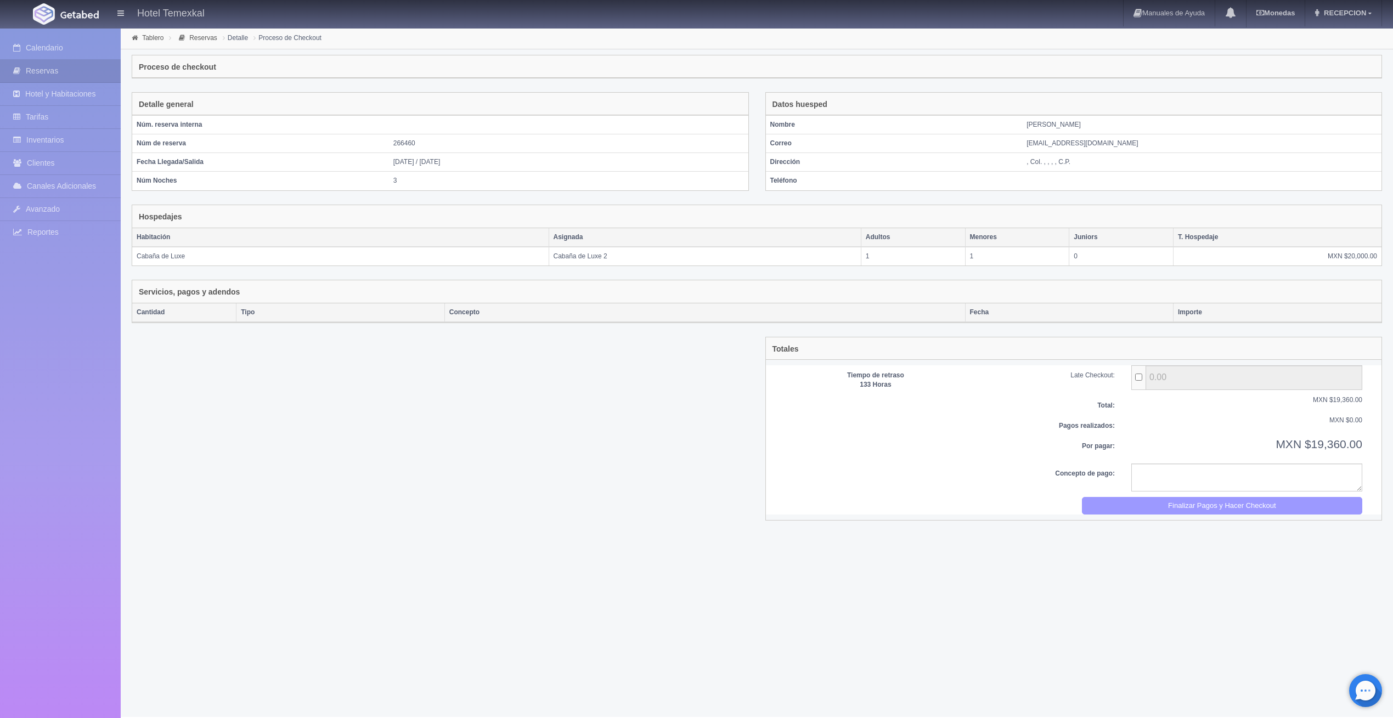
click at [1253, 500] on button "Finalizar Pagos y Hacer Checkout" at bounding box center [1222, 506] width 280 height 18
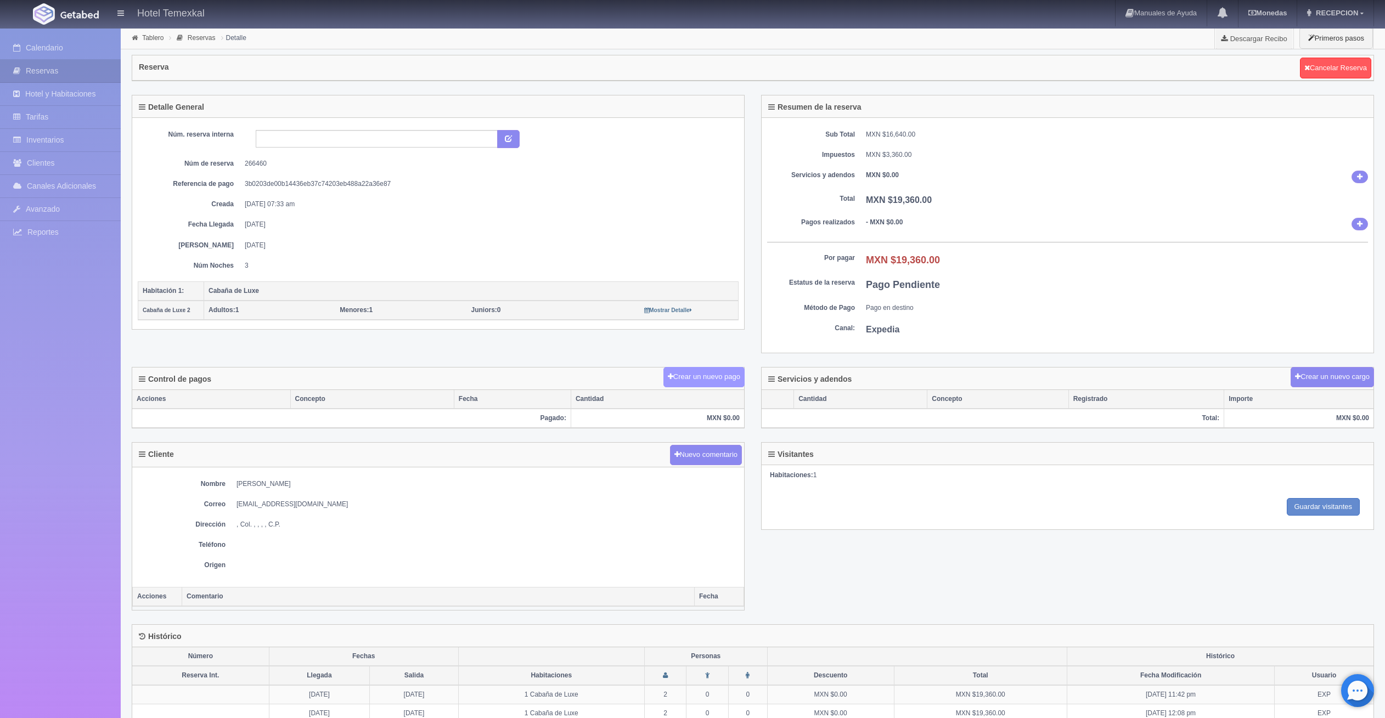
click at [701, 379] on button "Crear un nuevo pago" at bounding box center [703, 377] width 81 height 20
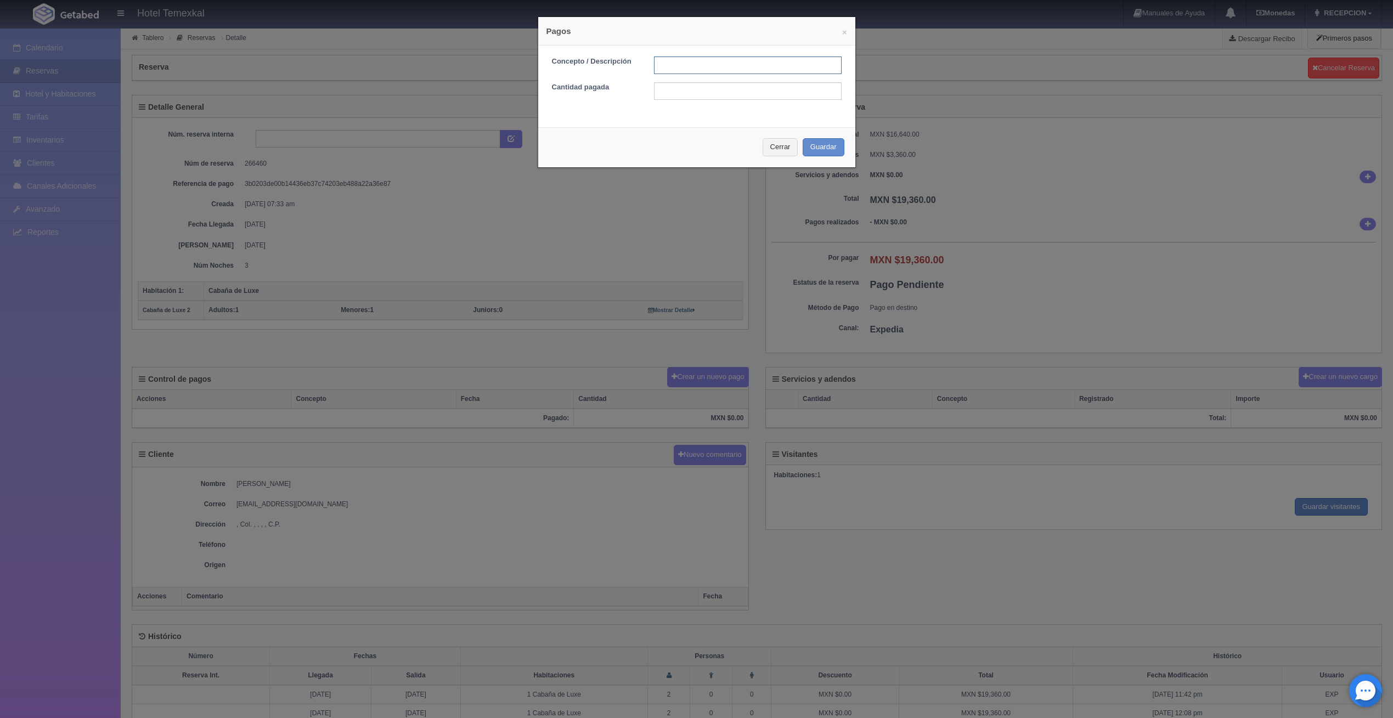
click at [700, 68] on input "text" at bounding box center [748, 66] width 188 height 18
type input "PAGADO"
drag, startPoint x: 701, startPoint y: 74, endPoint x: 684, endPoint y: 93, distance: 25.7
click at [684, 93] on input "3200" at bounding box center [748, 91] width 188 height 18
type input "3"
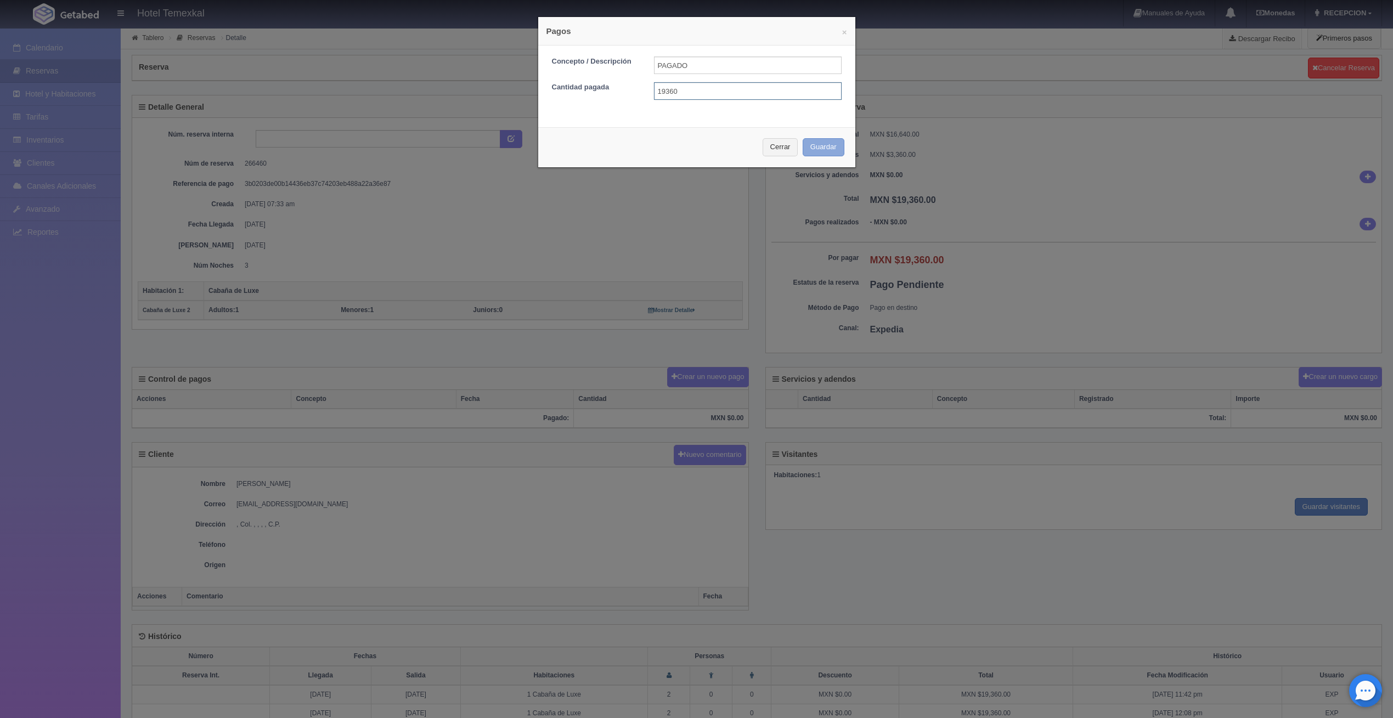
type input "19360"
click at [831, 144] on button "Guardar" at bounding box center [824, 147] width 42 height 18
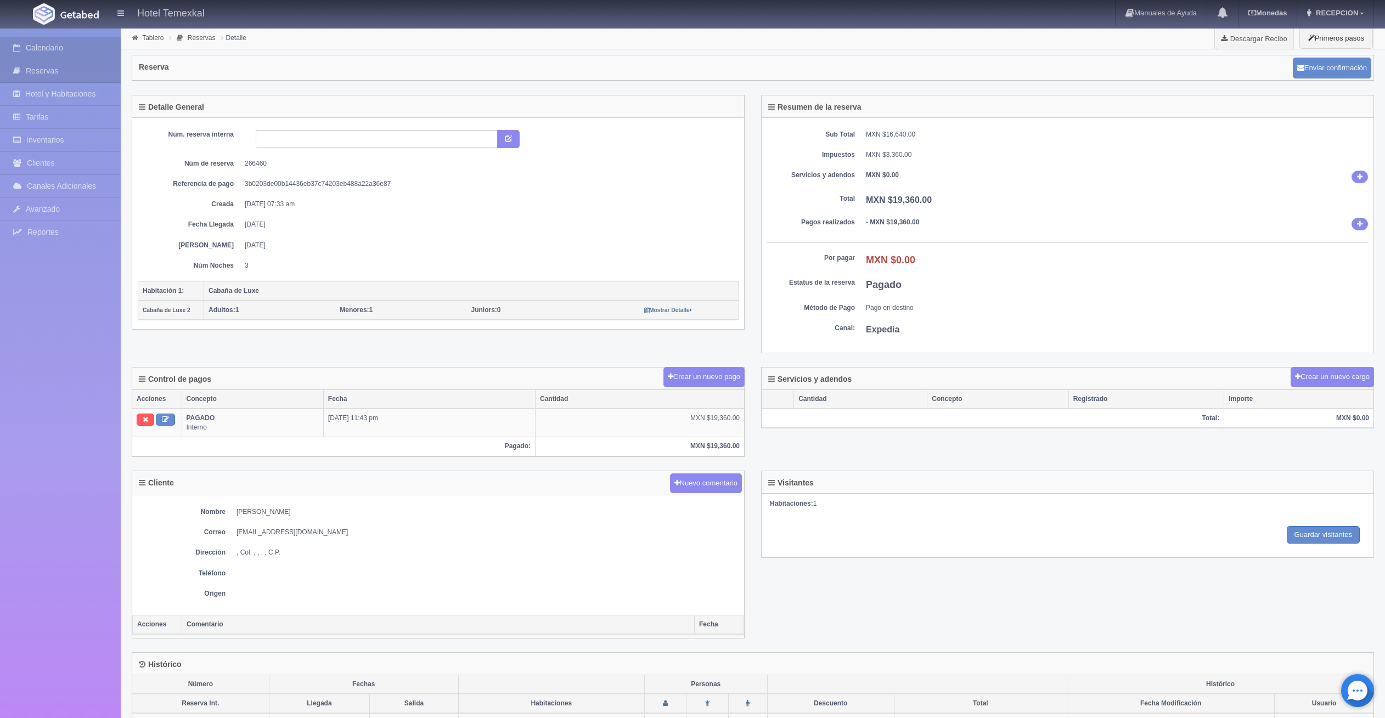
click at [51, 48] on link "Calendario" at bounding box center [60, 48] width 121 height 22
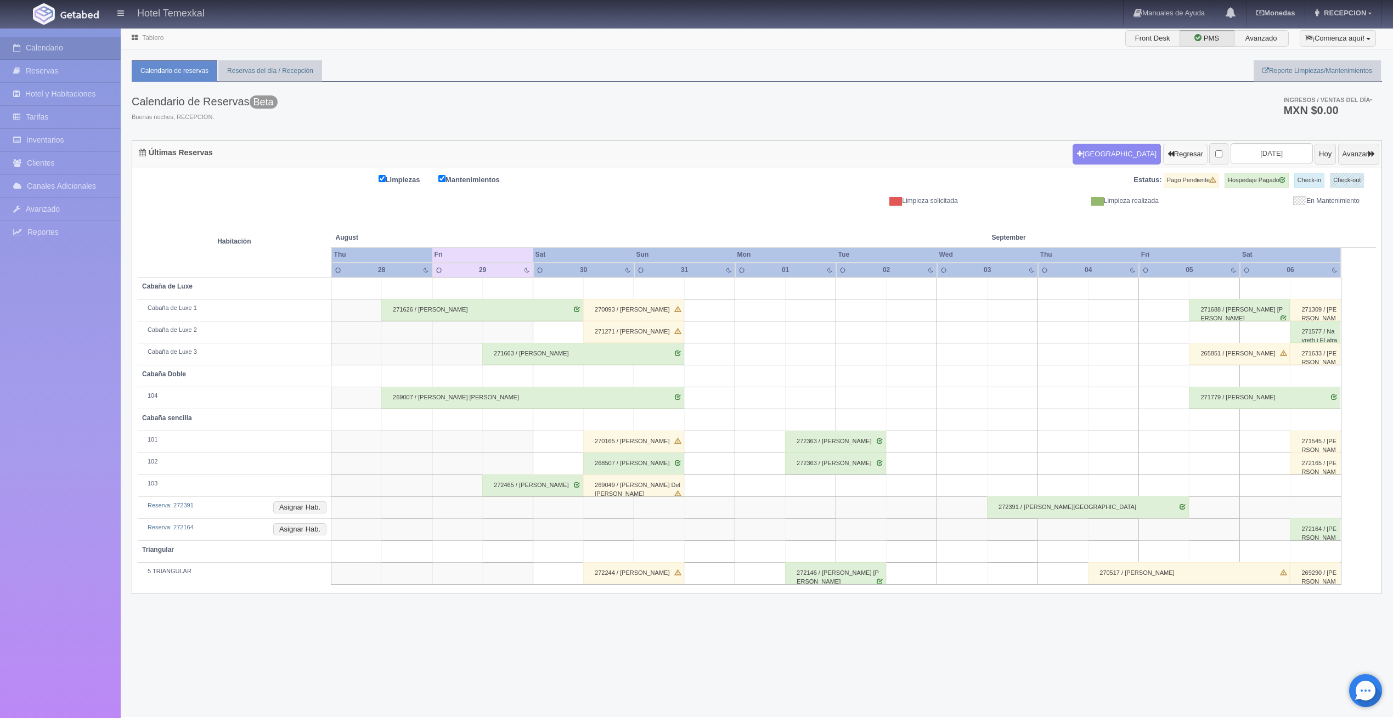
click at [1163, 150] on button "Regresar" at bounding box center [1185, 154] width 44 height 21
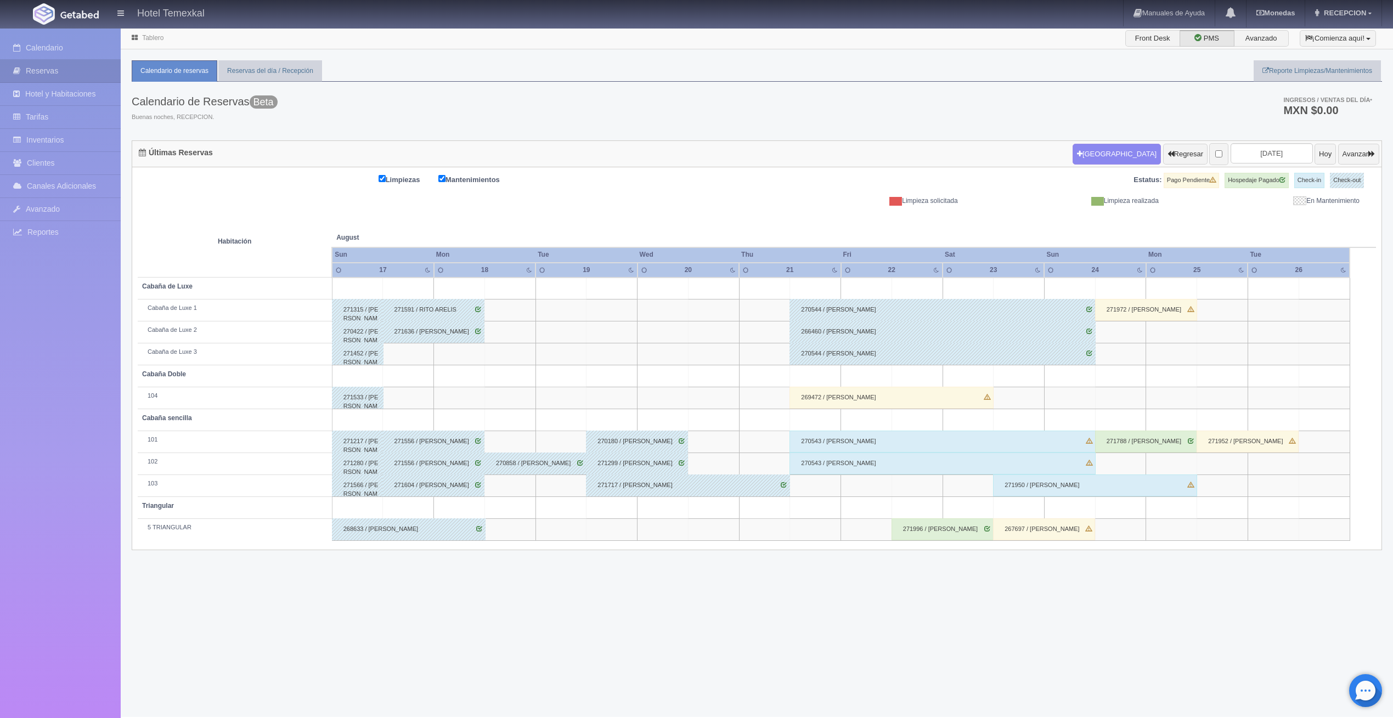
click at [885, 401] on div "269472 / ILIANA GUARDADO" at bounding box center [892, 398] width 204 height 22
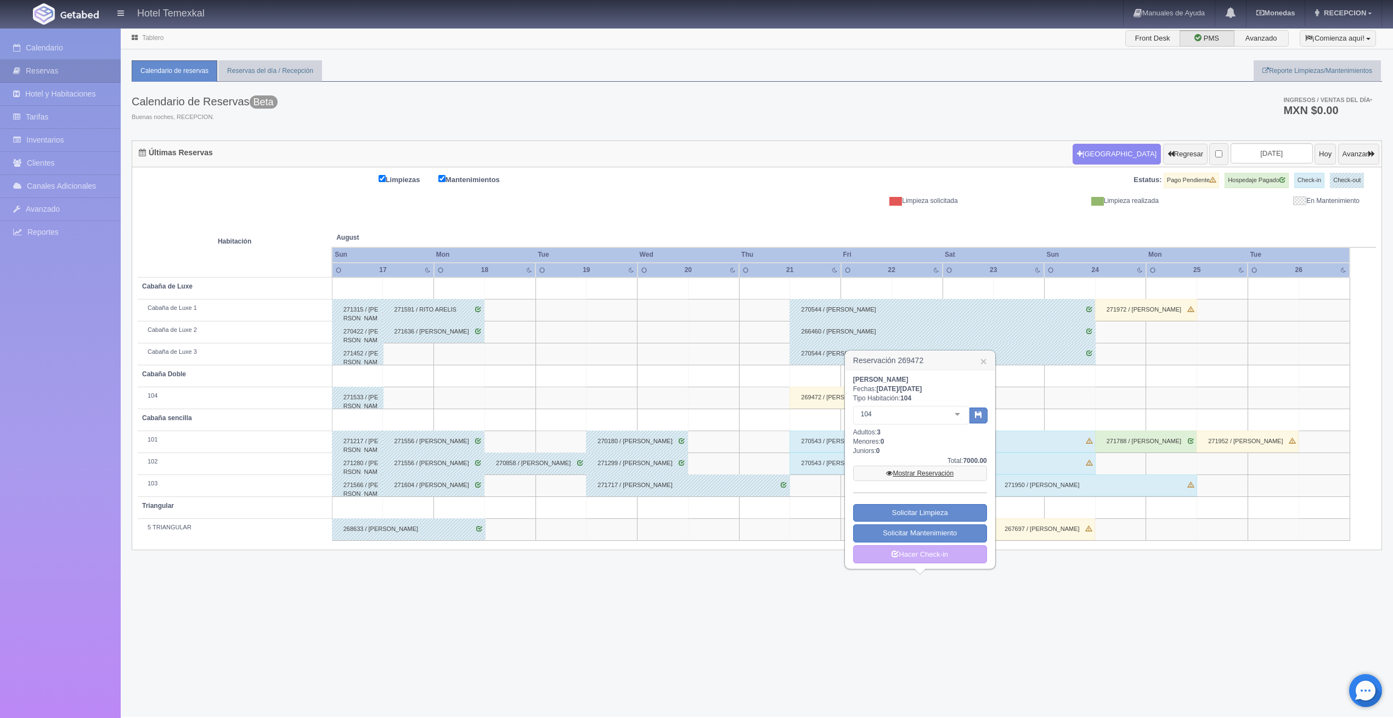
click at [916, 476] on link "Mostrar Reservación" at bounding box center [920, 473] width 134 height 15
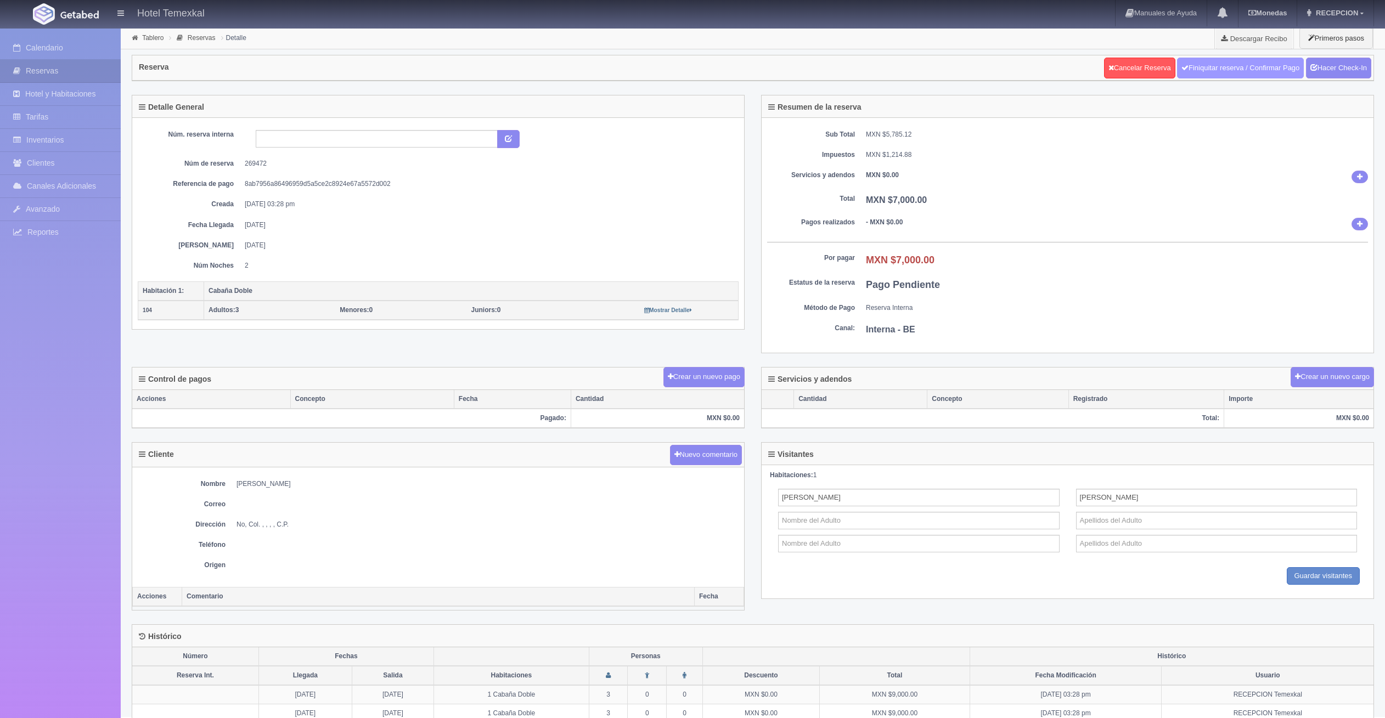
click at [1242, 71] on link "Finiquitar reserva / Confirmar Pago" at bounding box center [1240, 68] width 127 height 21
click at [1334, 74] on link "Hacer Check-In" at bounding box center [1338, 68] width 65 height 21
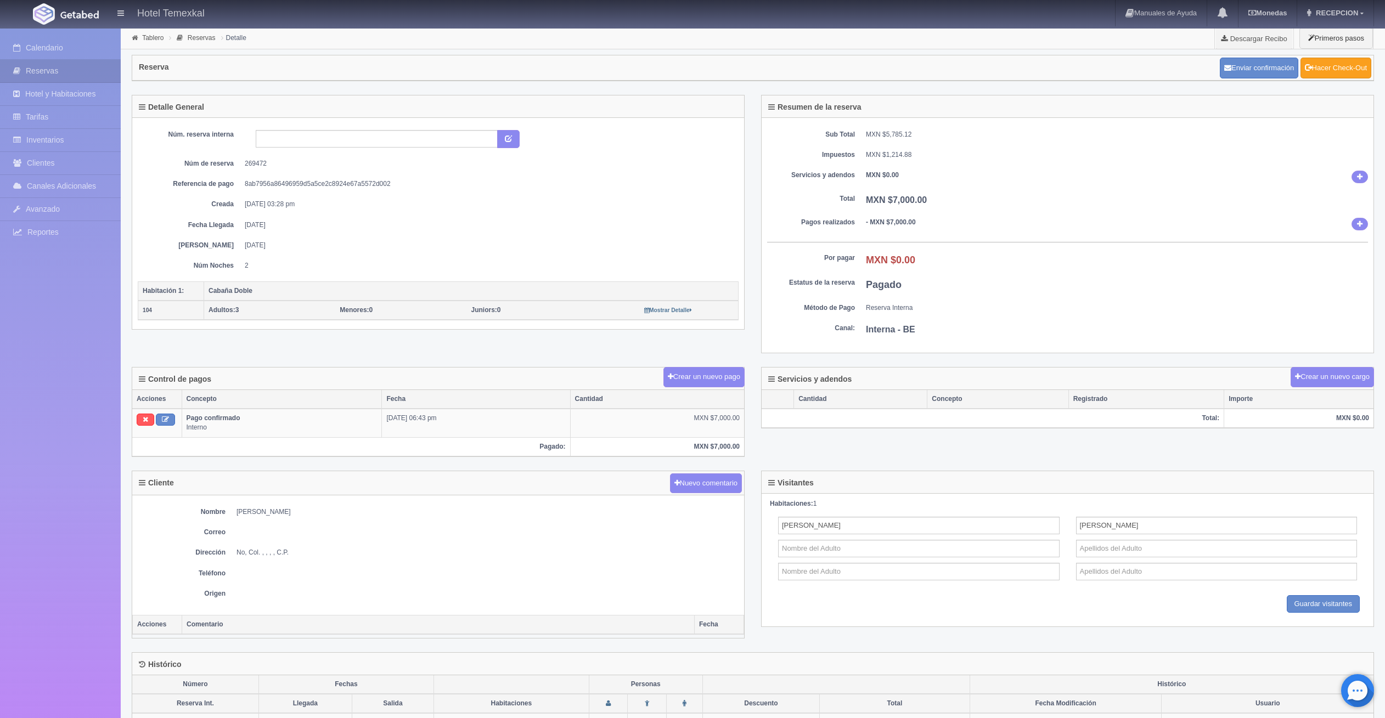
click at [1333, 72] on link "Hacer Check-Out" at bounding box center [1335, 68] width 71 height 21
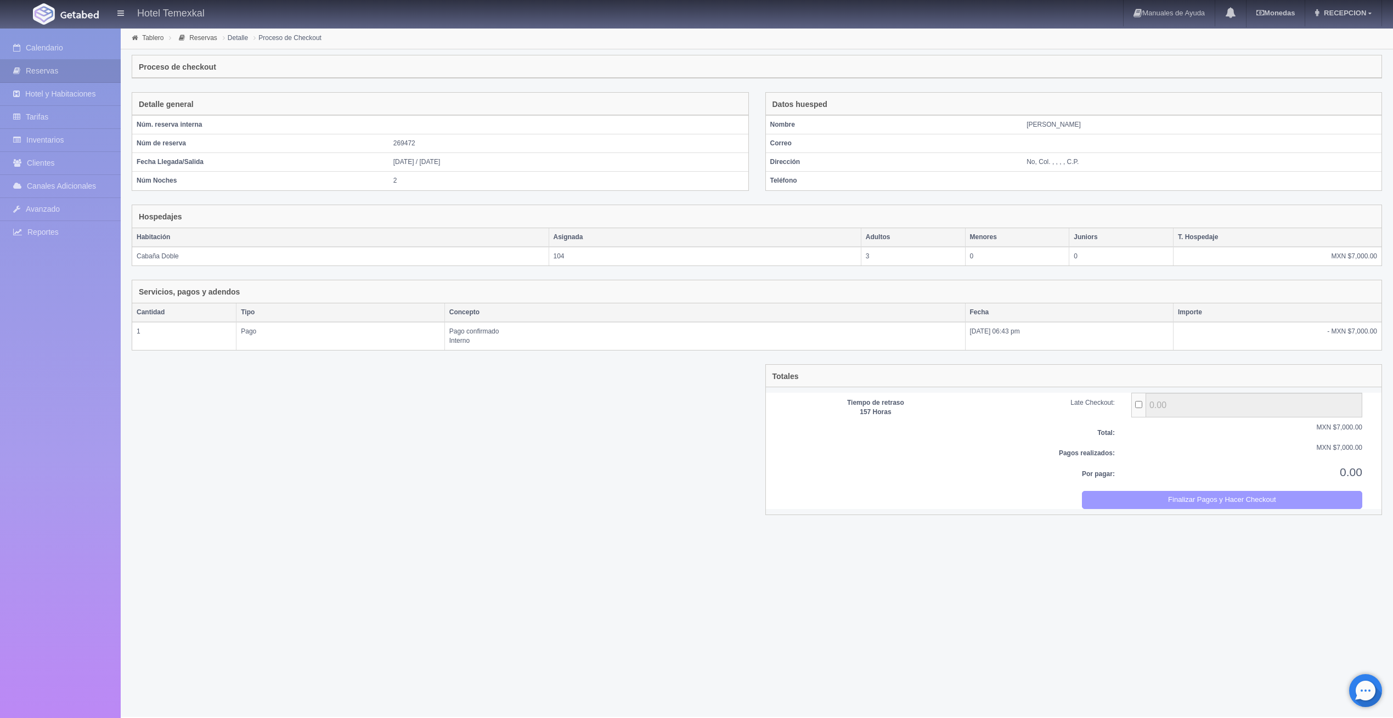
click at [1212, 495] on button "Finalizar Pagos y Hacer Checkout" at bounding box center [1222, 500] width 280 height 18
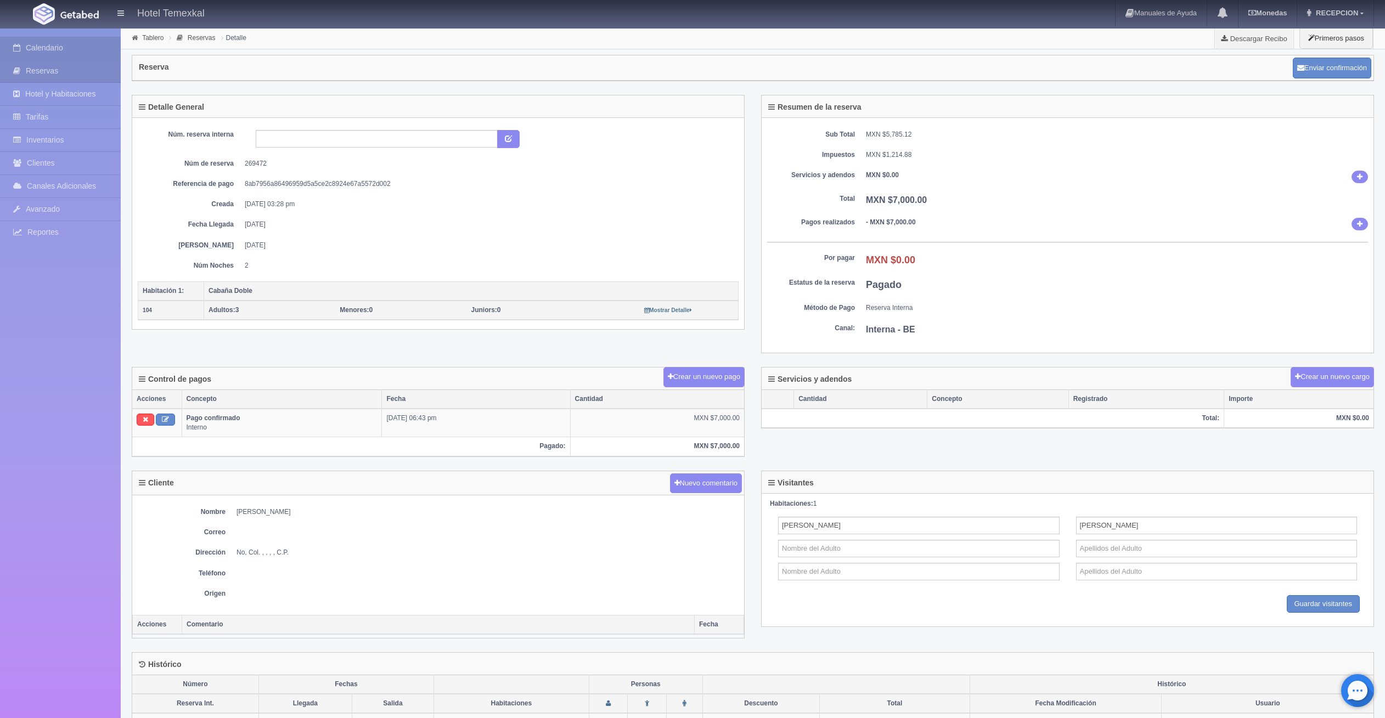
click at [71, 54] on link "Calendario" at bounding box center [60, 48] width 121 height 22
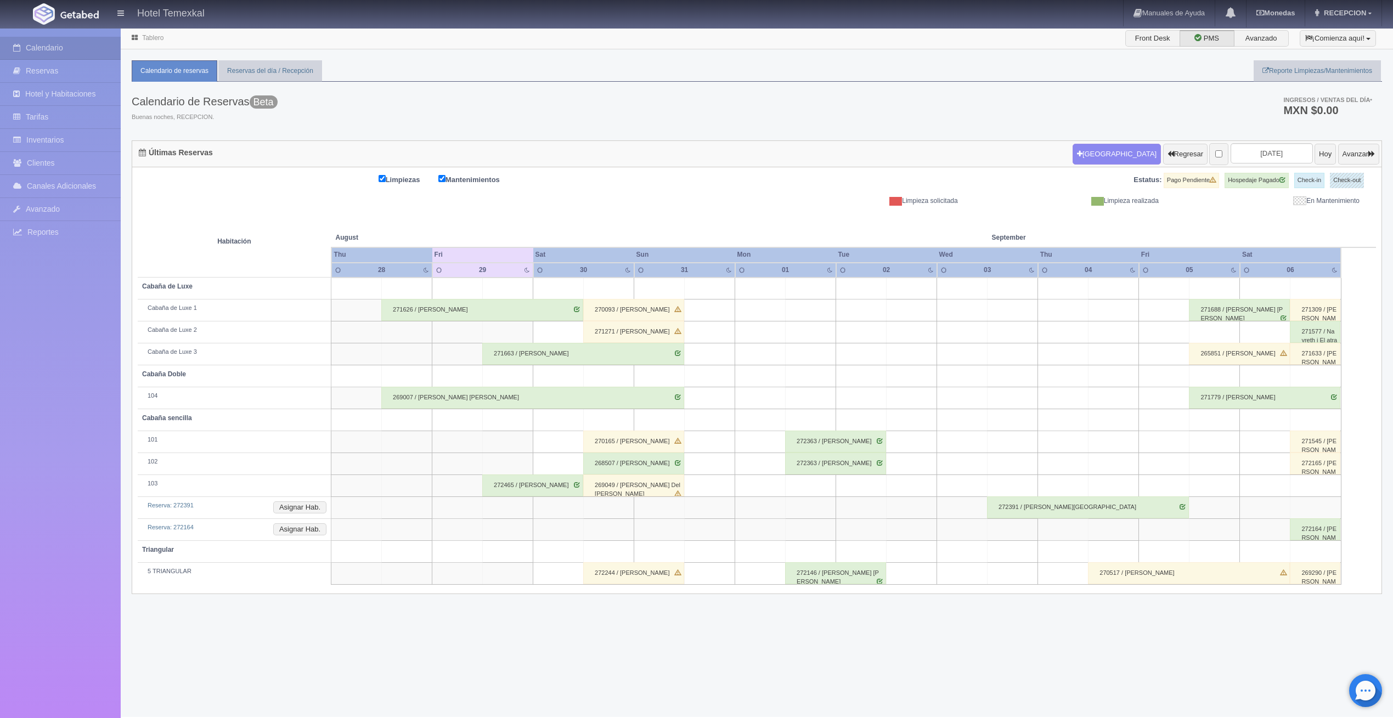
click at [1222, 168] on div "Últimas Reservas Nueva Reserva Regresar 2025-08-30 Hoy Avanzar Limpiezas Manten…" at bounding box center [757, 367] width 1251 height 454
drag, startPoint x: 1222, startPoint y: 168, endPoint x: 1169, endPoint y: 156, distance: 54.0
click at [1169, 156] on button "Regresar" at bounding box center [1185, 154] width 44 height 21
drag, startPoint x: 1161, startPoint y: 125, endPoint x: 1162, endPoint y: 132, distance: 7.2
click at [1161, 124] on div "Calendario de Reservas Beta Buenas noches, RECEPCION. Ingresos / Ventas del día…" at bounding box center [757, 111] width 1251 height 59
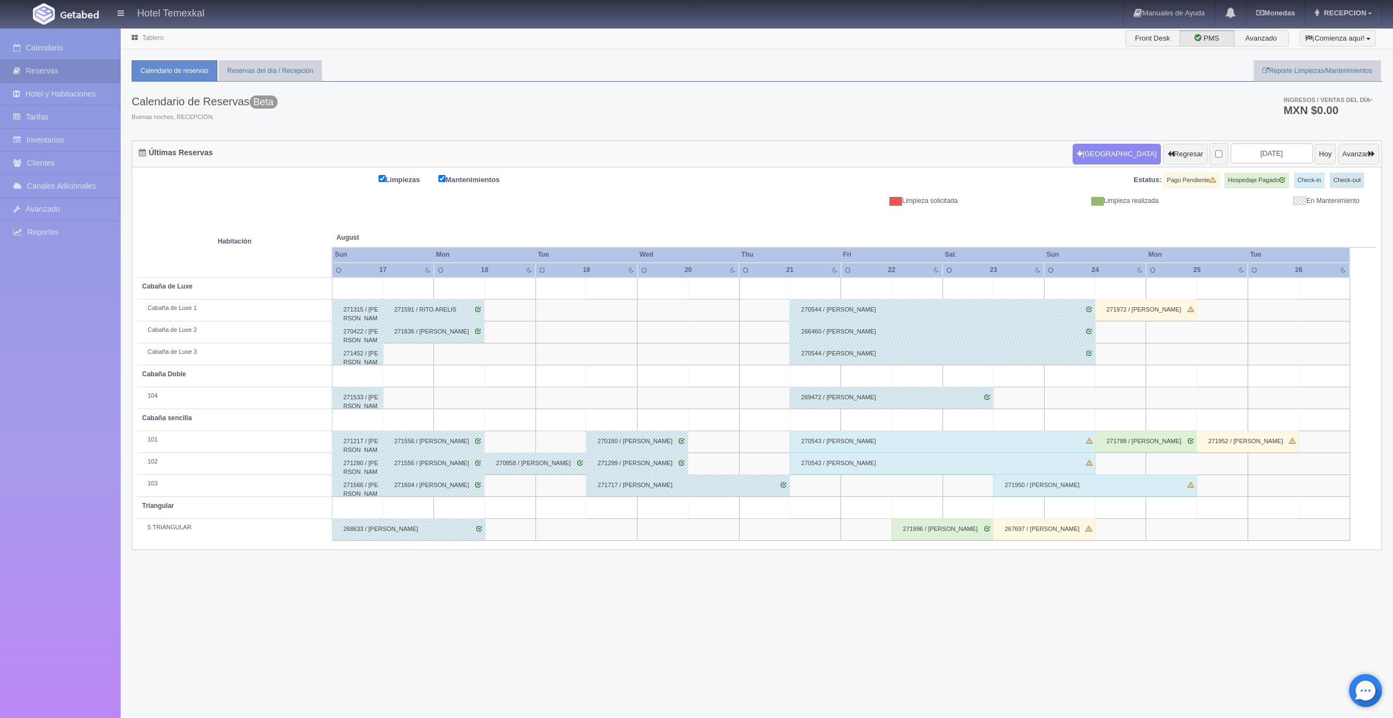
click at [881, 444] on div "270543 / CESAR PRECIADO" at bounding box center [943, 442] width 306 height 22
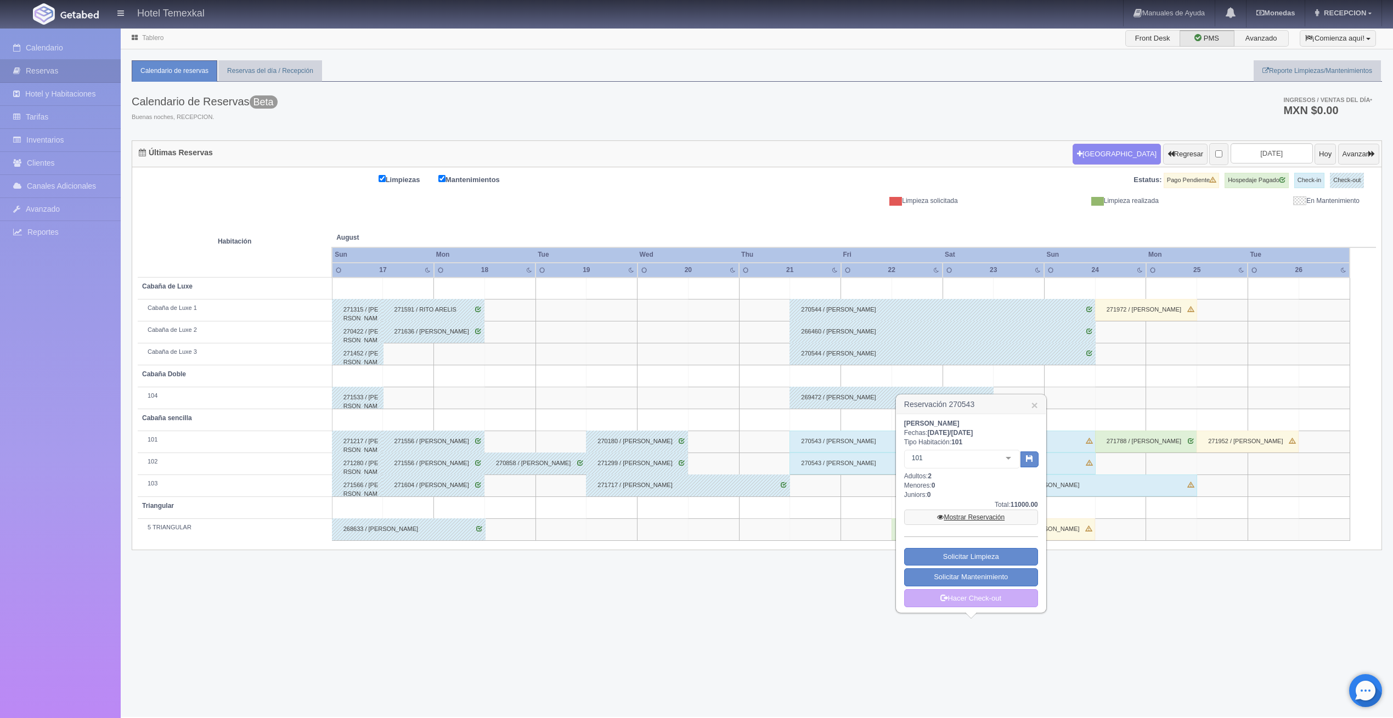
click at [944, 519] on link "Mostrar Reservación" at bounding box center [971, 517] width 134 height 15
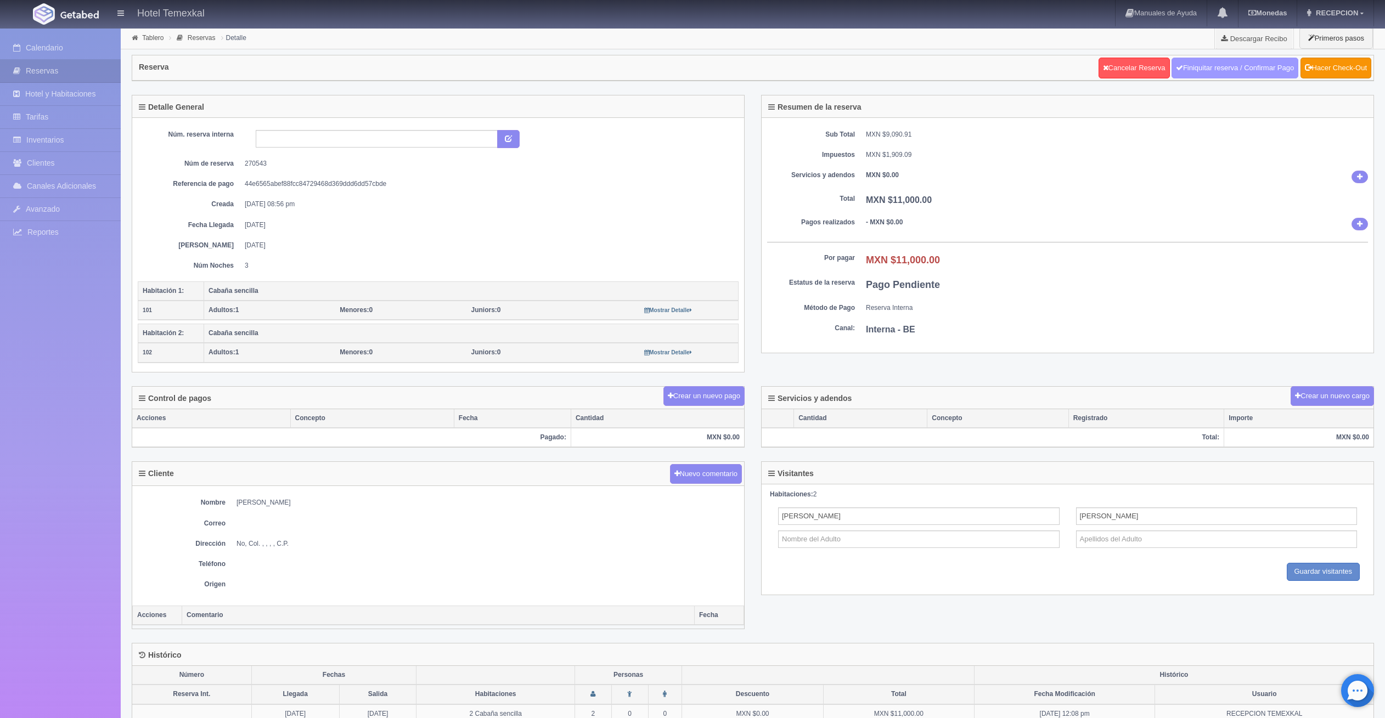
click at [1285, 77] on link "Finiquitar reserva / Confirmar Pago" at bounding box center [1234, 68] width 127 height 21
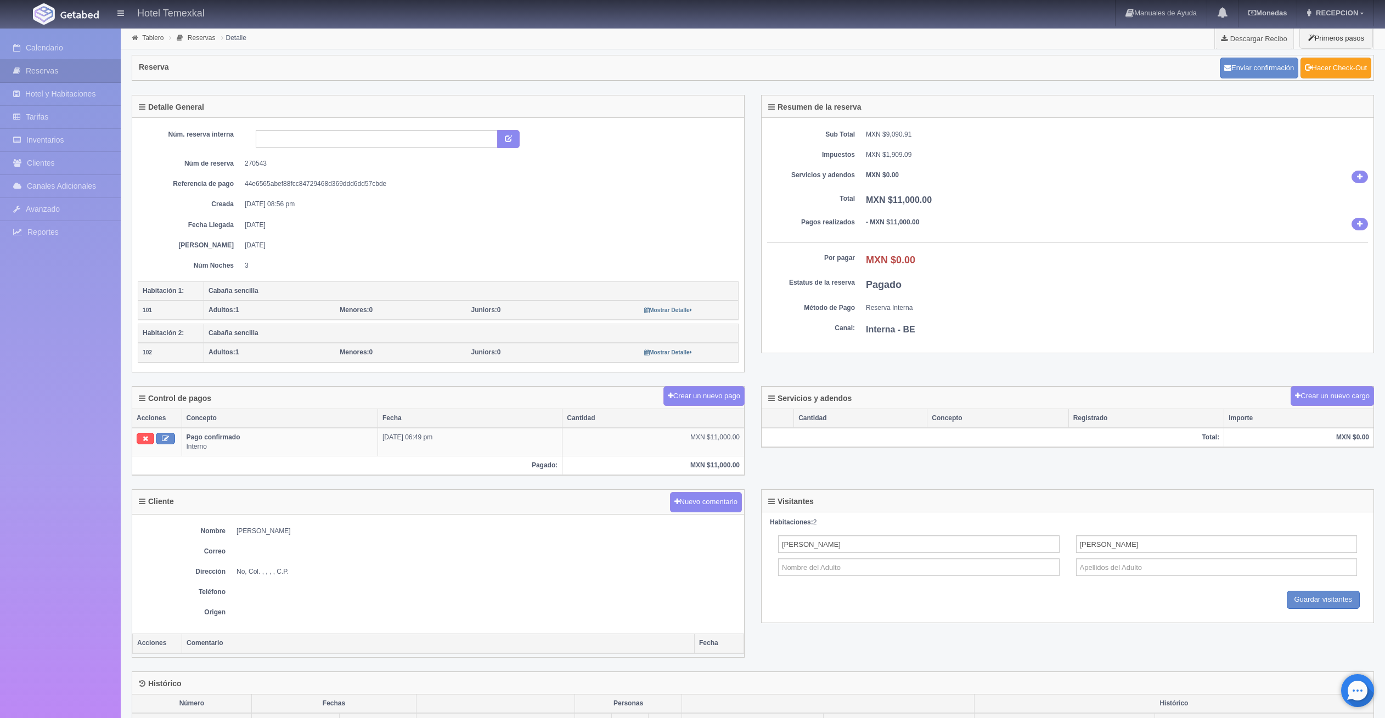
click at [1324, 66] on link "Hacer Check-Out" at bounding box center [1335, 68] width 71 height 21
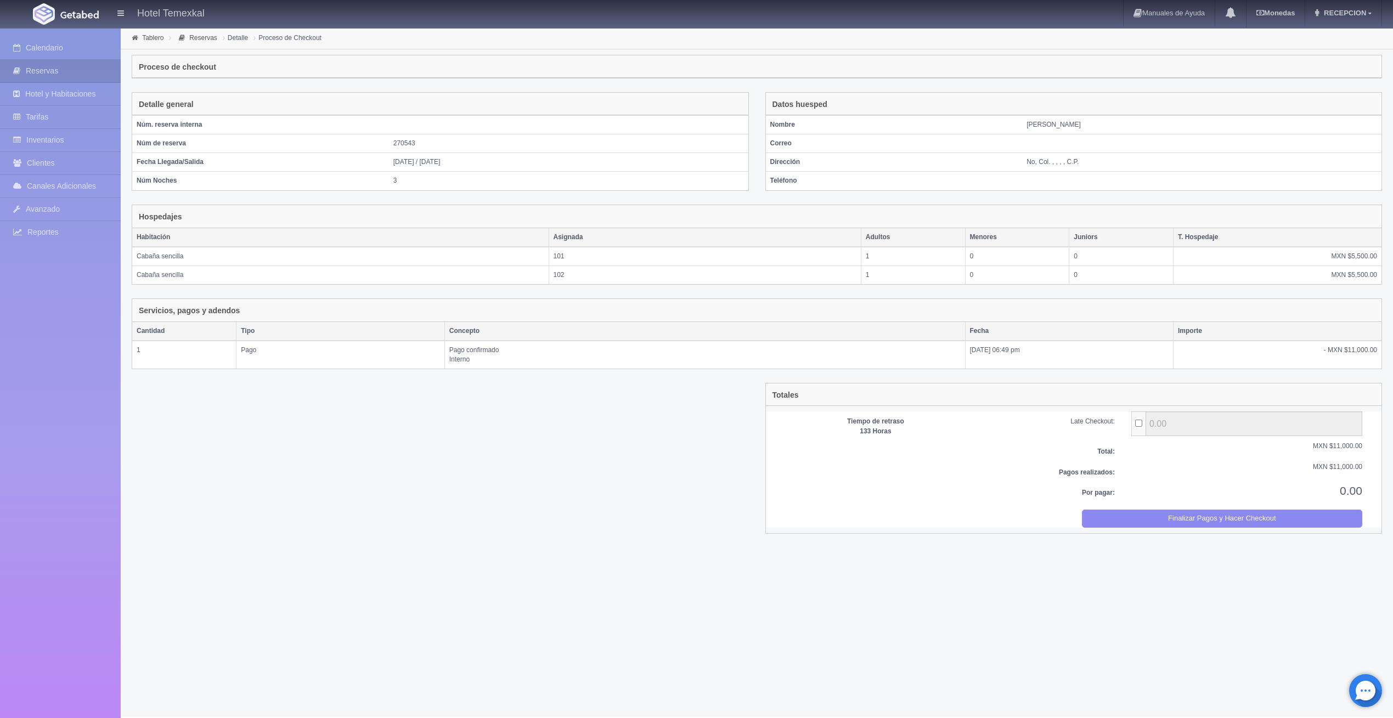
click at [1211, 504] on div "Por pagar: 0.00" at bounding box center [1074, 496] width 611 height 27
drag, startPoint x: 1210, startPoint y: 509, endPoint x: 730, endPoint y: 54, distance: 661.4
click at [1211, 511] on button "Finalizar Pagos y Hacer Checkout" at bounding box center [1222, 519] width 280 height 18
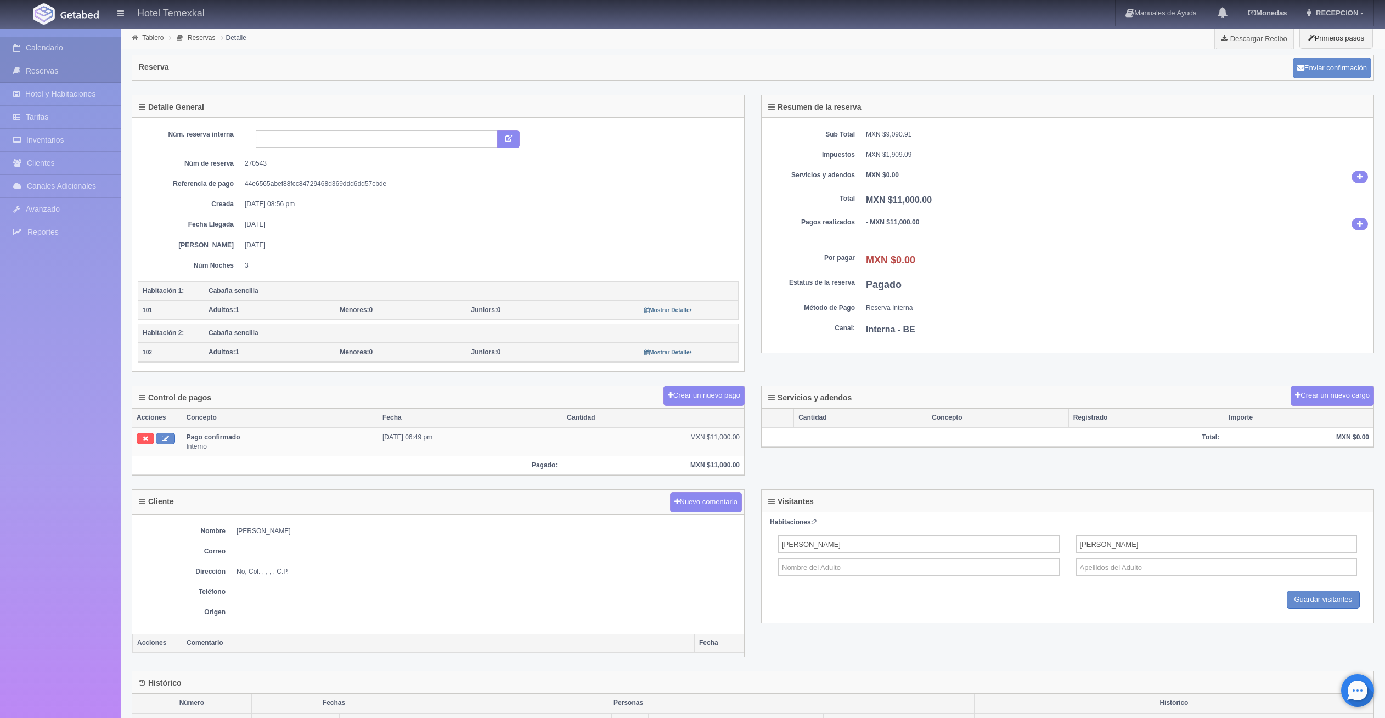
click at [47, 52] on link "Calendario" at bounding box center [60, 48] width 121 height 22
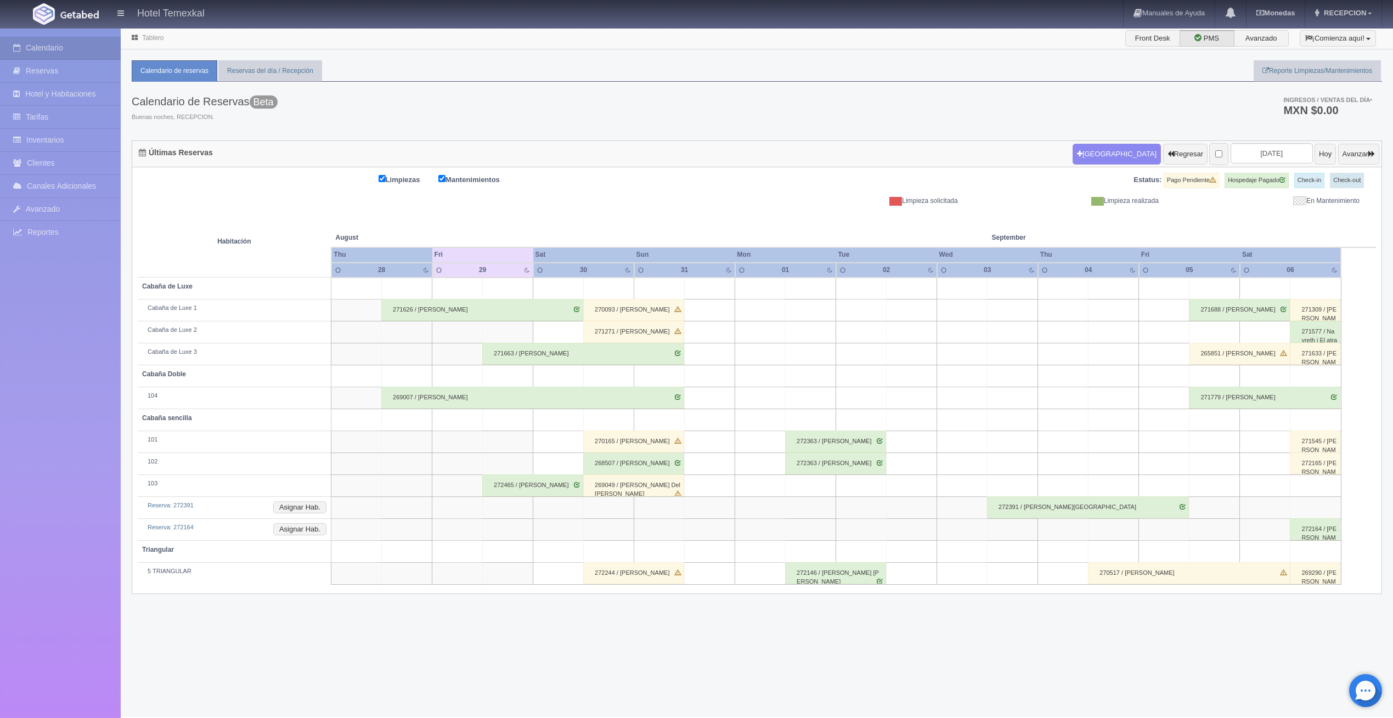
click at [1099, 87] on div "Calendario de Reservas Beta Buenas noches, RECEPCION. Ingresos / Ventas del día…" at bounding box center [757, 111] width 1251 height 59
click at [1163, 157] on button "Regresar" at bounding box center [1185, 154] width 44 height 21
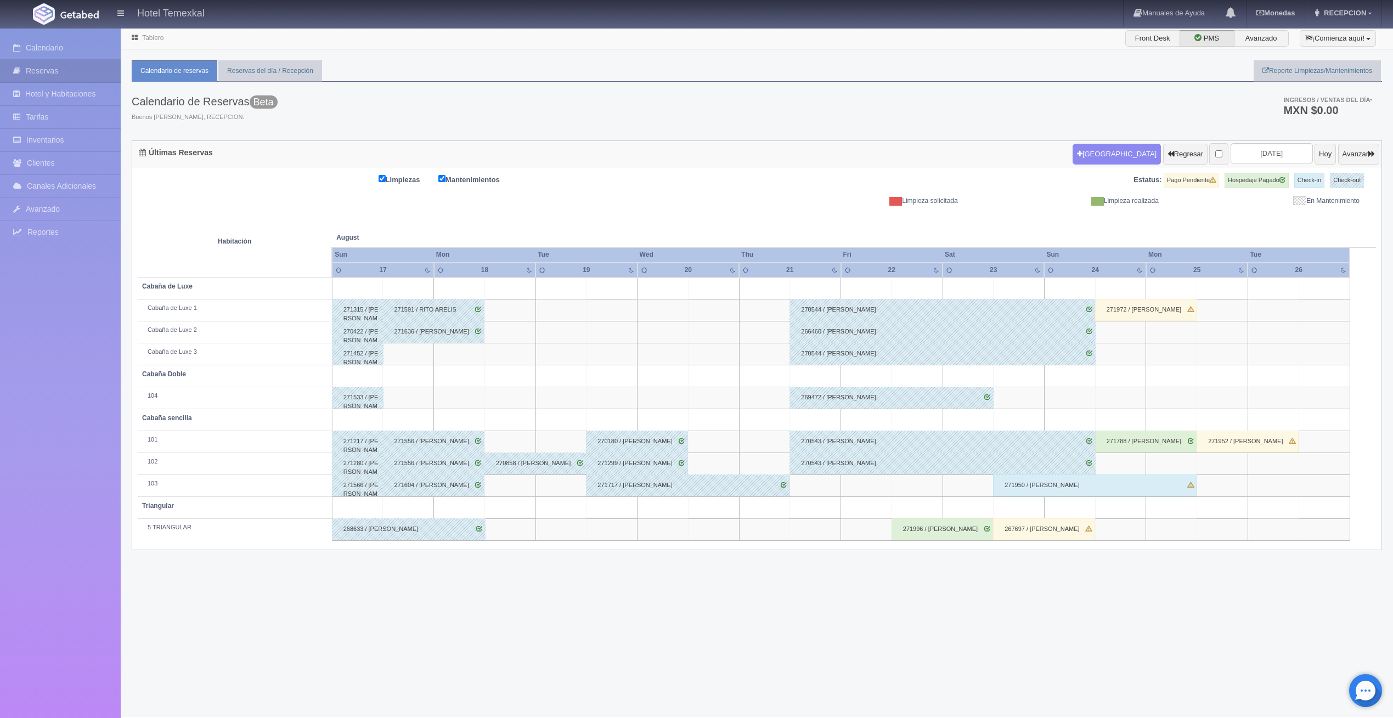
click at [938, 533] on div "271996 / elisabet lynch" at bounding box center [943, 530] width 102 height 22
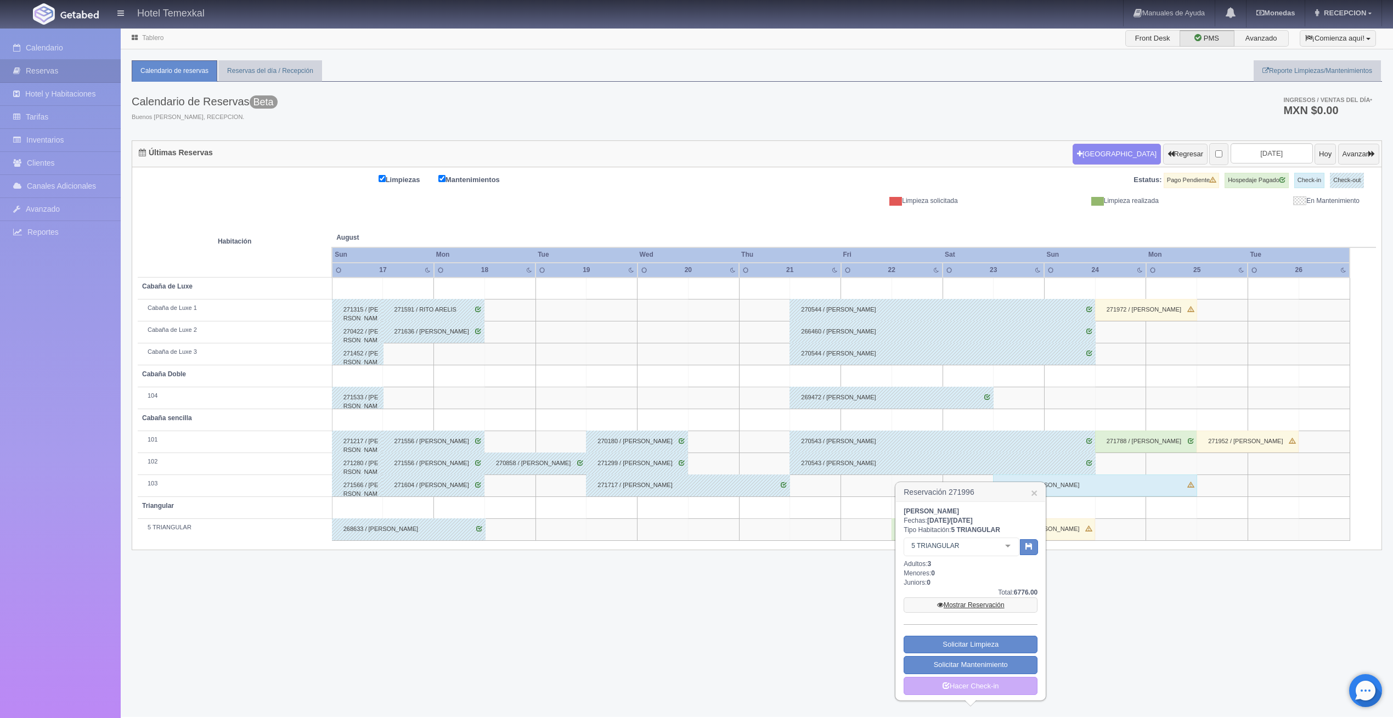
click at [959, 604] on link "Mostrar Reservación" at bounding box center [971, 605] width 134 height 15
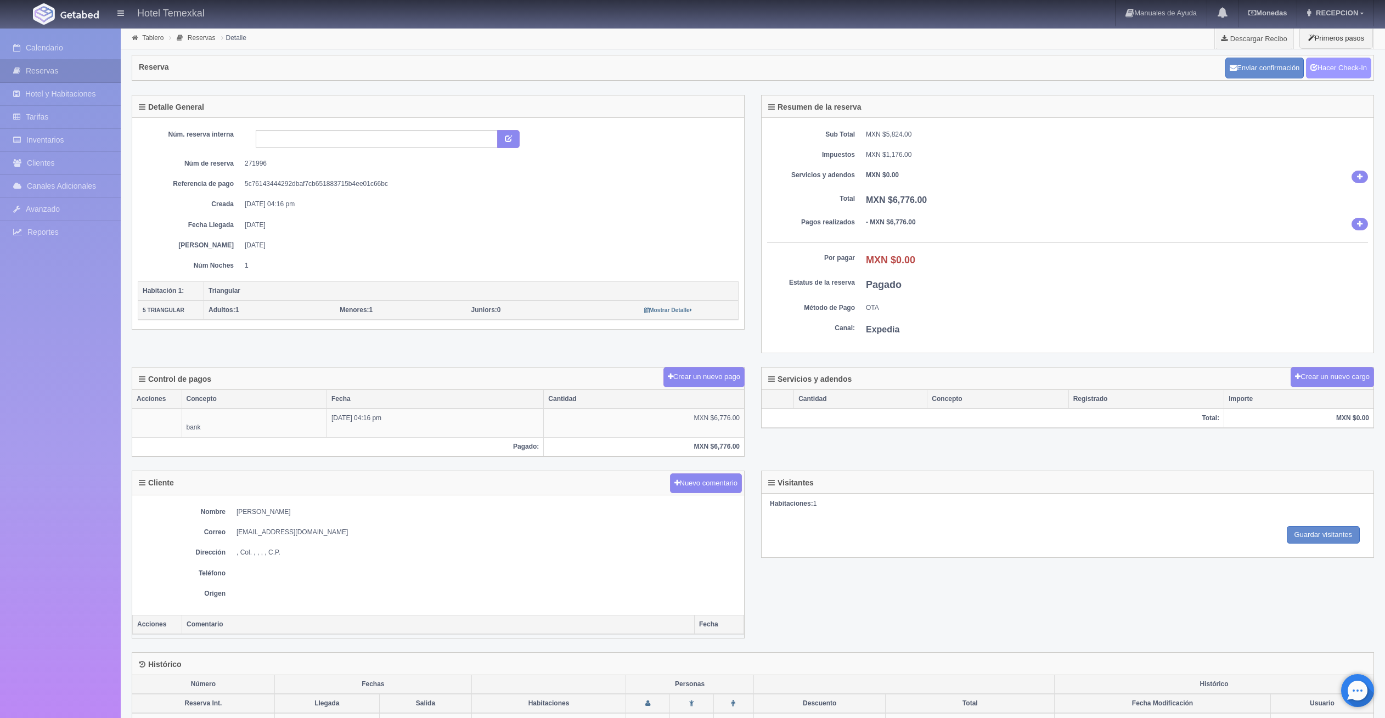
click at [1347, 61] on link "Hacer Check-In" at bounding box center [1338, 68] width 65 height 21
click at [1335, 71] on link "Hacer Check-Out" at bounding box center [1335, 68] width 71 height 21
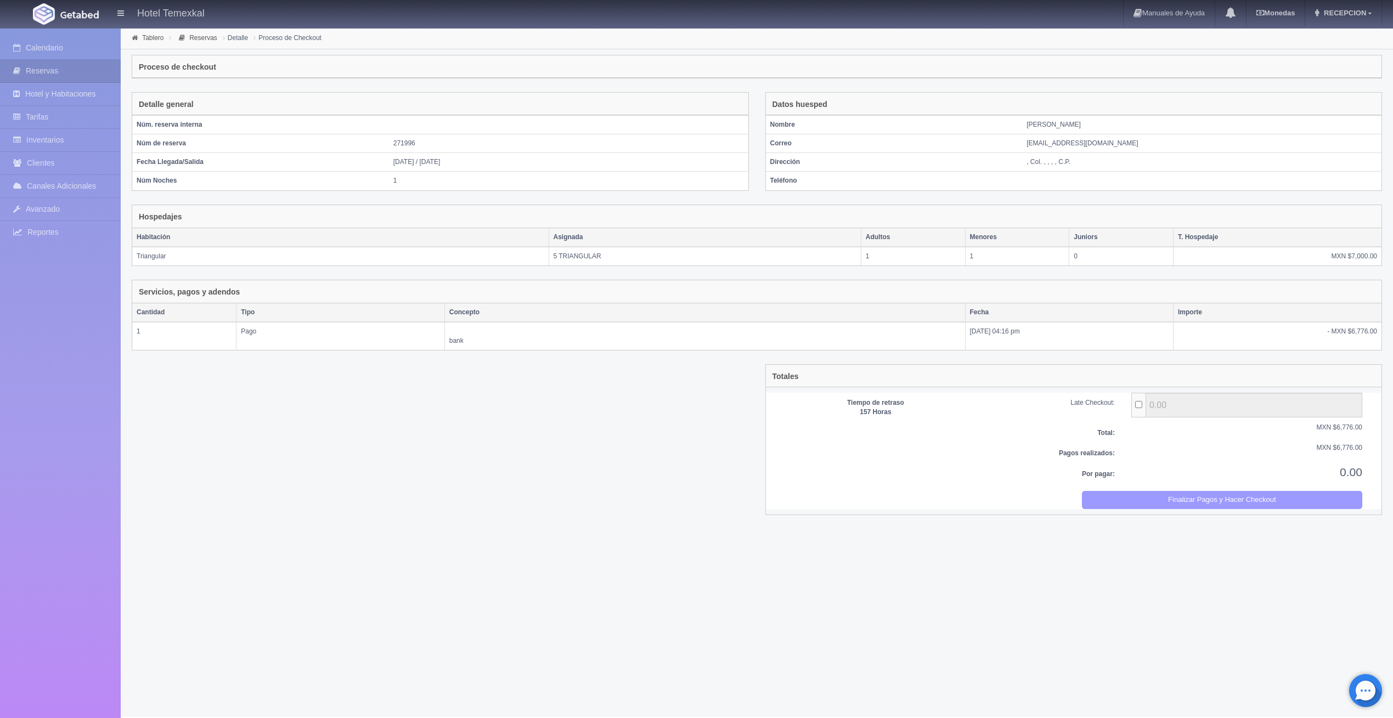
drag, startPoint x: 1230, startPoint y: 498, endPoint x: 752, endPoint y: 48, distance: 656.0
click at [1230, 497] on button "Finalizar Pagos y Hacer Checkout" at bounding box center [1222, 500] width 280 height 18
